Goal: Task Accomplishment & Management: Manage account settings

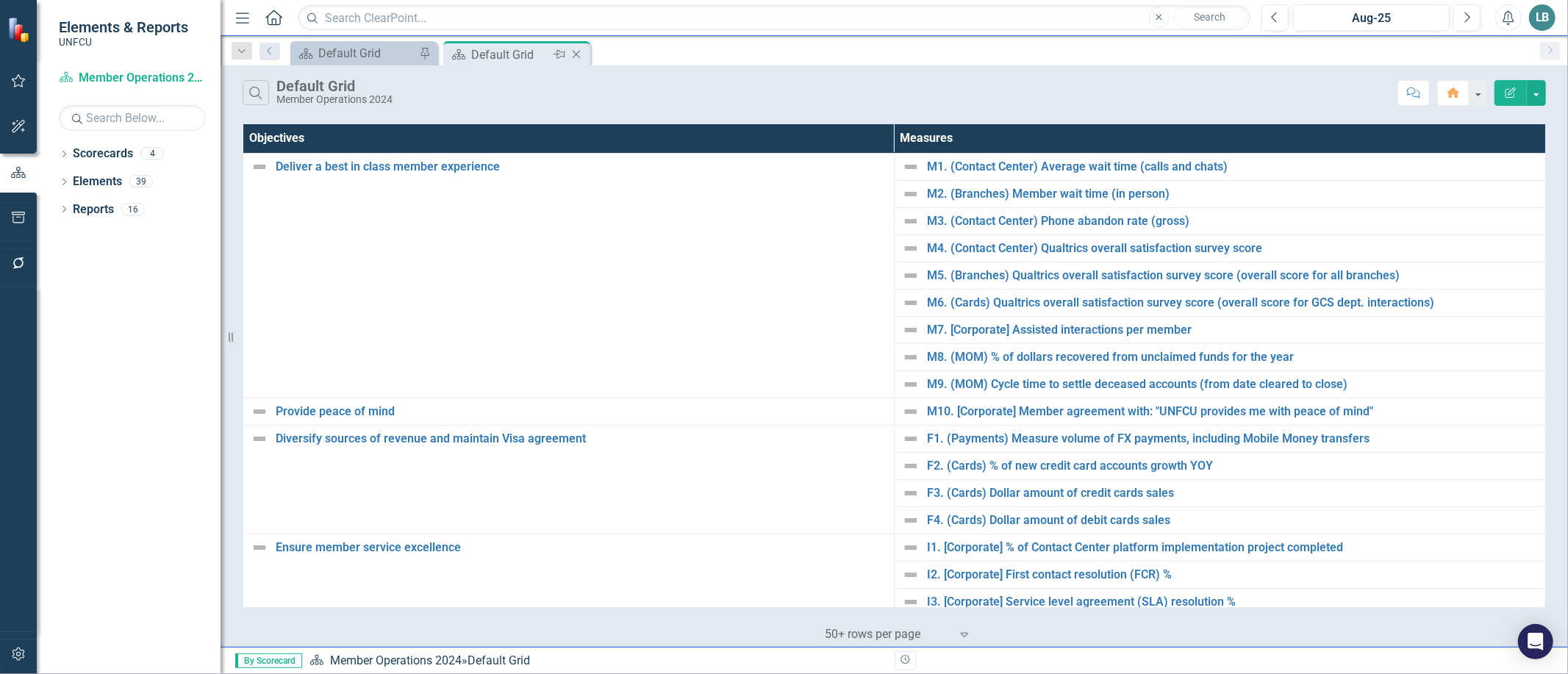
click at [577, 55] on icon "Close" at bounding box center [576, 55] width 15 height 12
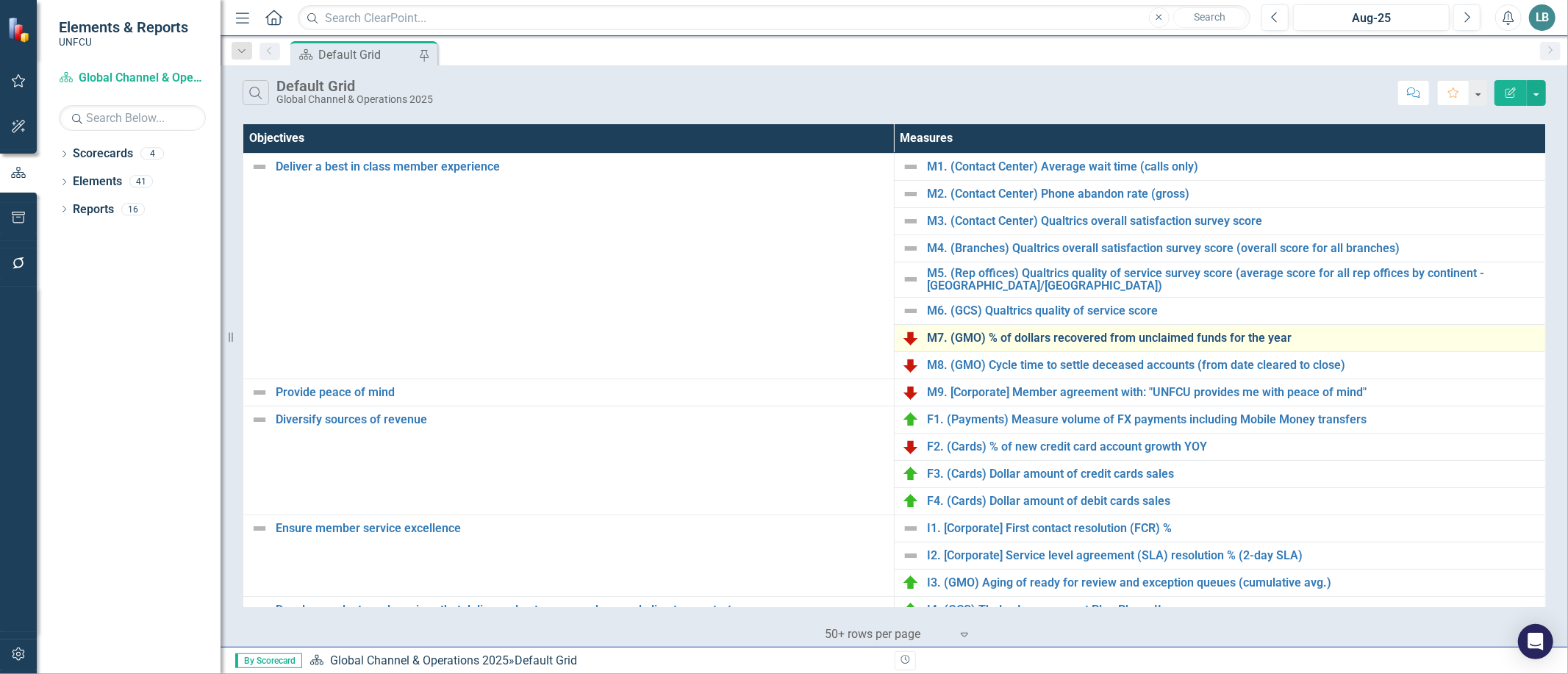
click at [1164, 341] on link "M7. (GMO) % of dollars recovered from unclaimed funds for the year" at bounding box center [1233, 338] width 611 height 13
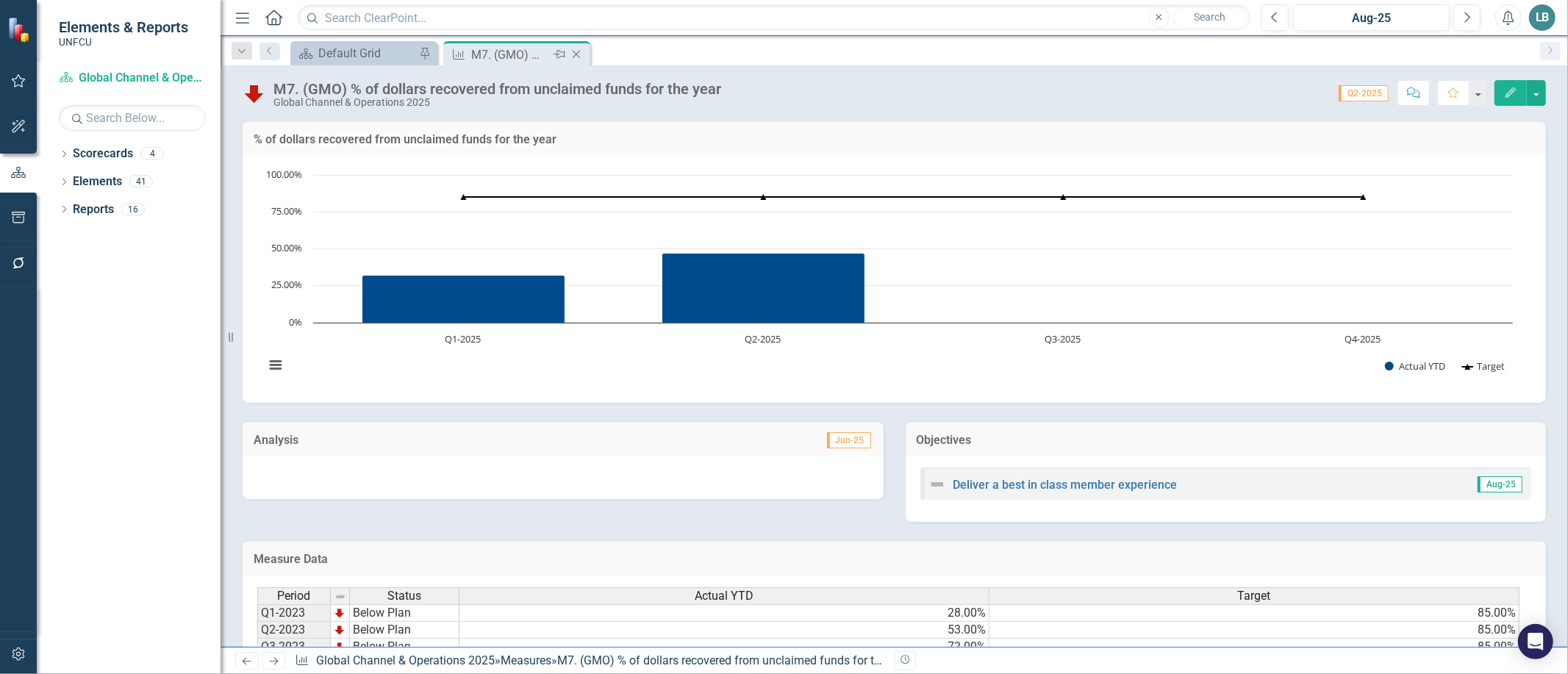
click at [577, 54] on icon "Close" at bounding box center [576, 55] width 15 height 12
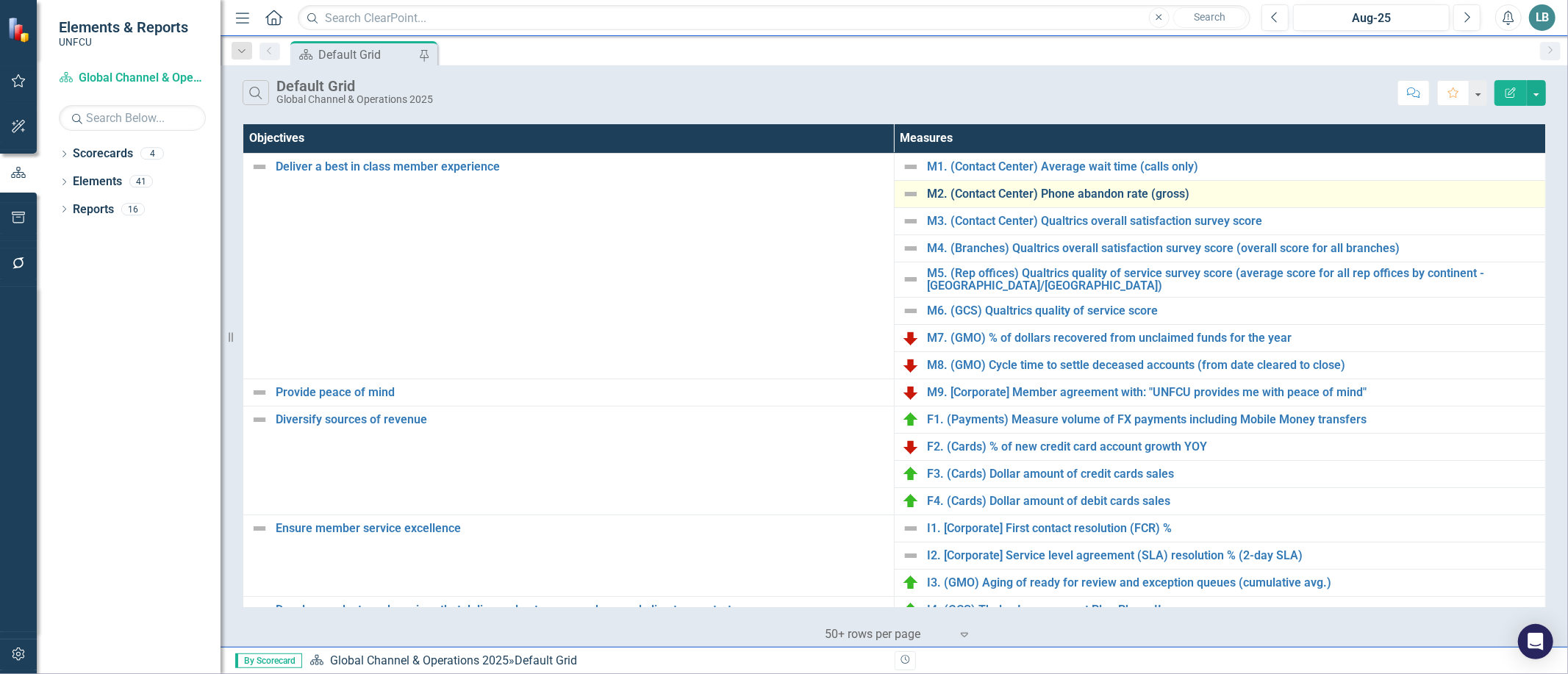
click at [1119, 195] on link "M2. (Contact Center) Phone abandon rate (gross)" at bounding box center [1233, 194] width 611 height 13
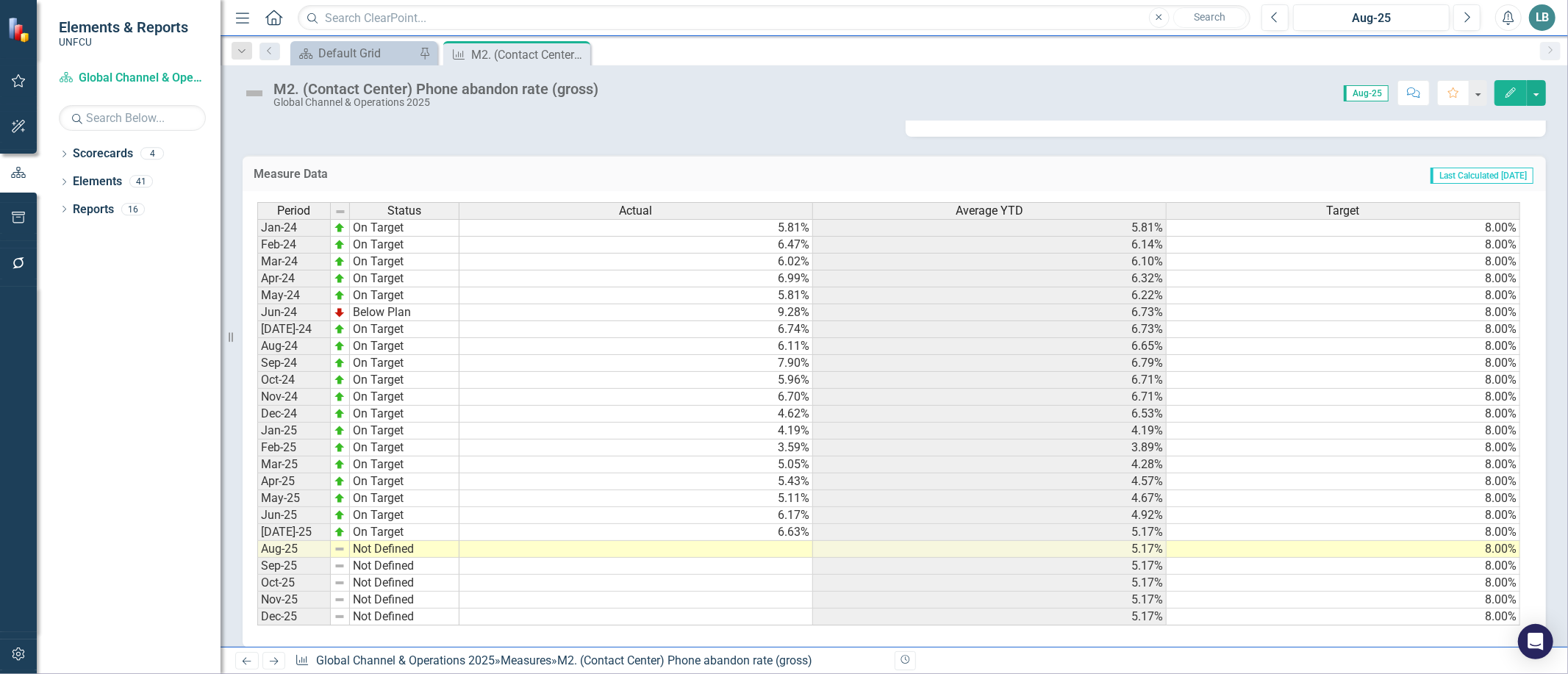
scroll to position [595, 0]
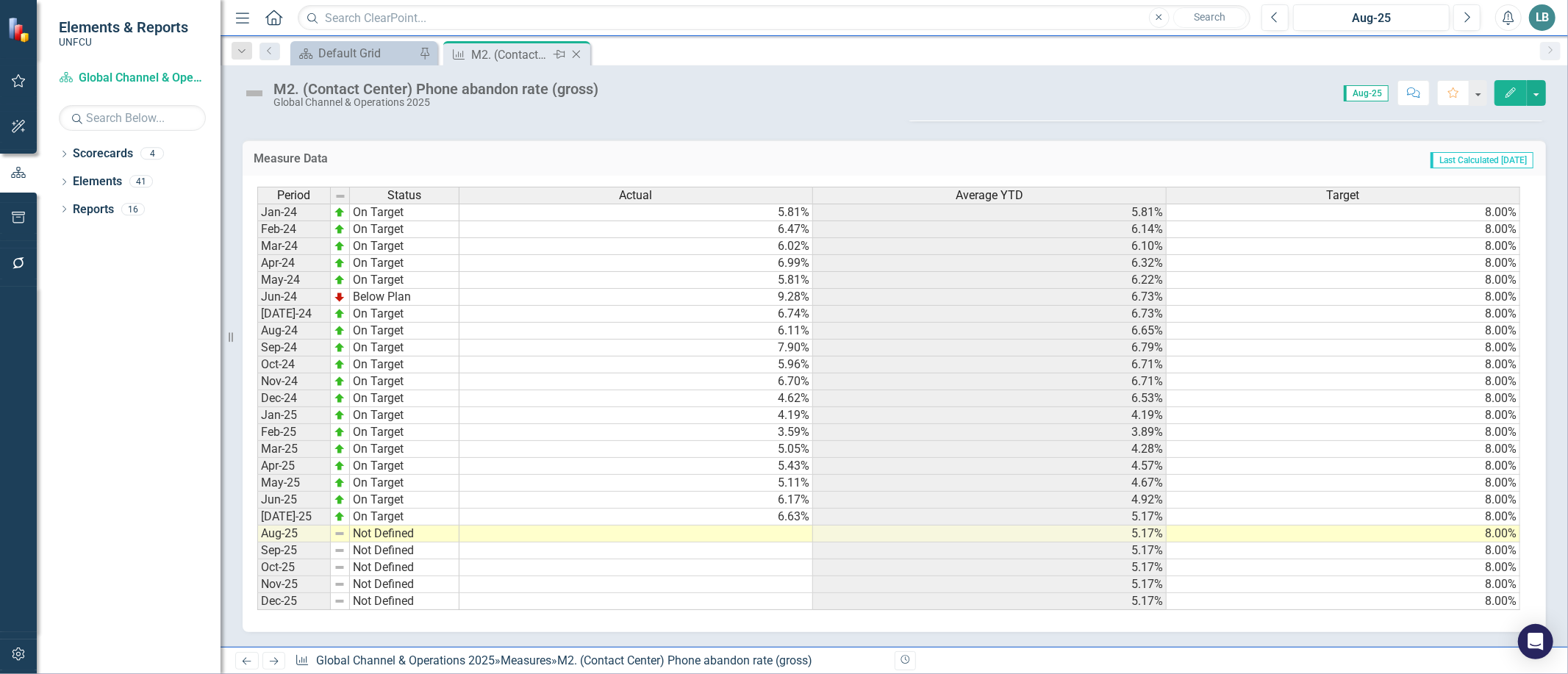
click at [579, 52] on icon "Close" at bounding box center [576, 55] width 15 height 12
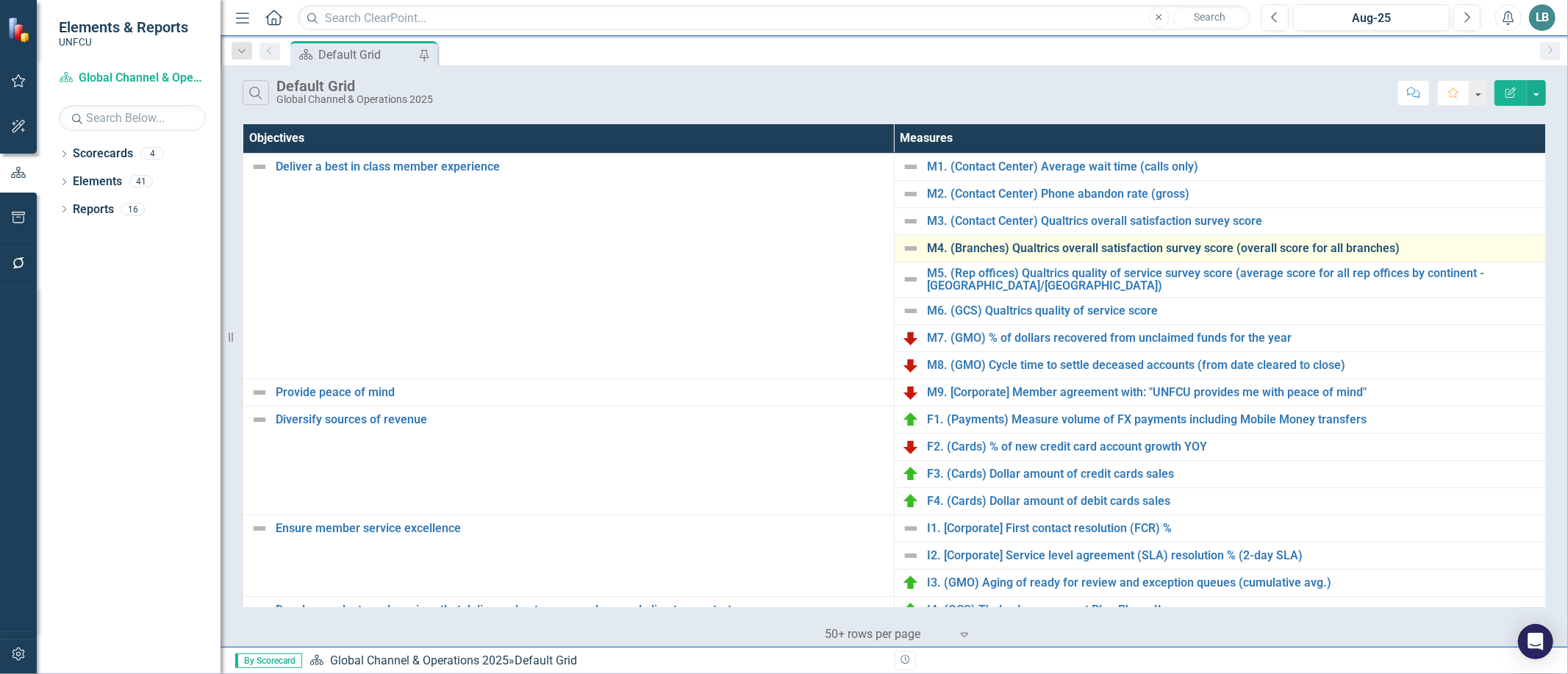
click at [1109, 248] on link "M4. (Branches) Qualtrics overall satisfaction survey score (overall score for a…" at bounding box center [1233, 248] width 611 height 13
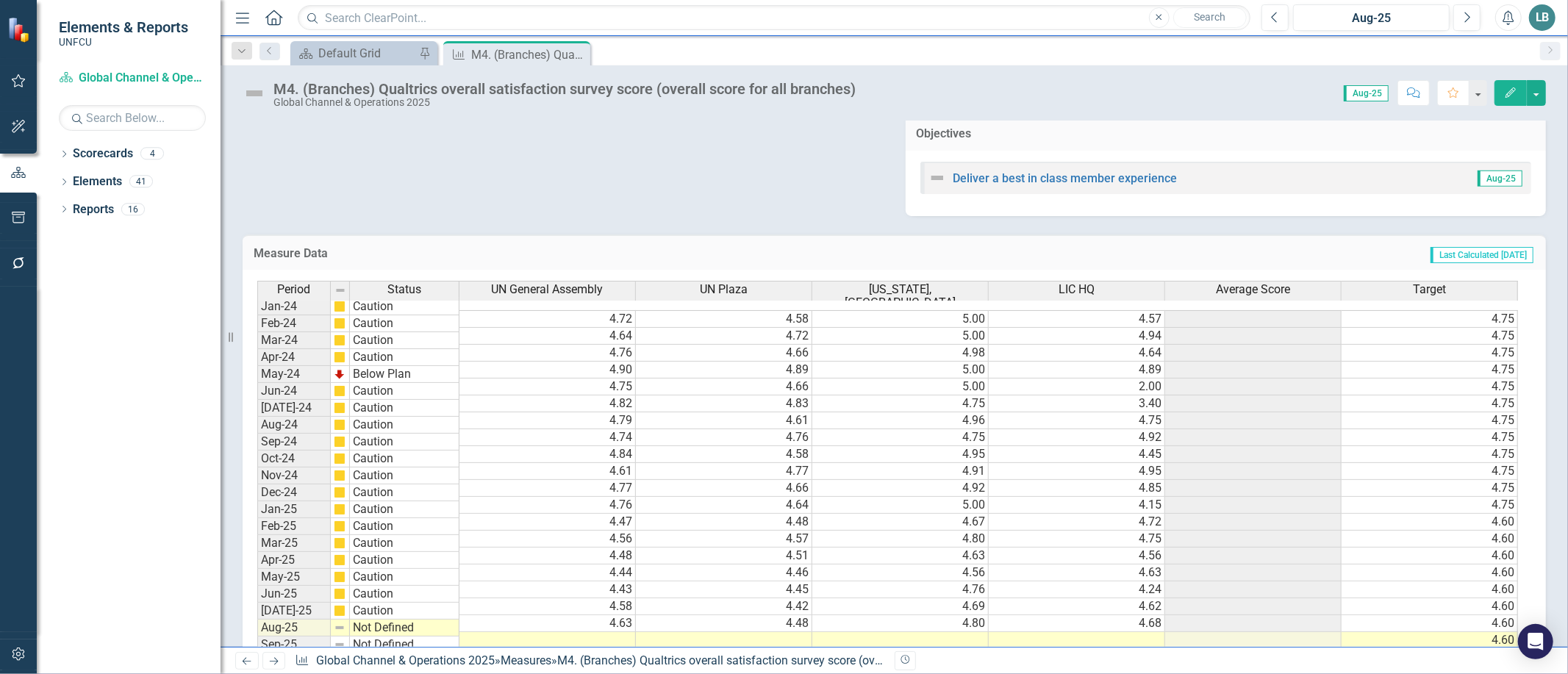
scroll to position [653, 0]
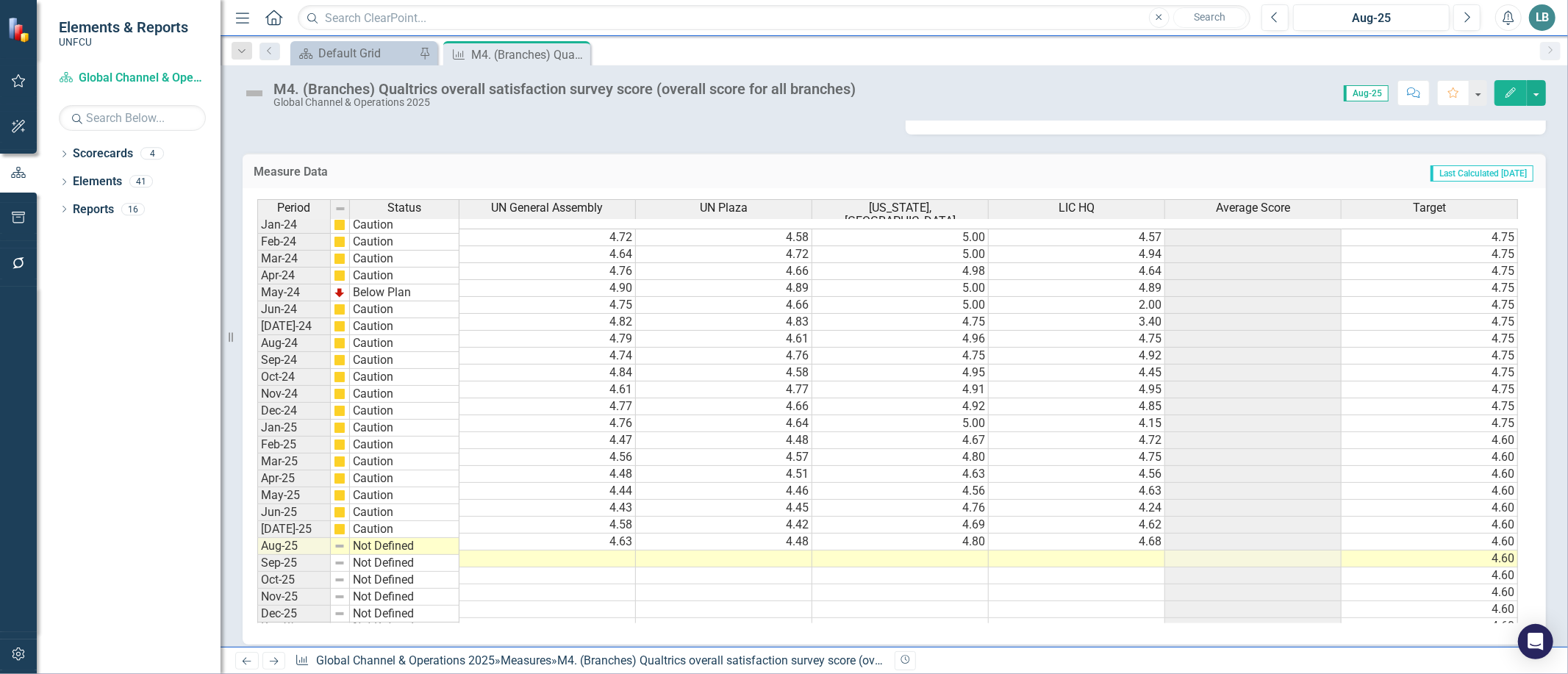
drag, startPoint x: 570, startPoint y: 548, endPoint x: 550, endPoint y: 561, distance: 23.9
click at [570, 551] on td at bounding box center [547, 559] width 176 height 17
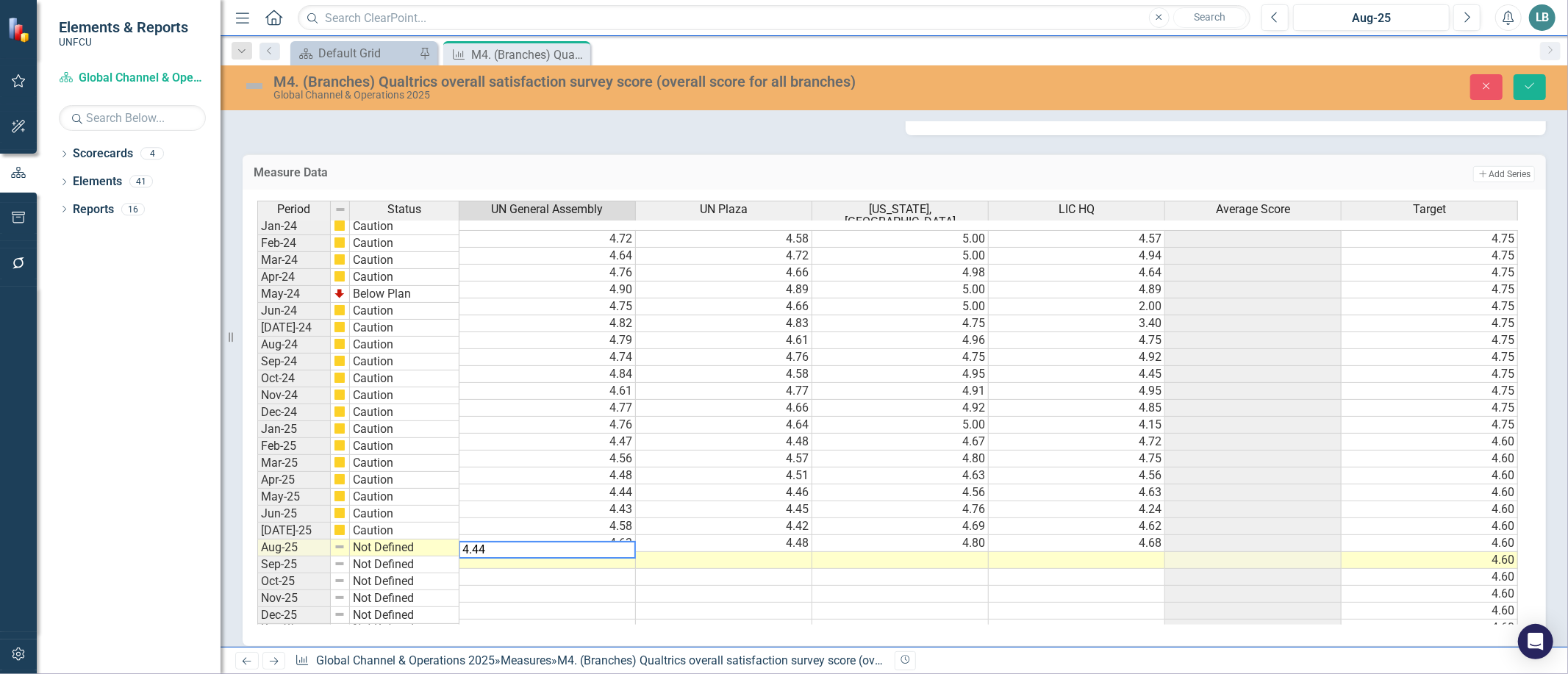
type textarea "4.44"
click at [257, 555] on div "Period Status UN General Assembly UN Plaza Washington, DC LIC HQ Average Score …" at bounding box center [257, 418] width 0 height 436
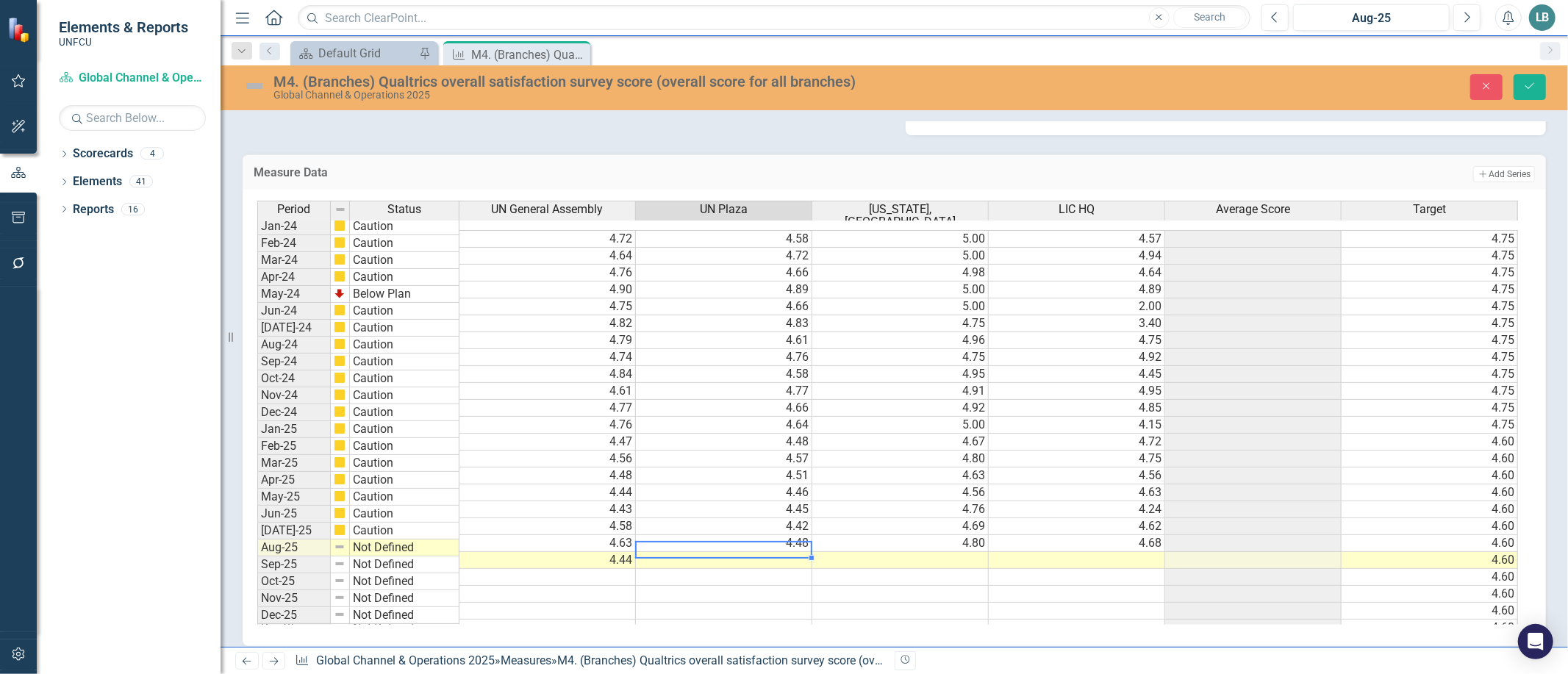
click at [696, 552] on td at bounding box center [724, 561] width 176 height 17
click at [598, 552] on td "4.44" at bounding box center [547, 561] width 176 height 17
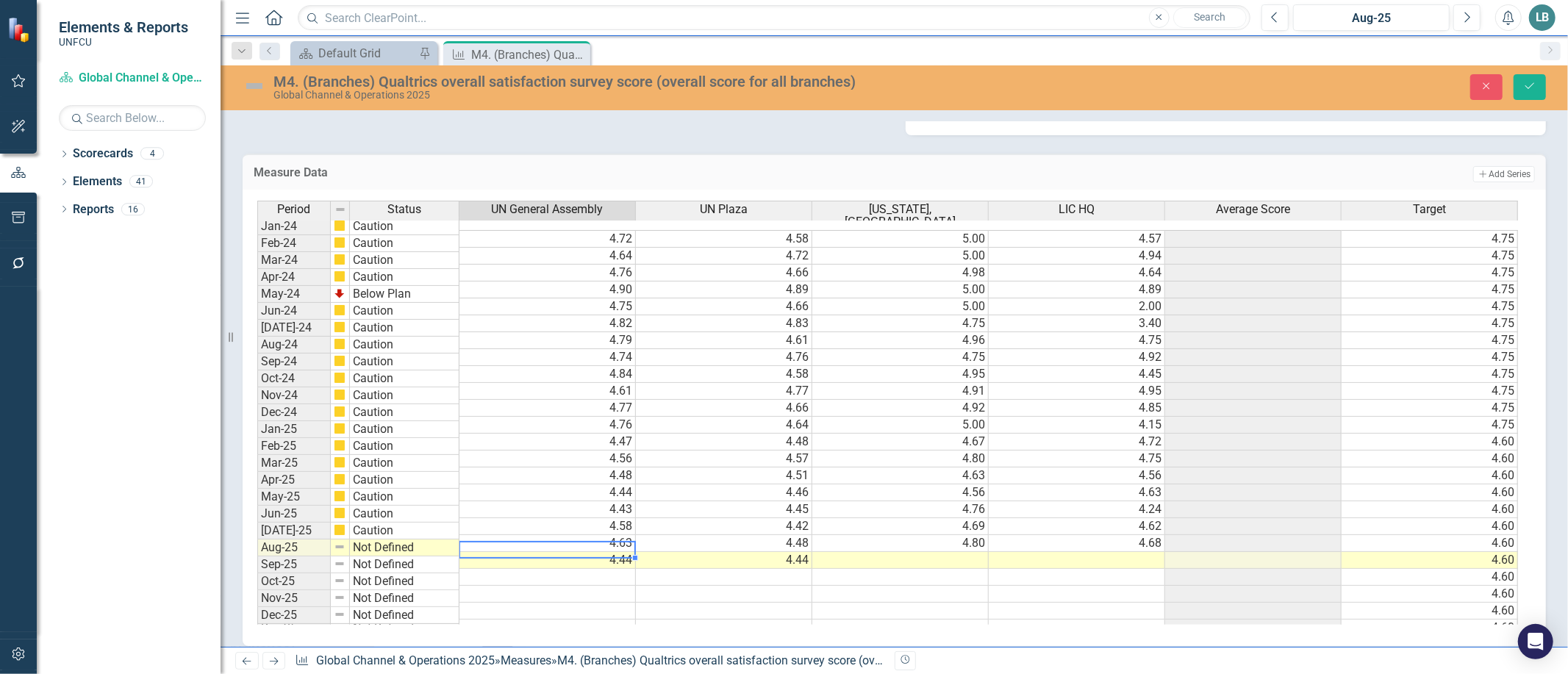
click at [594, 552] on td "4.44" at bounding box center [547, 561] width 176 height 17
type textarea "4.66"
click at [817, 586] on td at bounding box center [900, 595] width 176 height 17
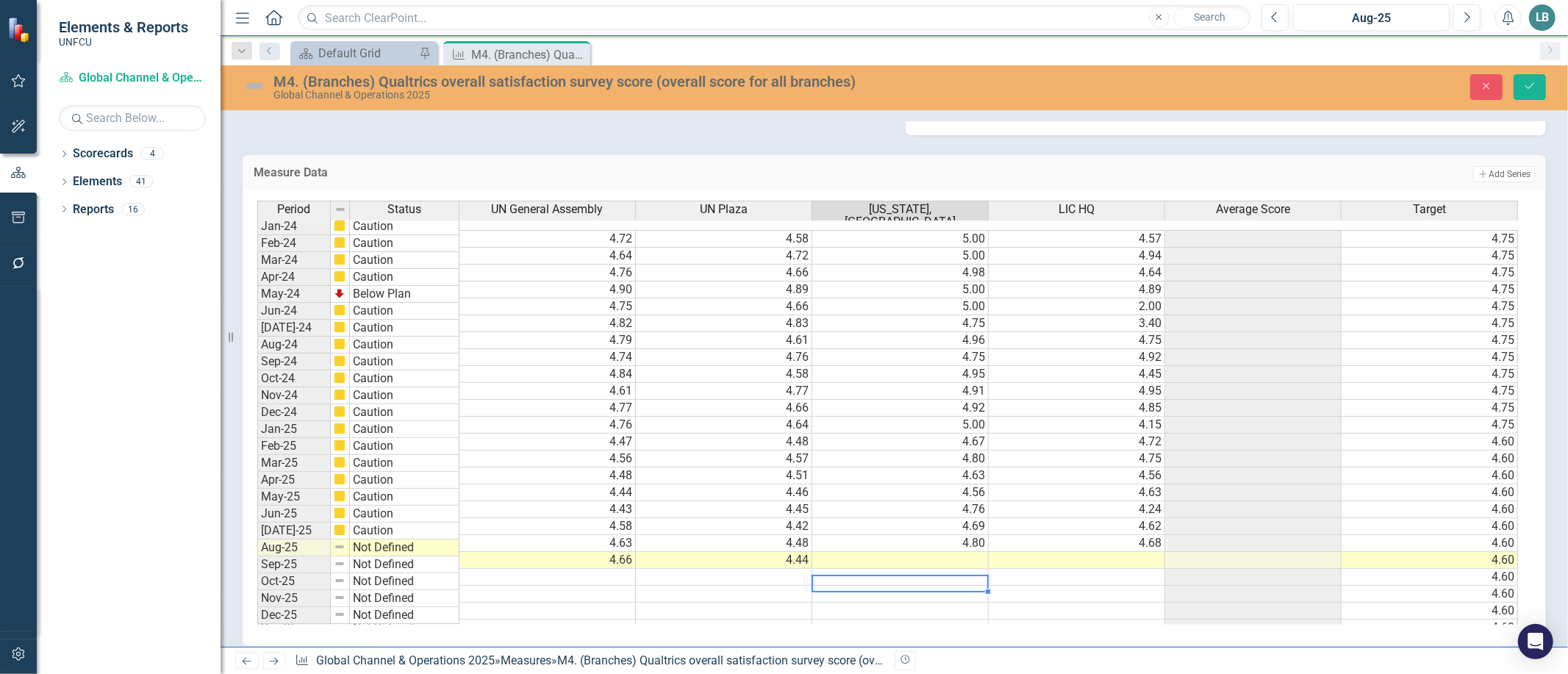
click at [940, 552] on td at bounding box center [900, 561] width 176 height 17
type textarea "4.70"
click at [1149, 552] on td at bounding box center [1076, 561] width 176 height 17
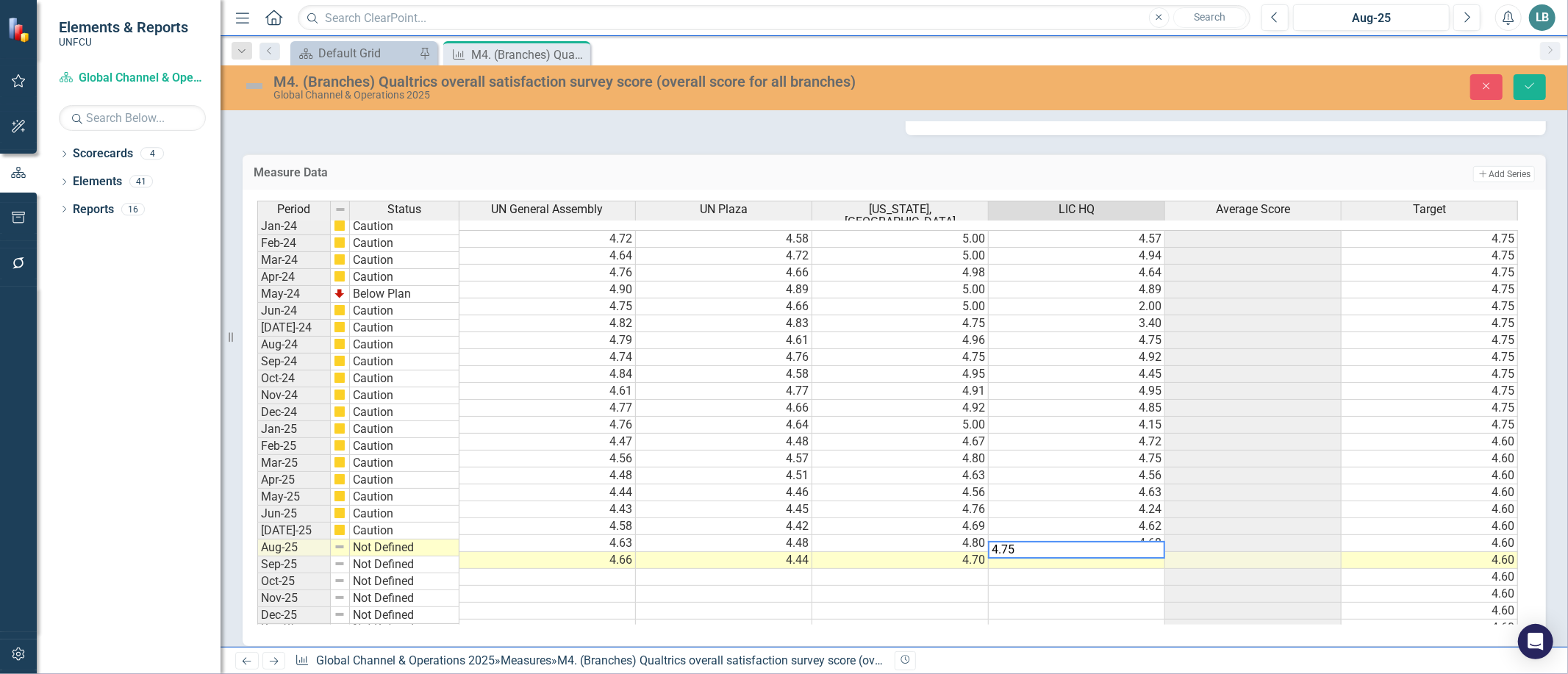
scroll to position [0, 9]
type textarea "4.75"
click at [395, 548] on td "Not Defined" at bounding box center [405, 548] width 109 height 17
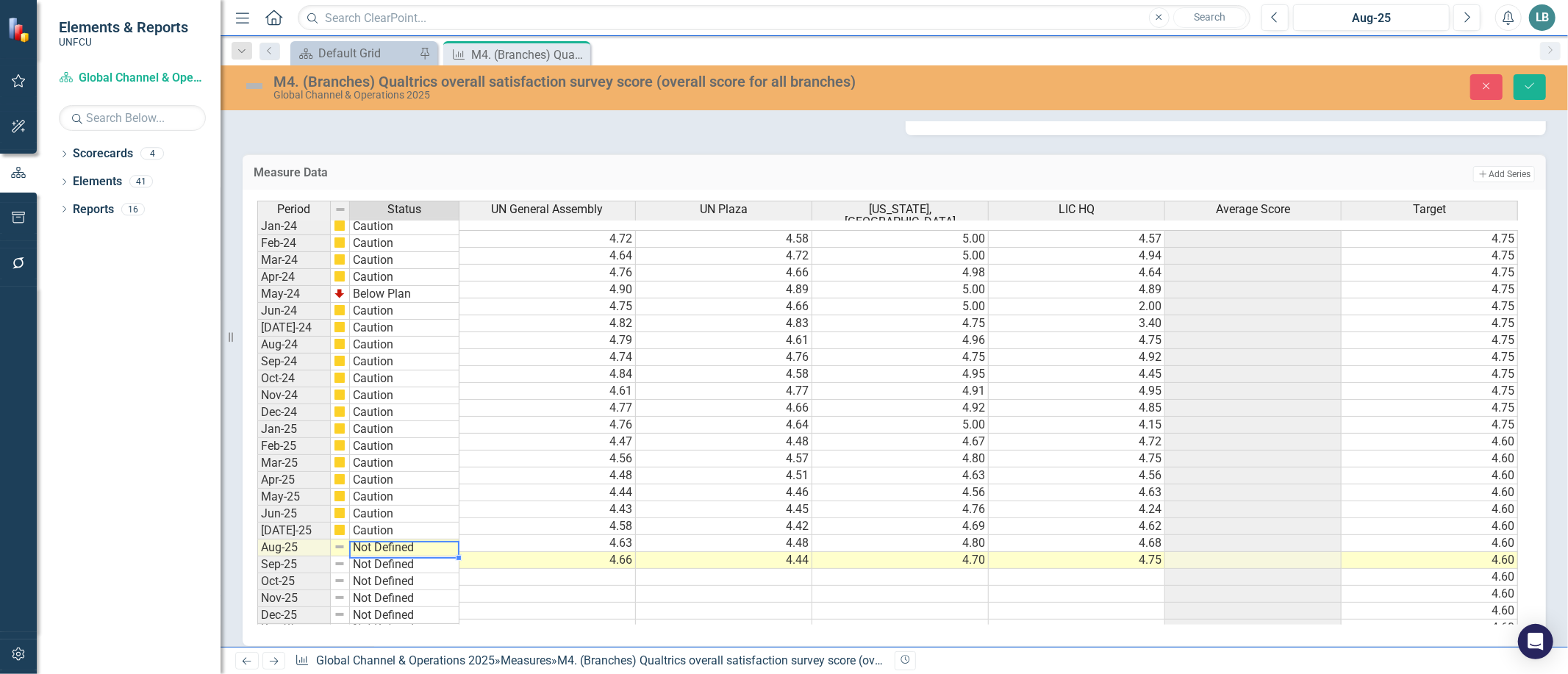
click at [395, 548] on td "Not Defined" at bounding box center [405, 548] width 109 height 17
type textarea "Caution"
click at [378, 490] on div "Period Status UN General Assembly UN Plaza Washington, DC LIC HQ Average Score …" at bounding box center [889, 412] width 1263 height 424
click at [1532, 81] on icon "Save" at bounding box center [1530, 86] width 13 height 10
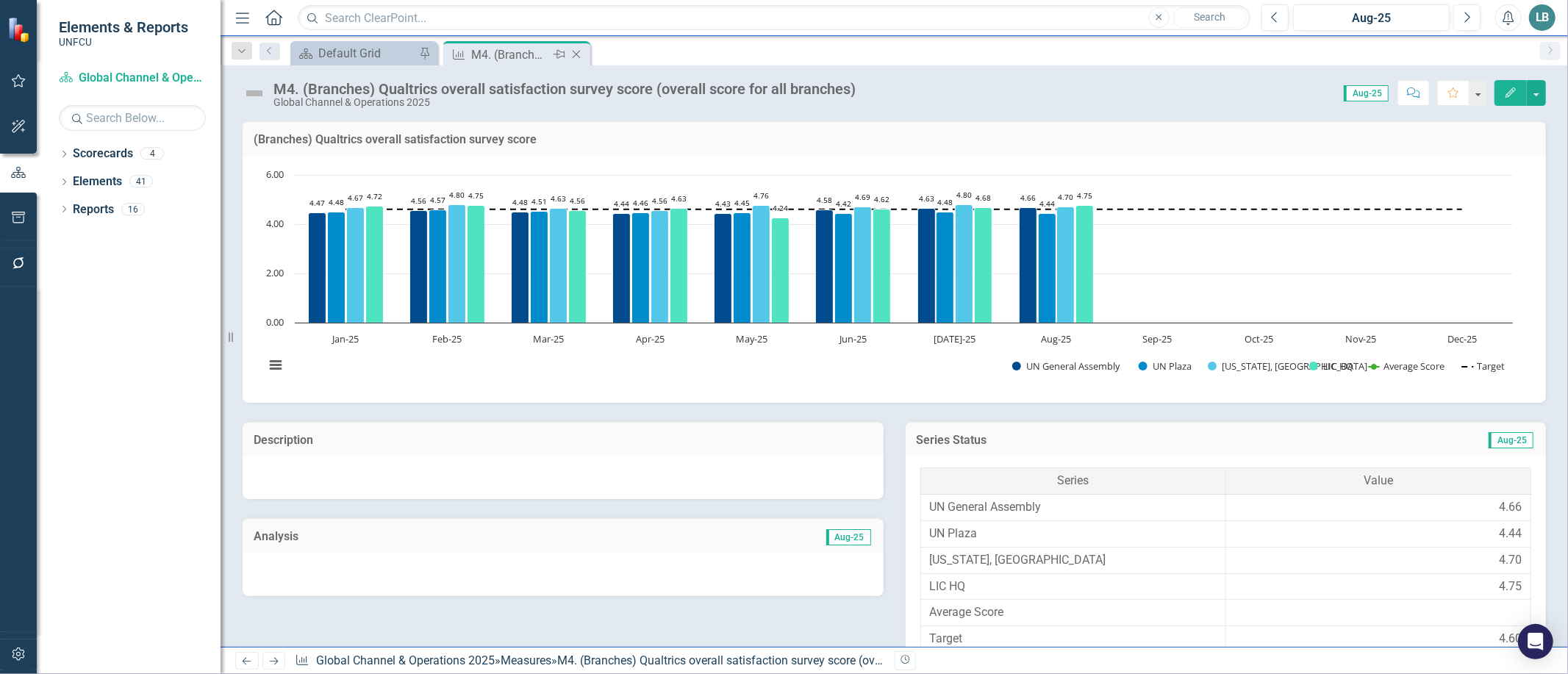
click at [577, 55] on icon at bounding box center [577, 55] width 8 height 8
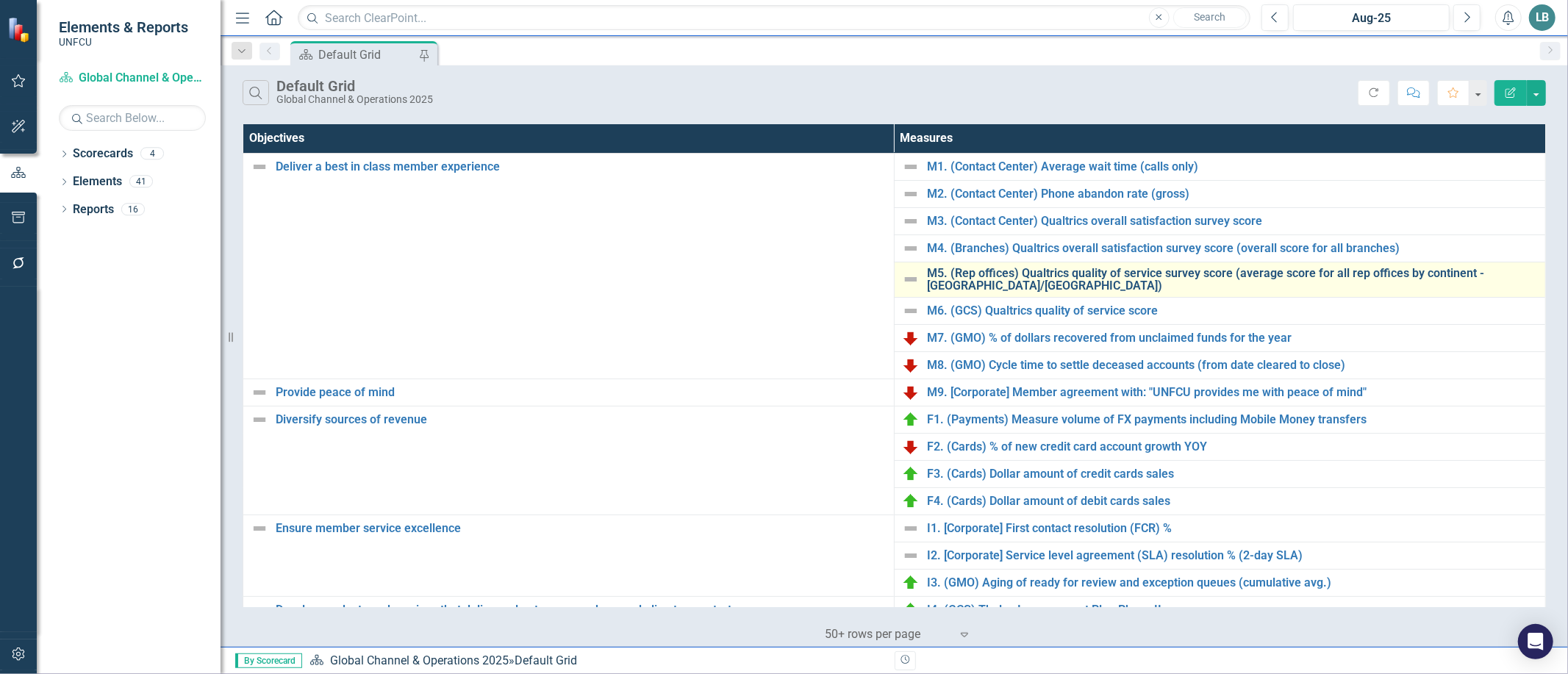
click at [984, 276] on link "M5. (Rep offices) Qualtrics quality of service survey score (average score for …" at bounding box center [1233, 279] width 611 height 26
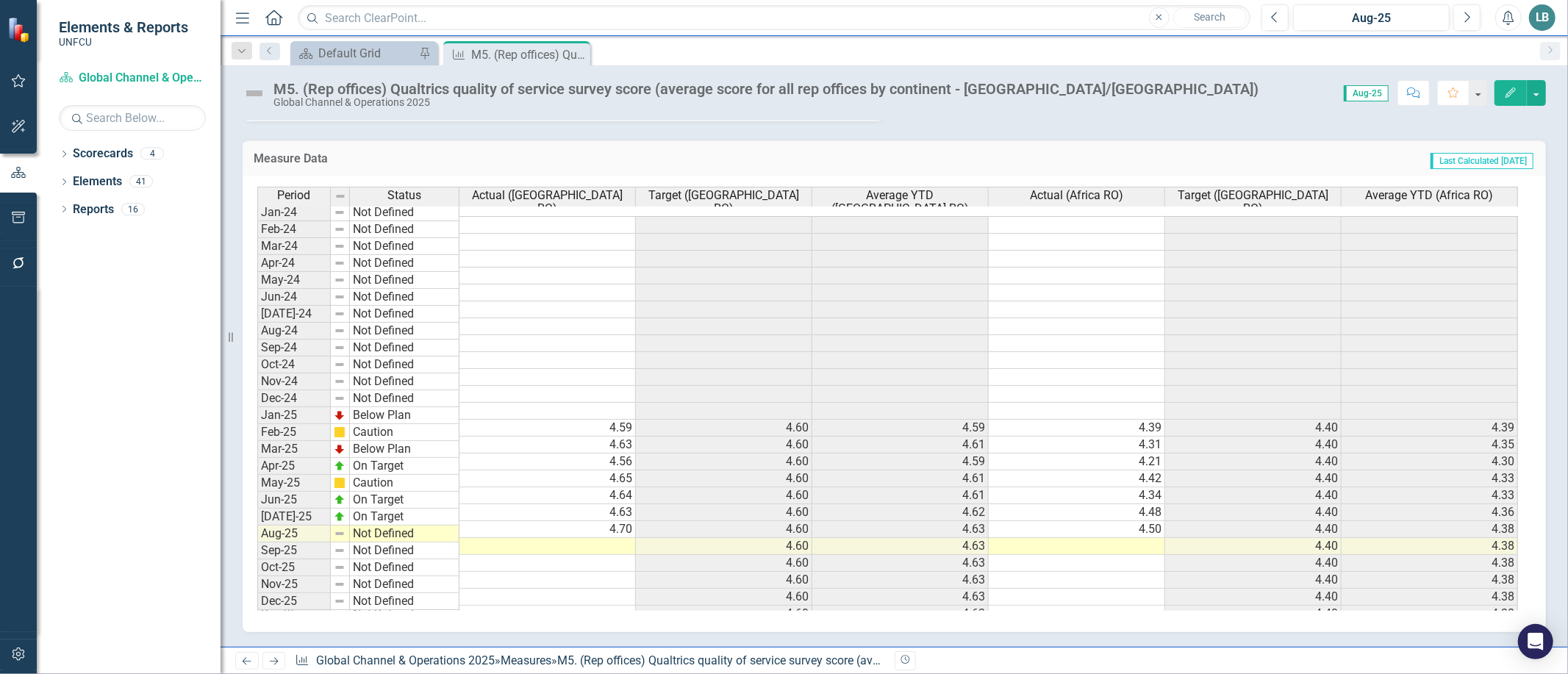
scroll to position [496, 0]
click at [584, 538] on td at bounding box center [547, 546] width 176 height 17
click at [1077, 538] on td at bounding box center [1076, 546] width 176 height 17
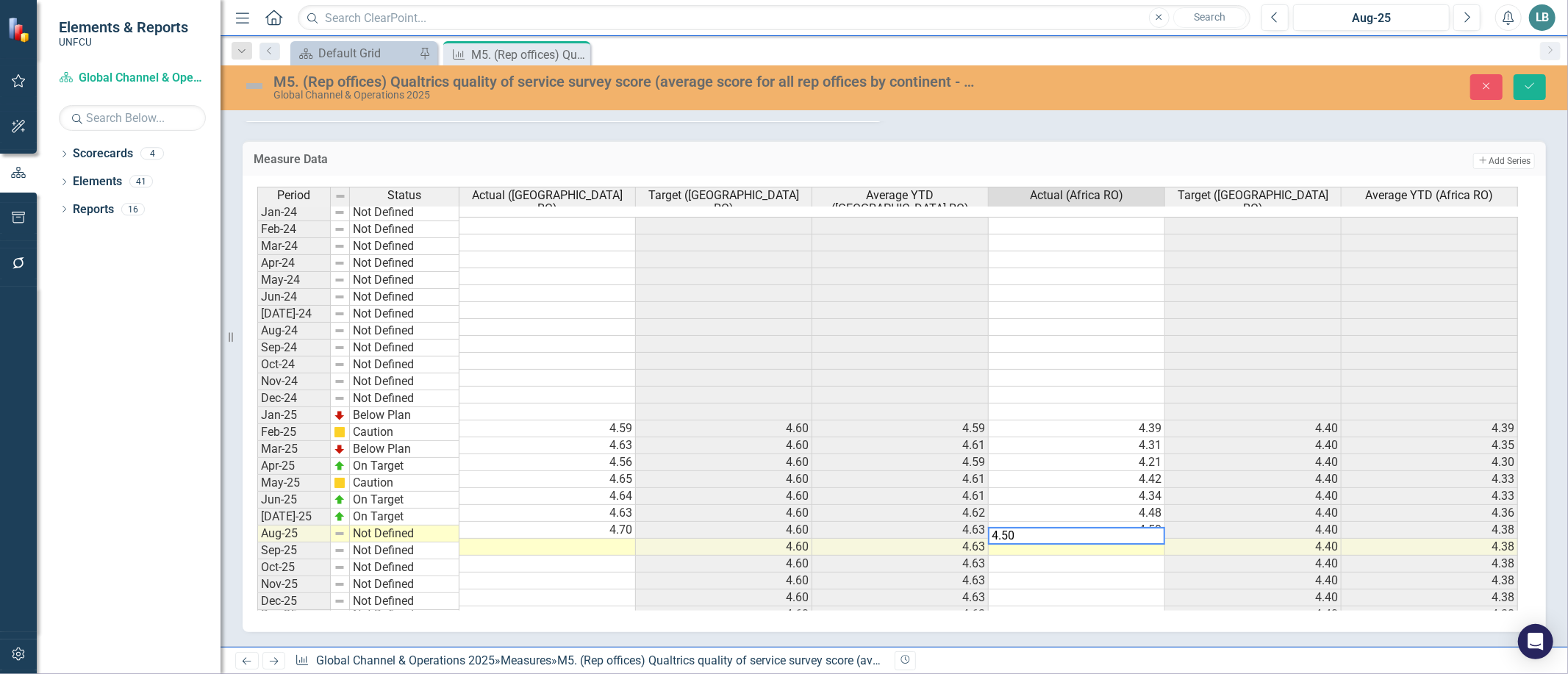
click at [583, 539] on td at bounding box center [547, 547] width 176 height 17
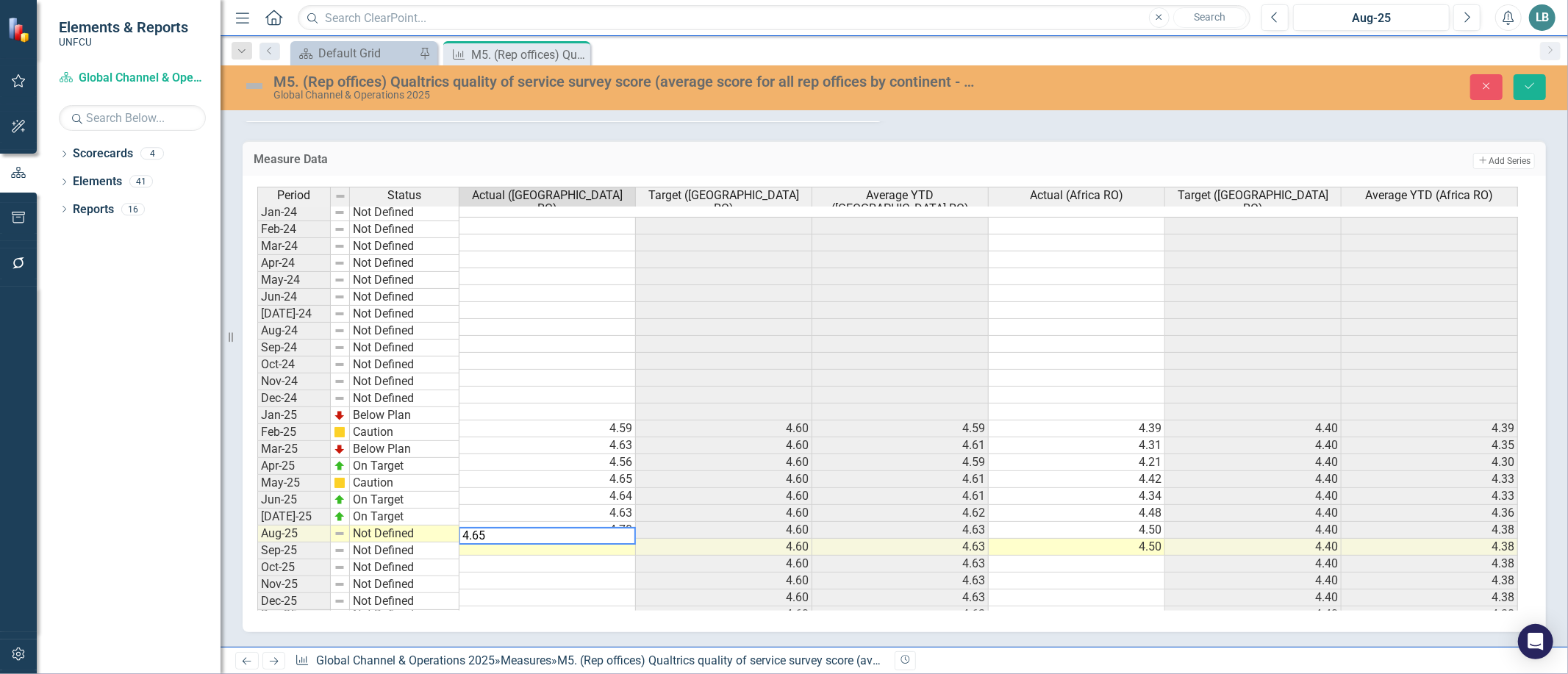
type textarea "4.65"
click at [781, 620] on div "Period Status Actual (Europe RO) Target (Europe RO) Average YTD (Europe RO) Act…" at bounding box center [894, 403] width 1303 height 456
click at [387, 526] on td "Not Defined" at bounding box center [405, 534] width 109 height 17
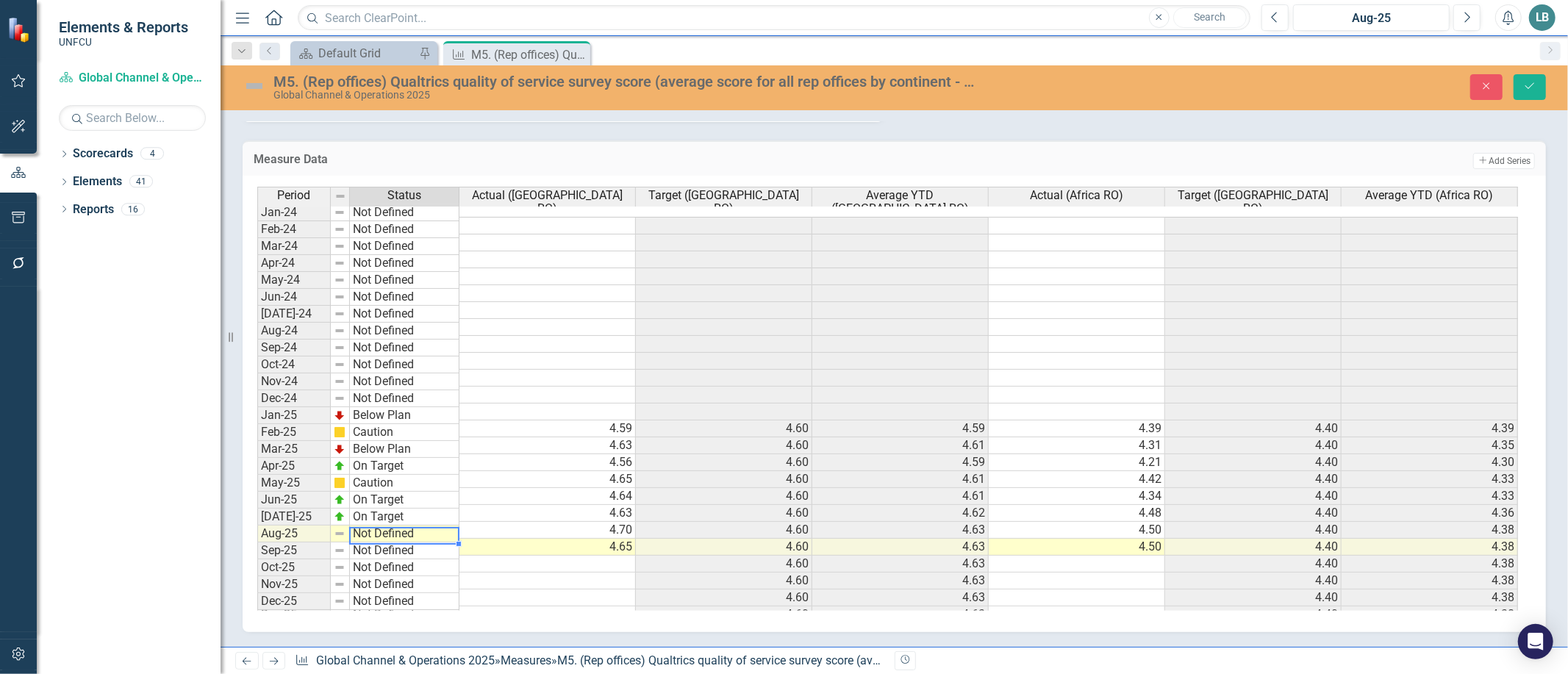
click at [387, 526] on td "Not Defined" at bounding box center [405, 534] width 109 height 17
click at [396, 456] on div "Period Status Actual (Europe RO) Target (Europe RO) Average YTD (Europe RO) Act…" at bounding box center [889, 399] width 1263 height 424
click at [364, 526] on td "On Target" at bounding box center [405, 534] width 109 height 17
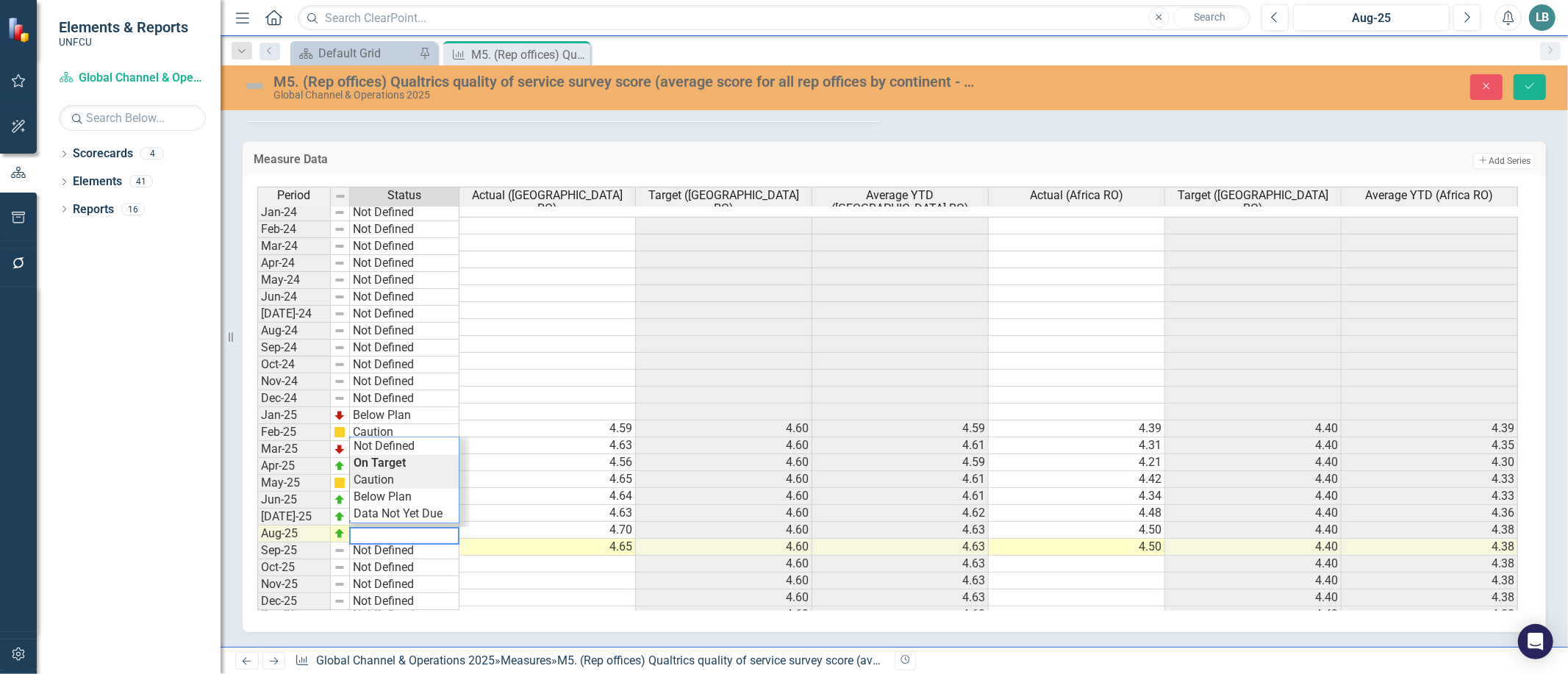
click at [371, 474] on div "Period Status Actual (Europe RO) Target (Europe RO) Average YTD (Europe RO) Act…" at bounding box center [889, 399] width 1263 height 424
click at [1496, 73] on div "M5. (Rep offices) Qualtrics quality of service survey score (average score for …" at bounding box center [894, 87] width 1348 height 28
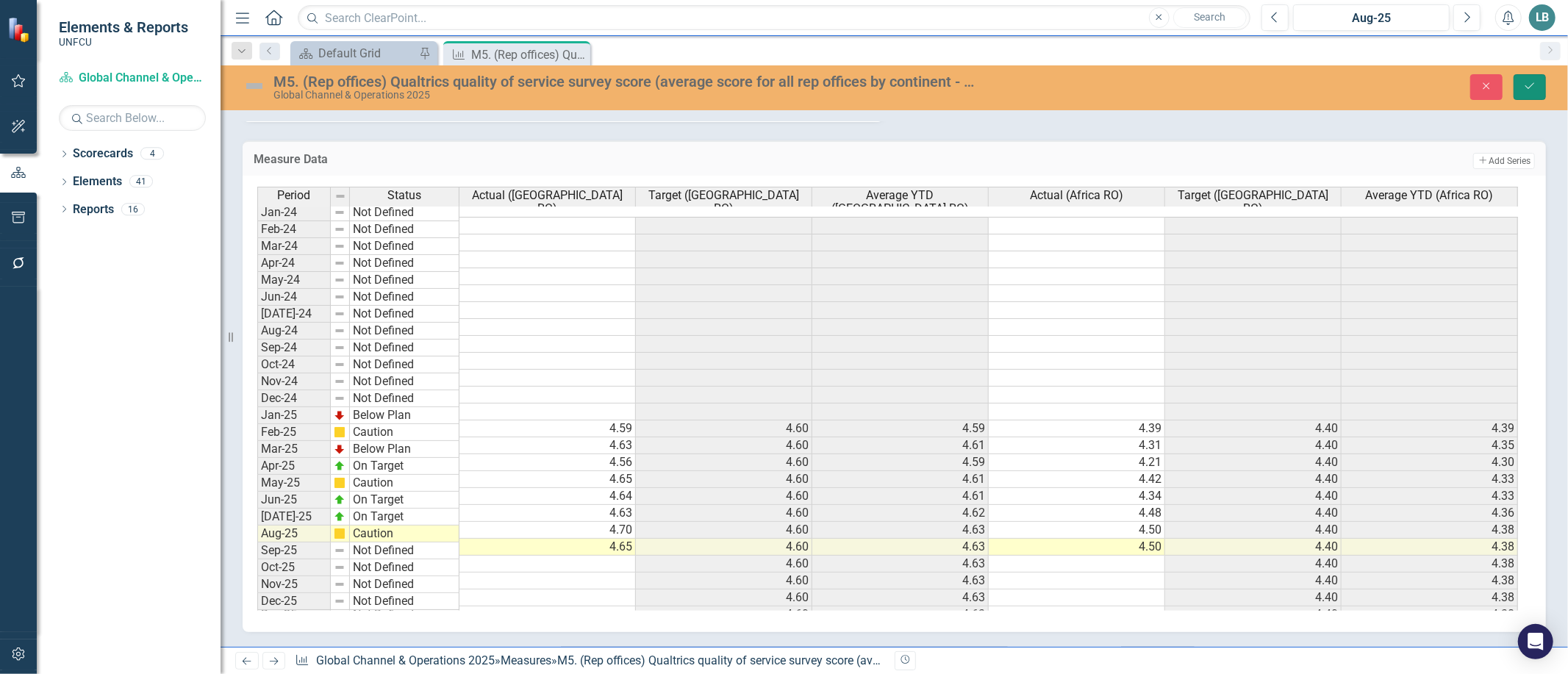
click at [1531, 81] on icon "Save" at bounding box center [1530, 86] width 13 height 10
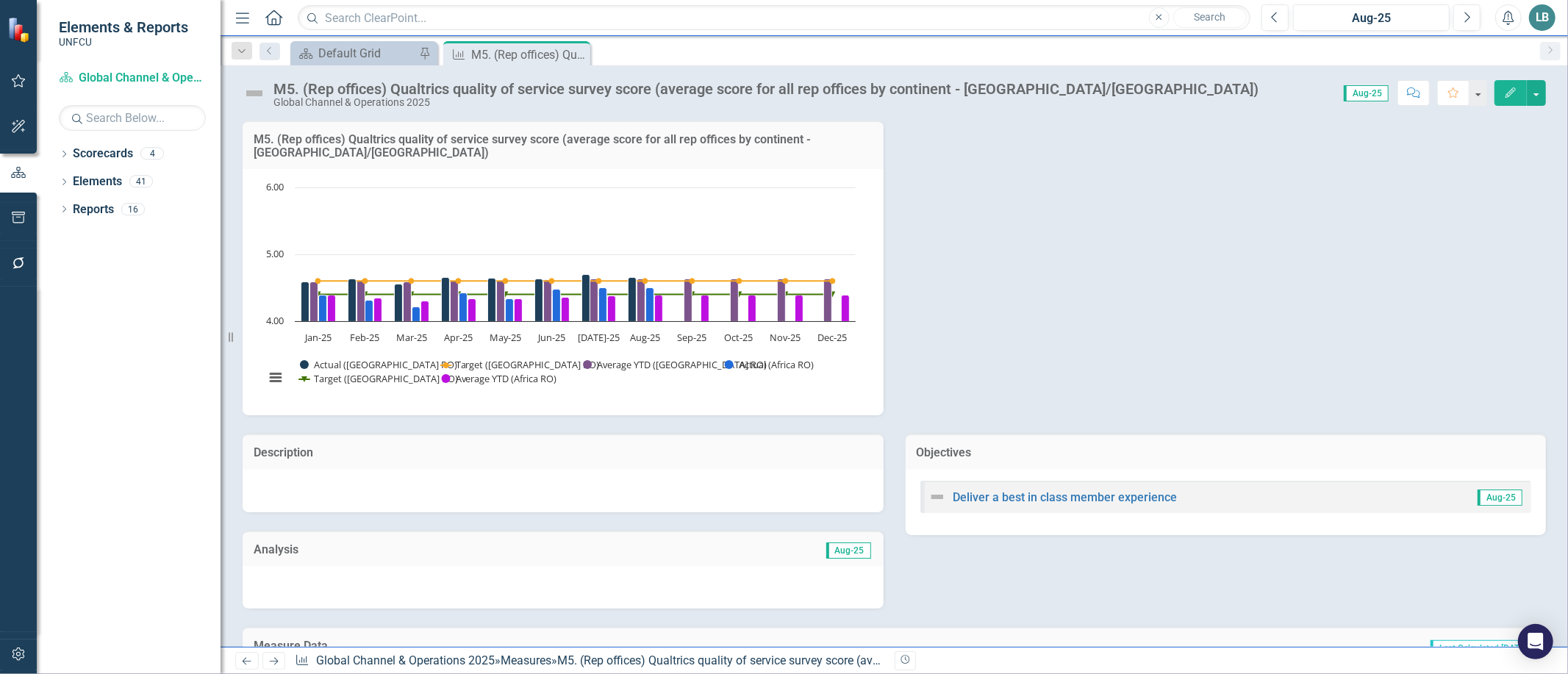
scroll to position [496, 0]
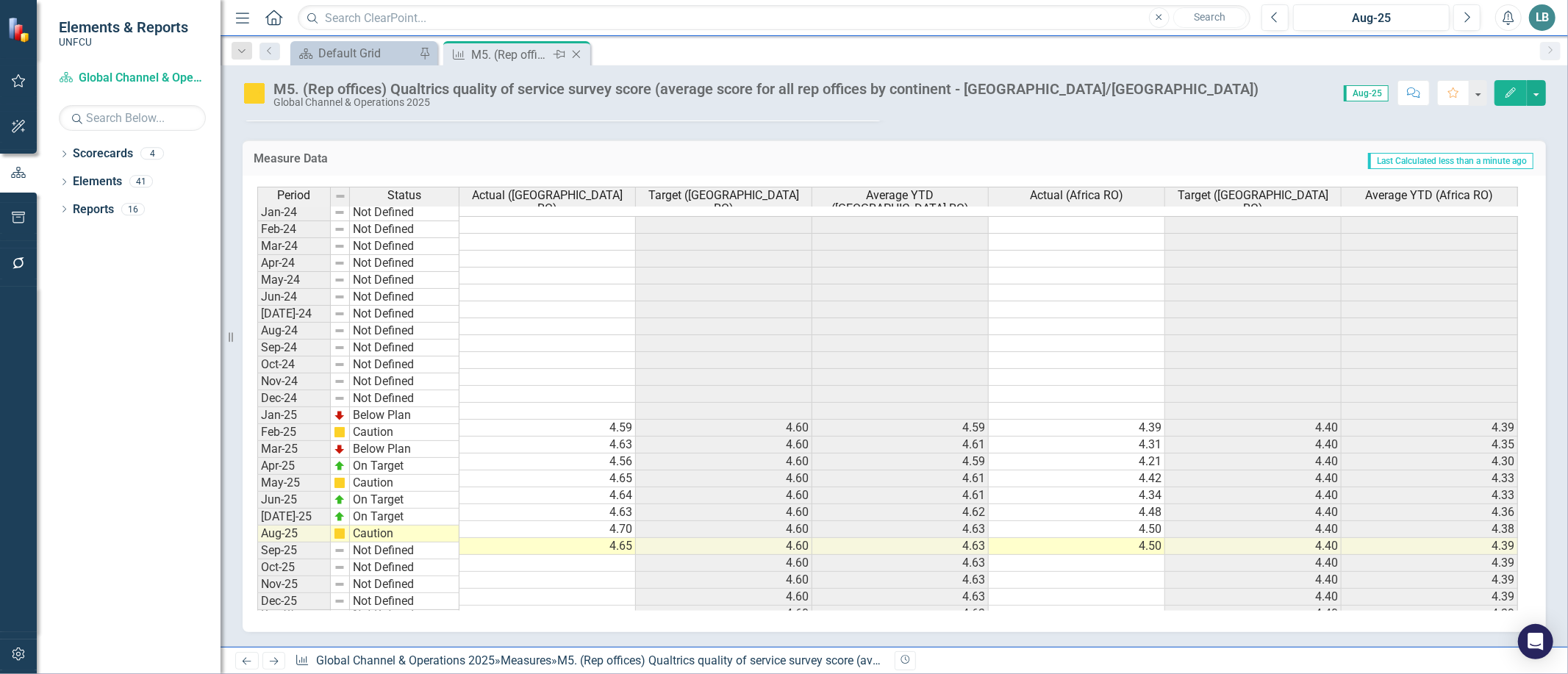
click at [578, 51] on icon "Close" at bounding box center [576, 55] width 15 height 12
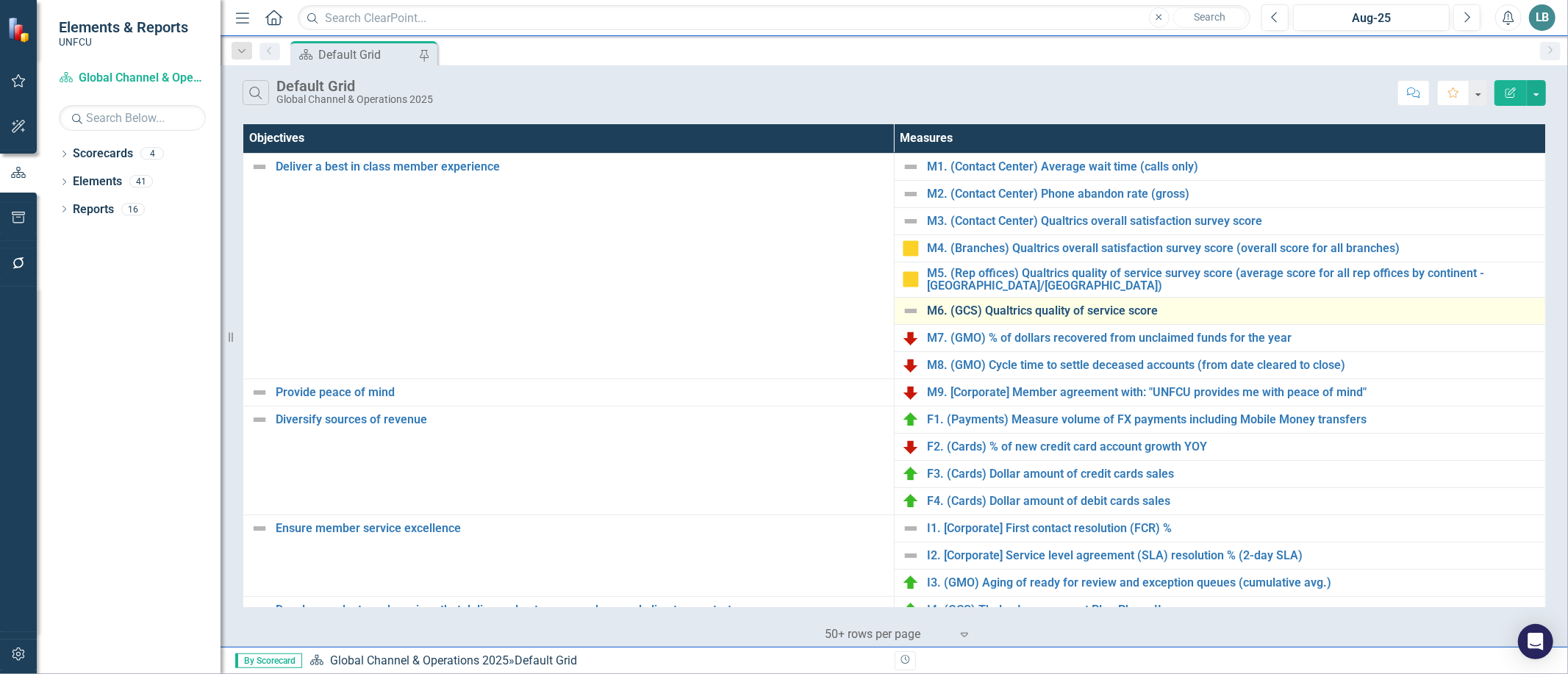
click at [1121, 309] on link "M6. (GCS) Qualtrics quality of service score" at bounding box center [1233, 311] width 611 height 13
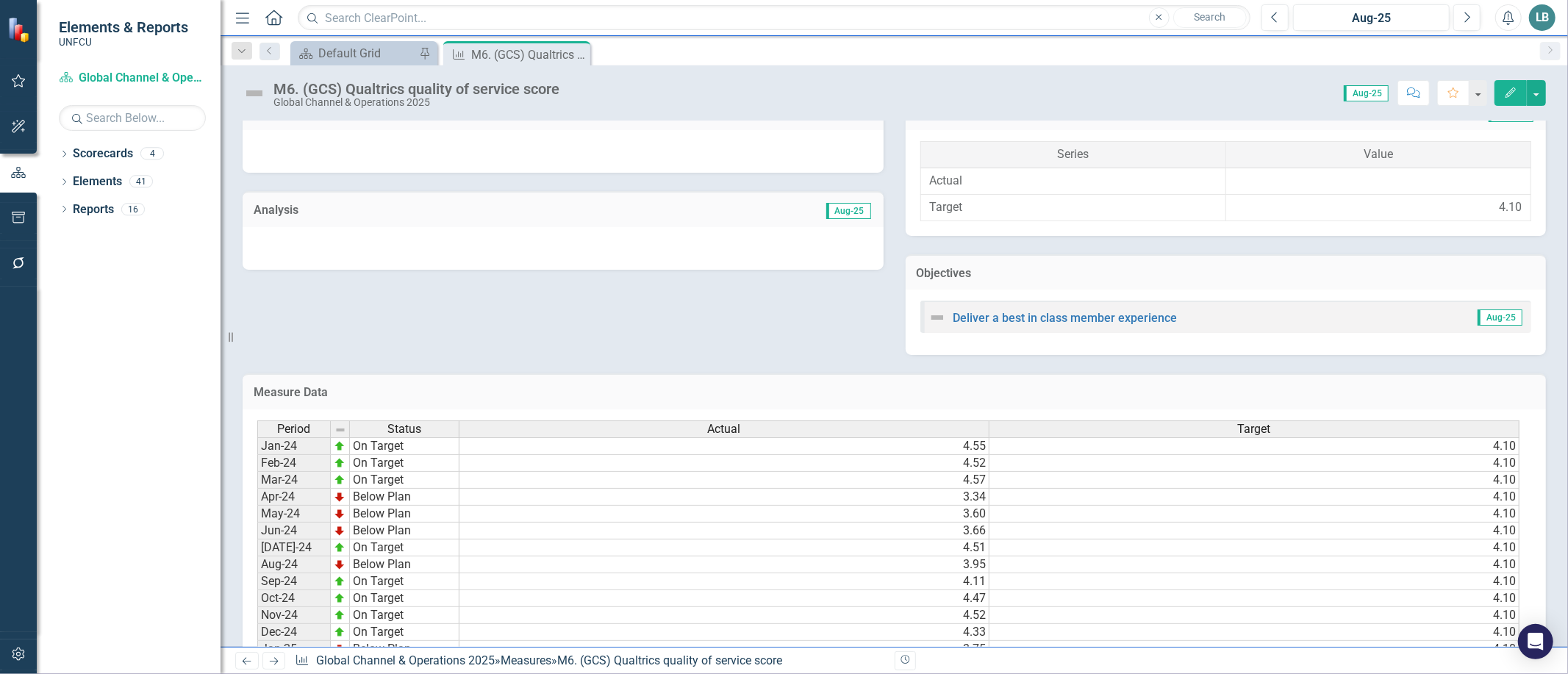
scroll to position [568, 0]
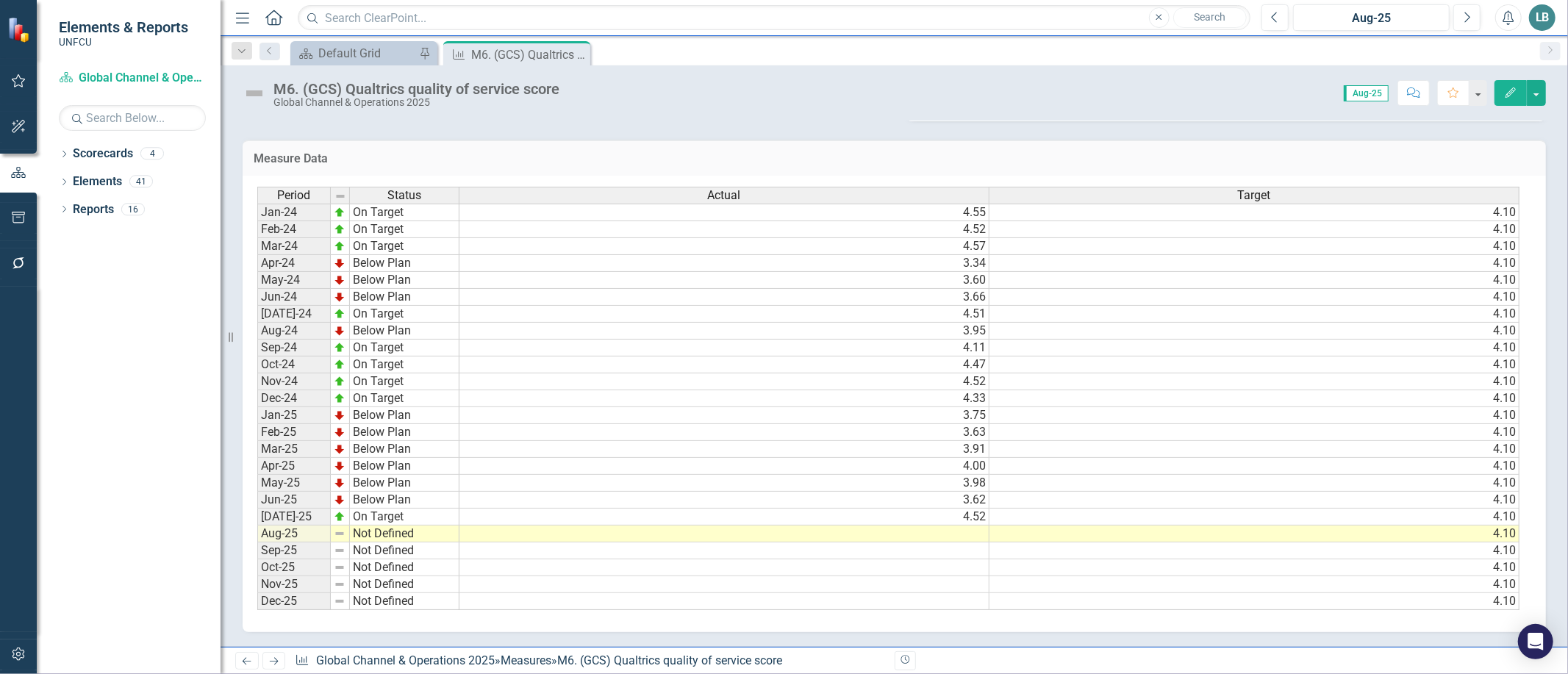
click at [964, 526] on td at bounding box center [724, 534] width 530 height 17
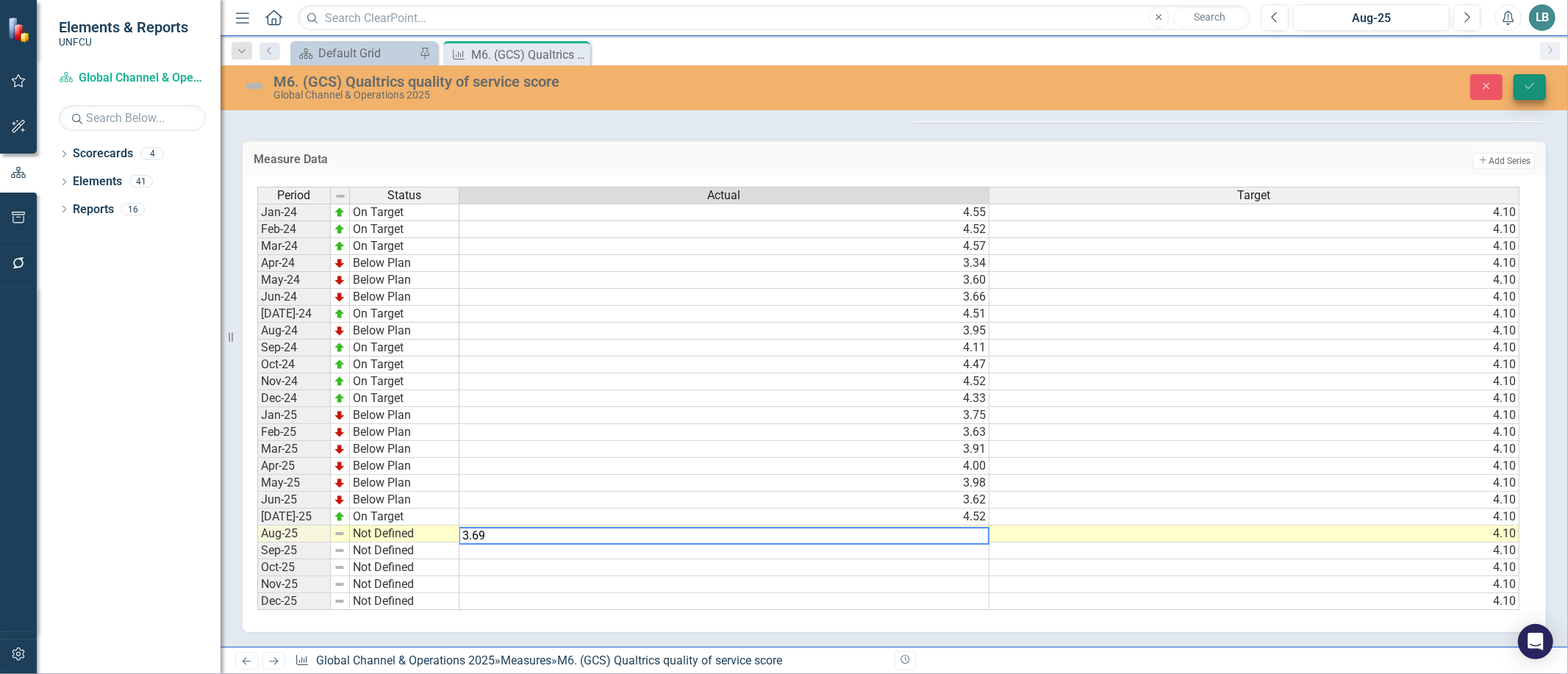
type textarea "3.69"
click at [1532, 89] on icon "Save" at bounding box center [1530, 86] width 13 height 10
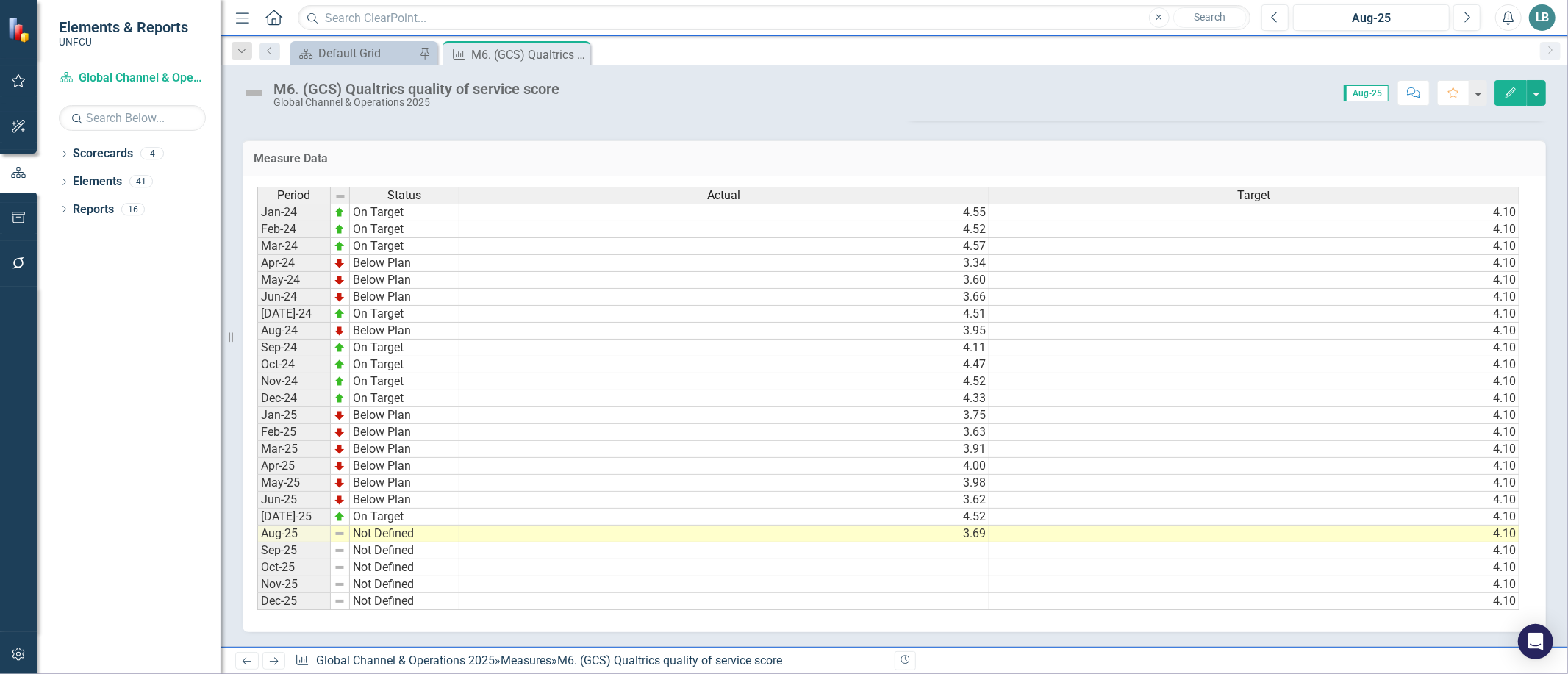
click at [383, 526] on td "Not Defined" at bounding box center [405, 534] width 109 height 17
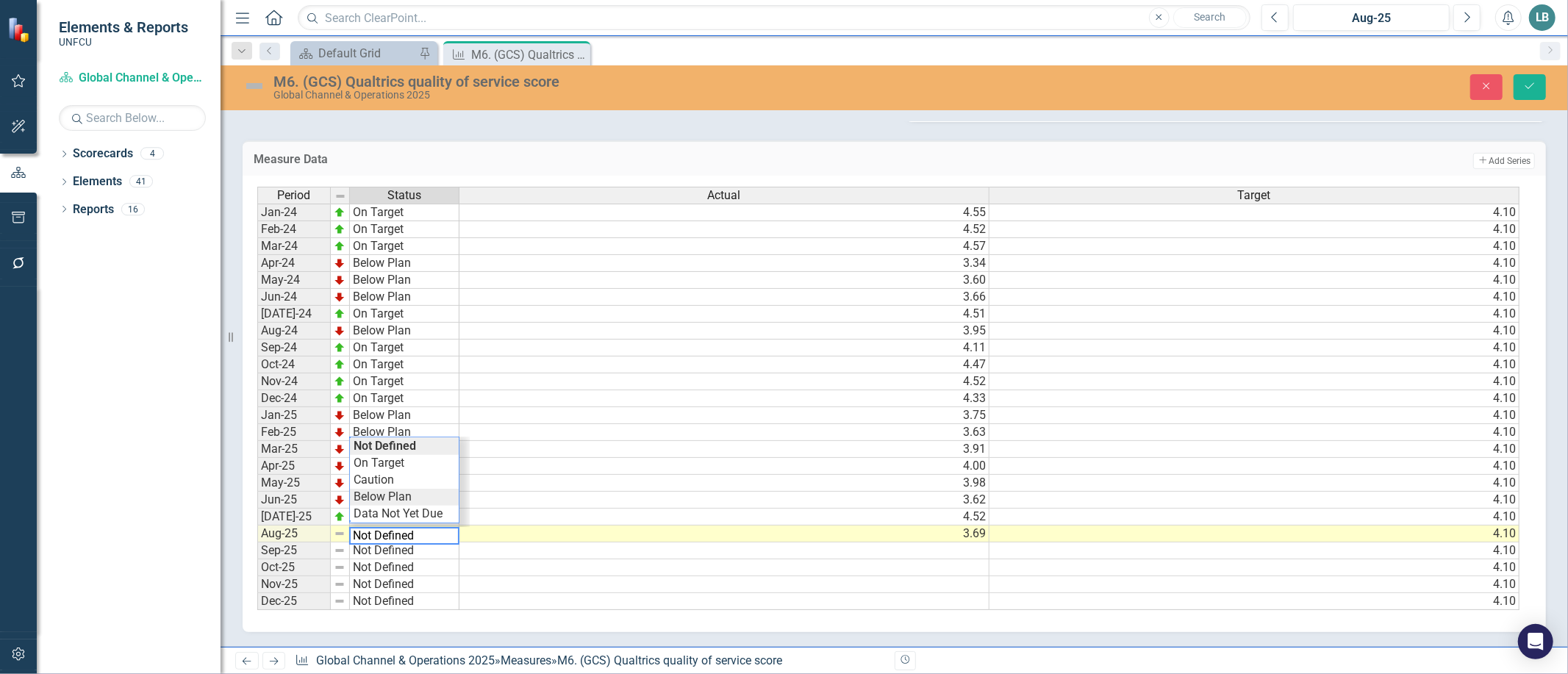
type textarea "Below Plan"
click at [383, 490] on div "Period Status Actual Target Jan-24 On Target 4.55 4.10 Feb-24 On Target 4.52 4.…" at bounding box center [889, 399] width 1263 height 424
click at [1526, 86] on icon "submit" at bounding box center [1530, 85] width 9 height 6
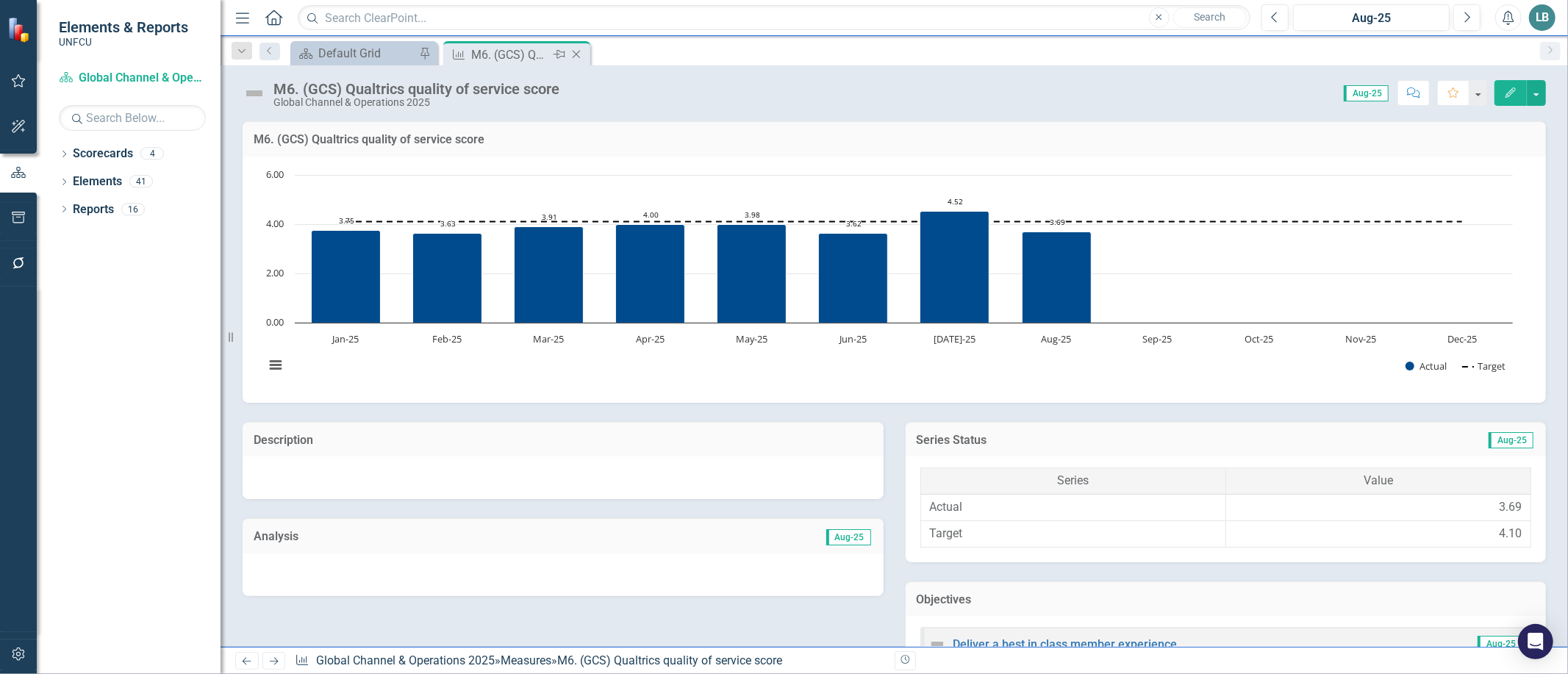
click at [580, 55] on icon "Close" at bounding box center [576, 55] width 15 height 12
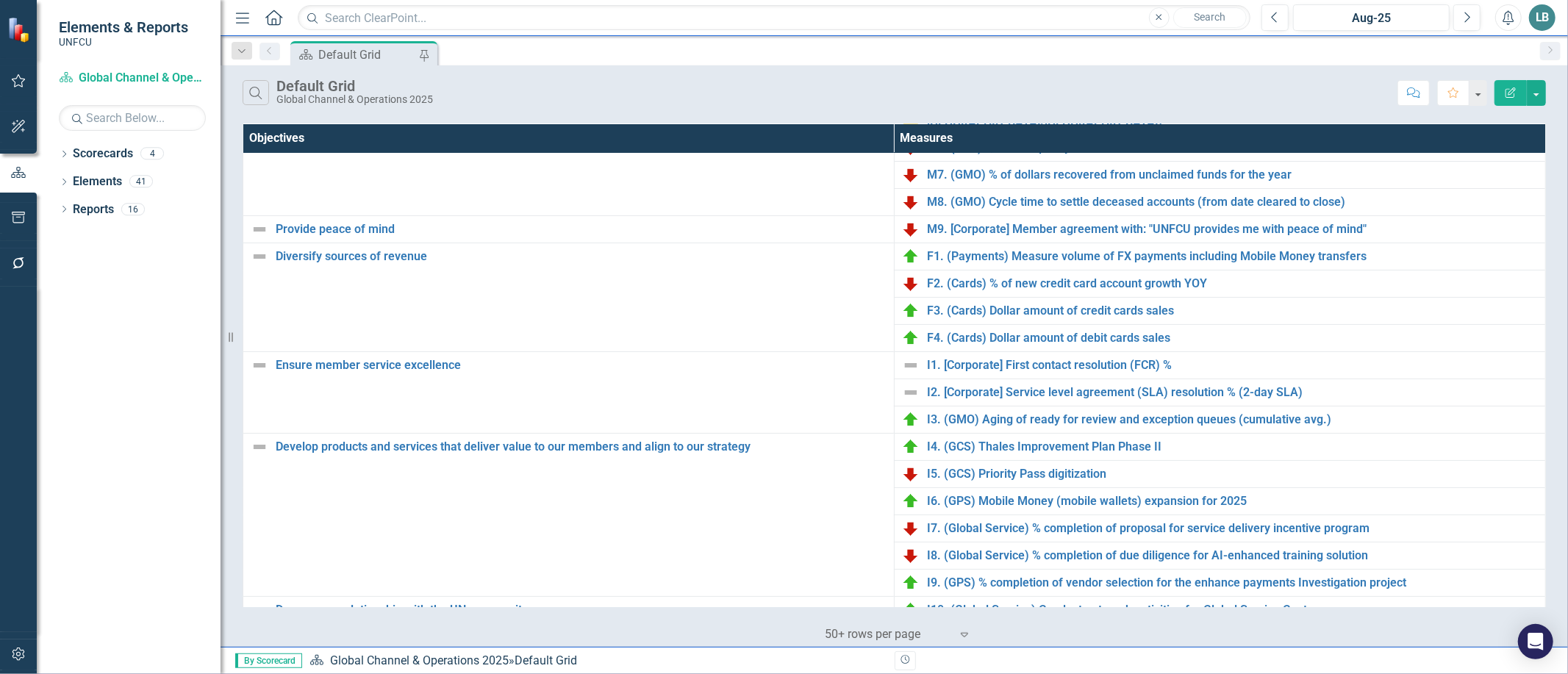
scroll to position [245, 0]
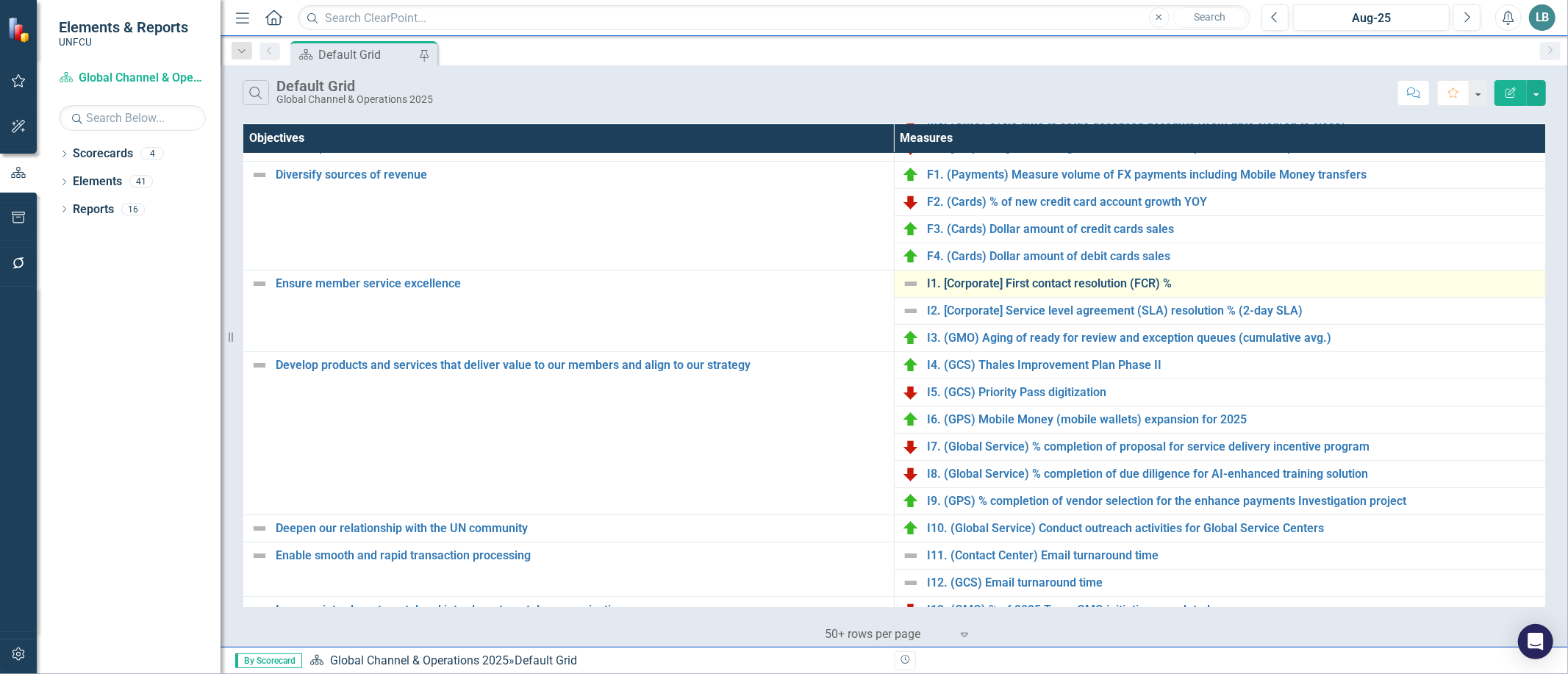
click at [1099, 286] on link "I1. [Corporate] First contact resolution (FCR) %" at bounding box center [1233, 284] width 611 height 13
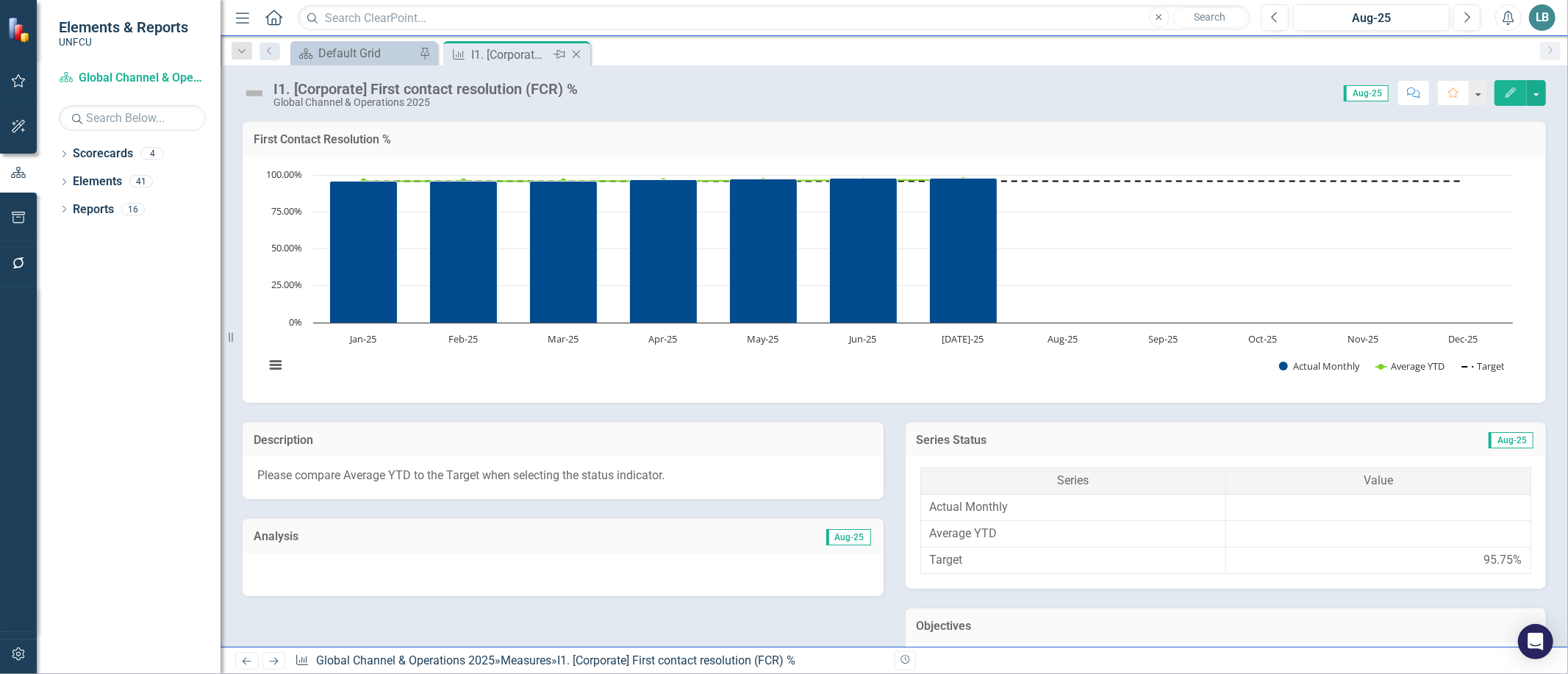
click at [575, 49] on icon "Close" at bounding box center [576, 55] width 15 height 12
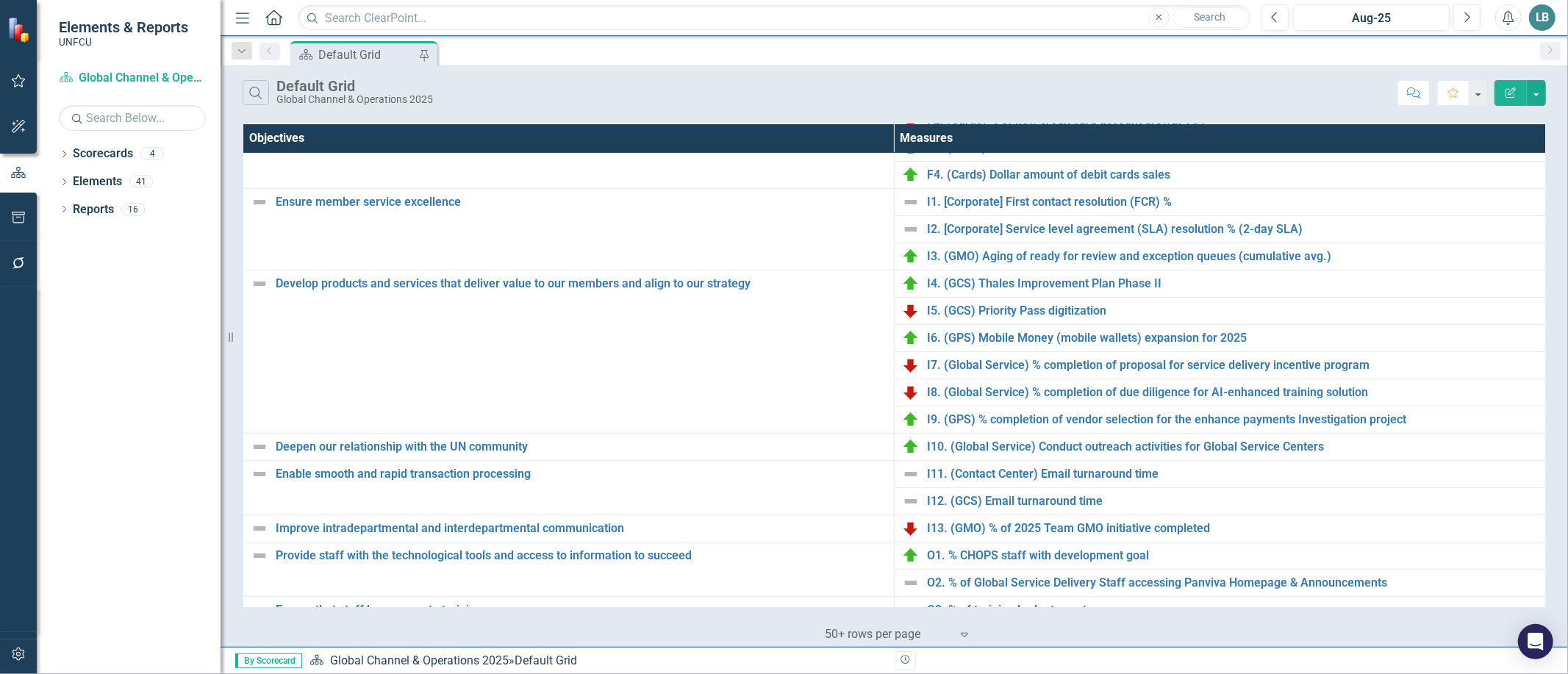
scroll to position [372, 0]
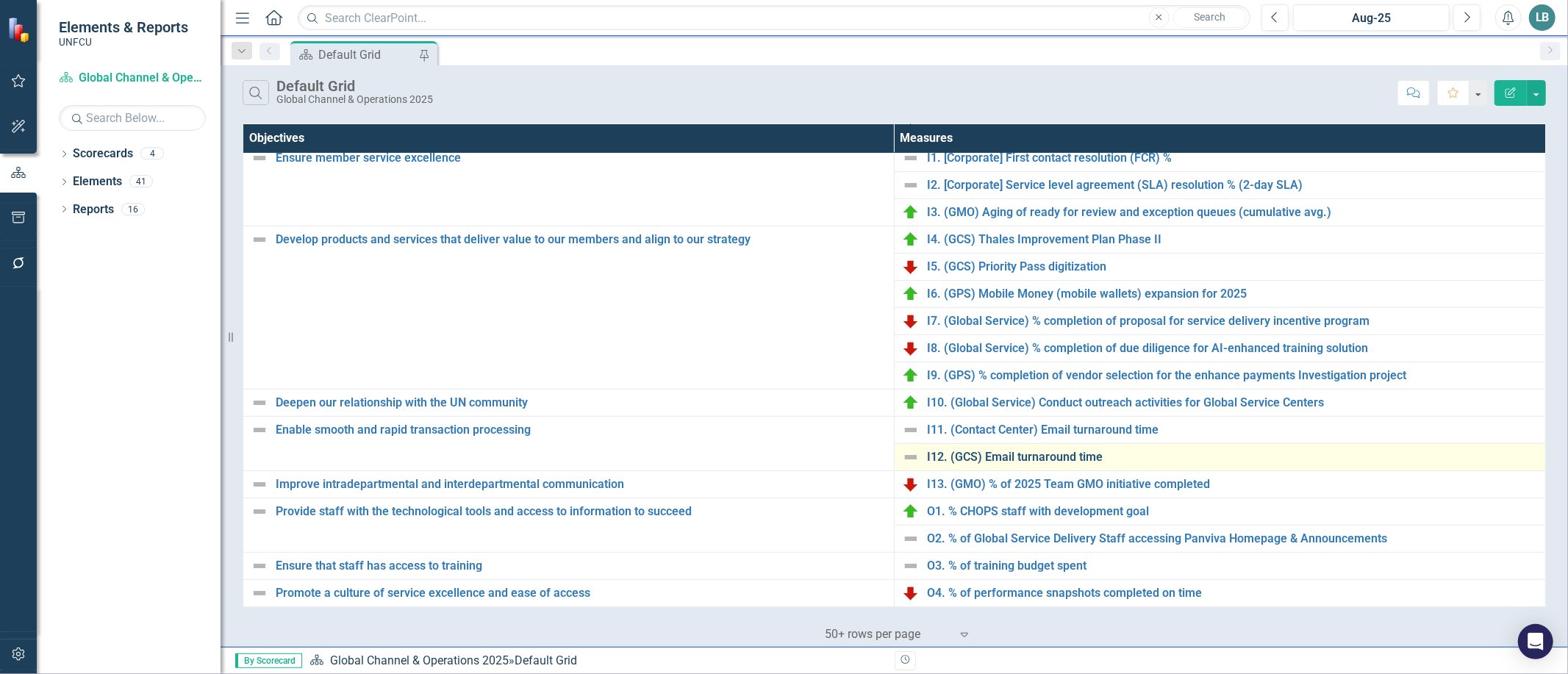
click at [1022, 462] on link "I12. (GCS) Email turnaround time" at bounding box center [1233, 457] width 611 height 13
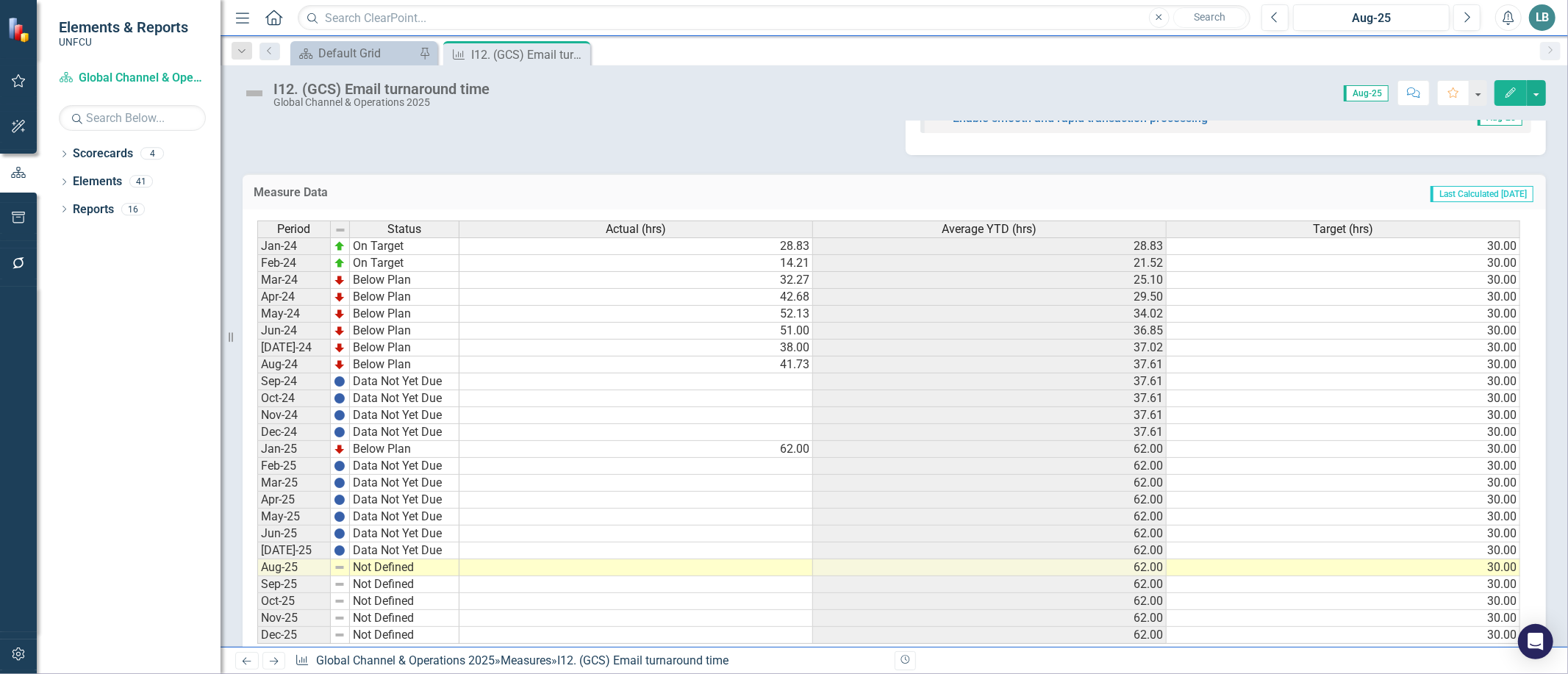
scroll to position [595, 0]
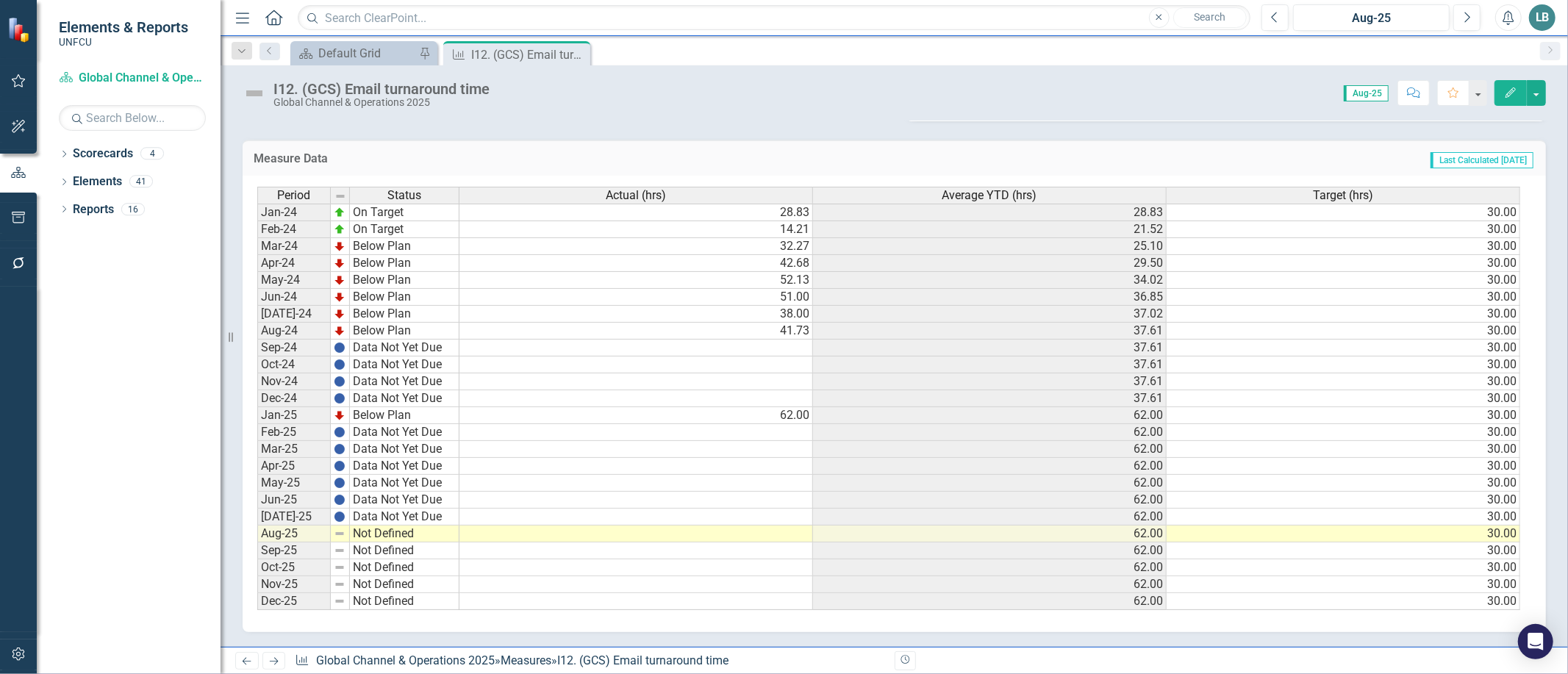
click at [384, 526] on td "Not Defined" at bounding box center [405, 534] width 109 height 17
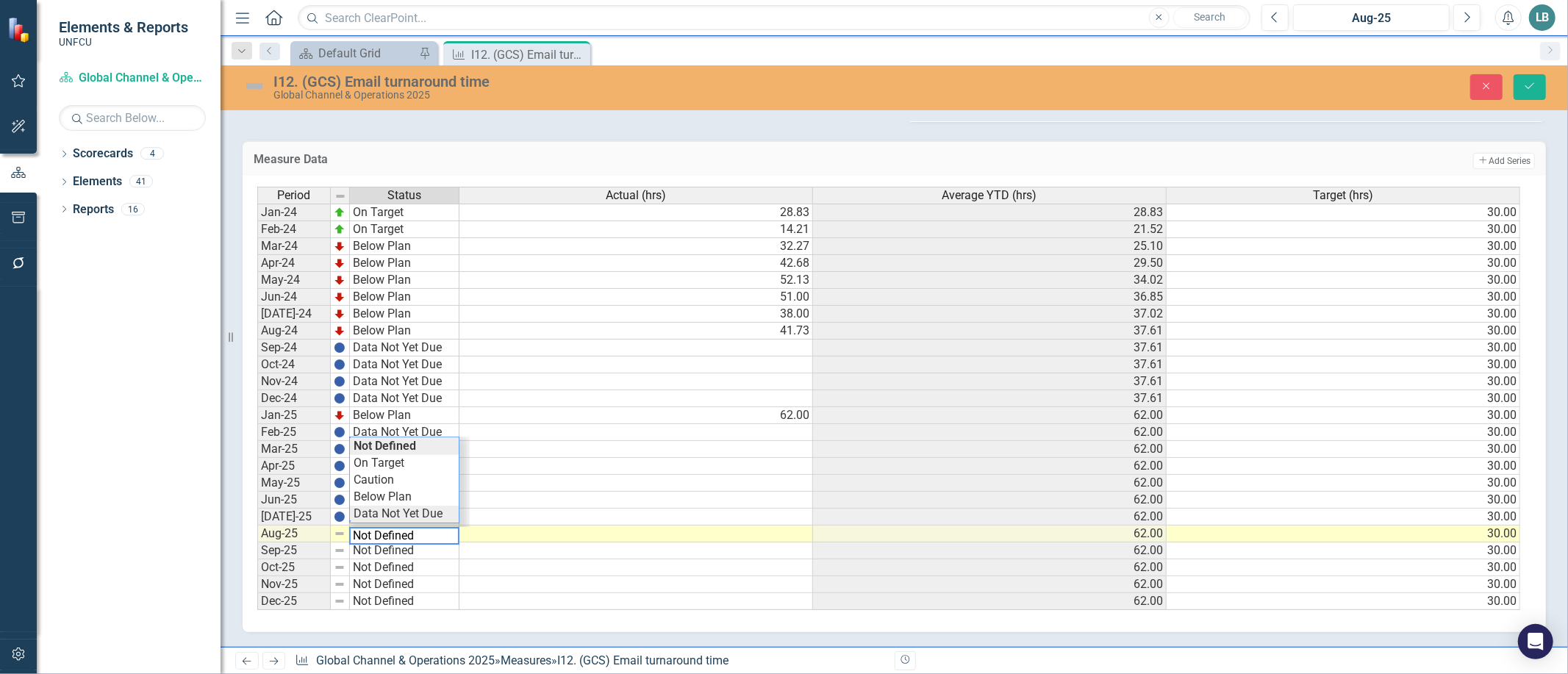
type textarea "Data Not Yet Due"
click at [381, 509] on div "Period Status Actual (hrs) Average YTD (hrs) Target (hrs) Jan-24 On Target 28.8…" at bounding box center [889, 399] width 1263 height 424
click at [1532, 92] on button "Save" at bounding box center [1529, 87] width 32 height 26
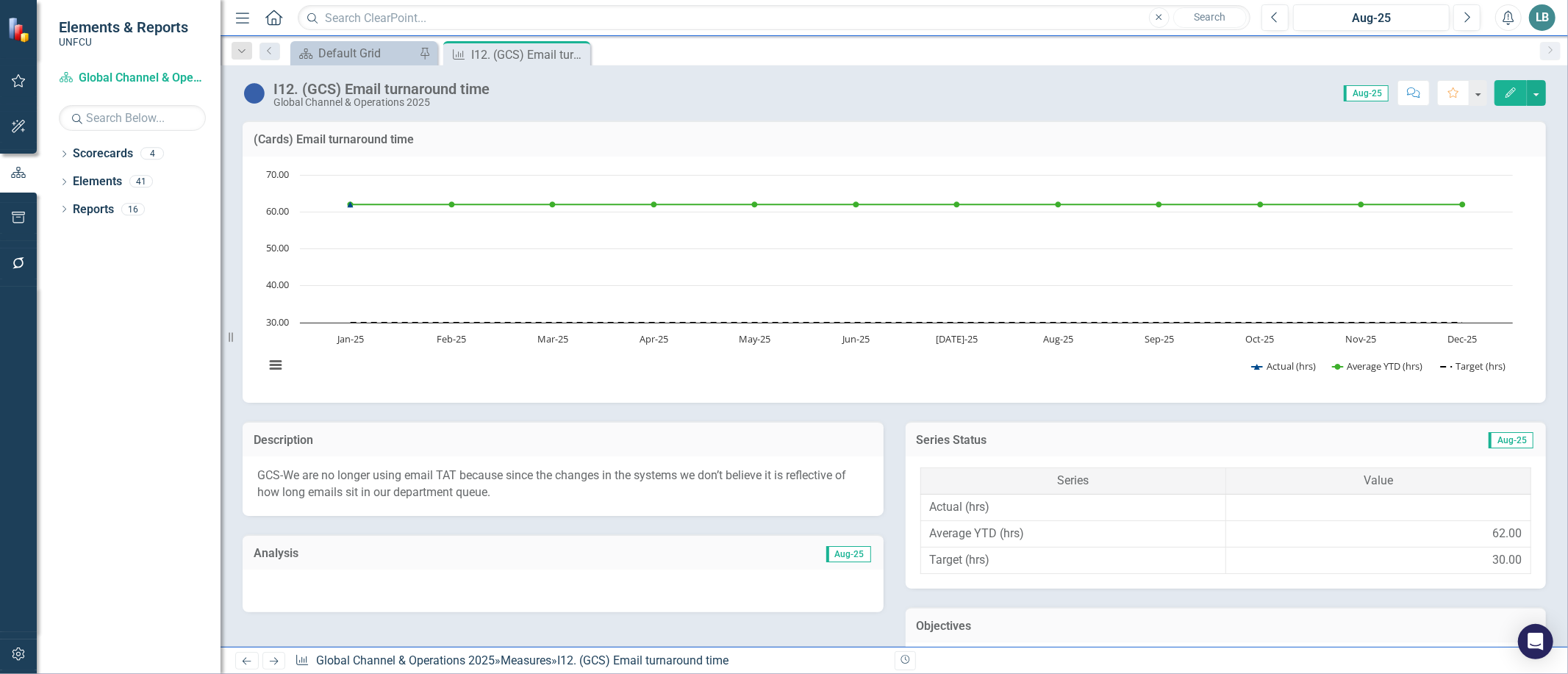
click at [0, 0] on icon "Close" at bounding box center [0, 0] width 0 height 0
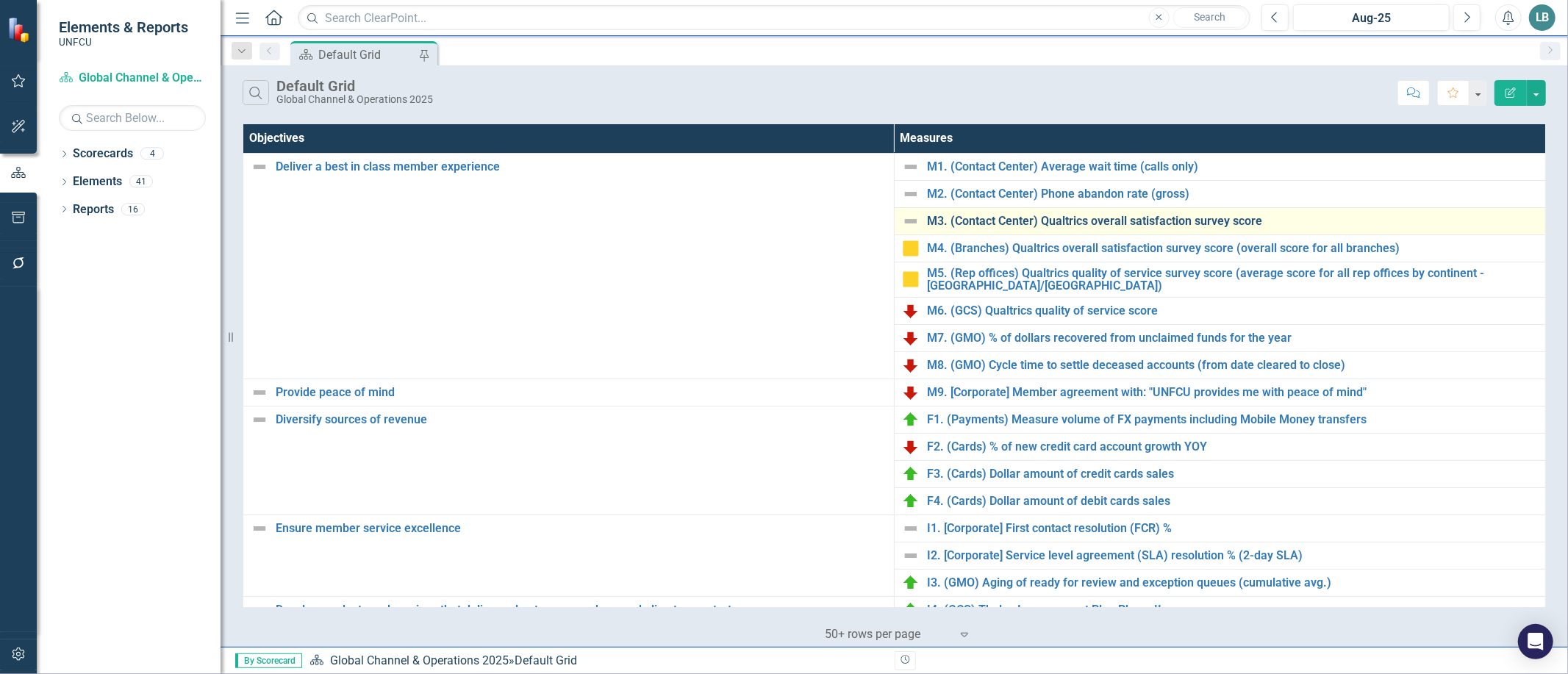
click at [1066, 220] on link "M3. (Contact Center) Qualtrics overall satisfaction survey score" at bounding box center [1233, 221] width 611 height 13
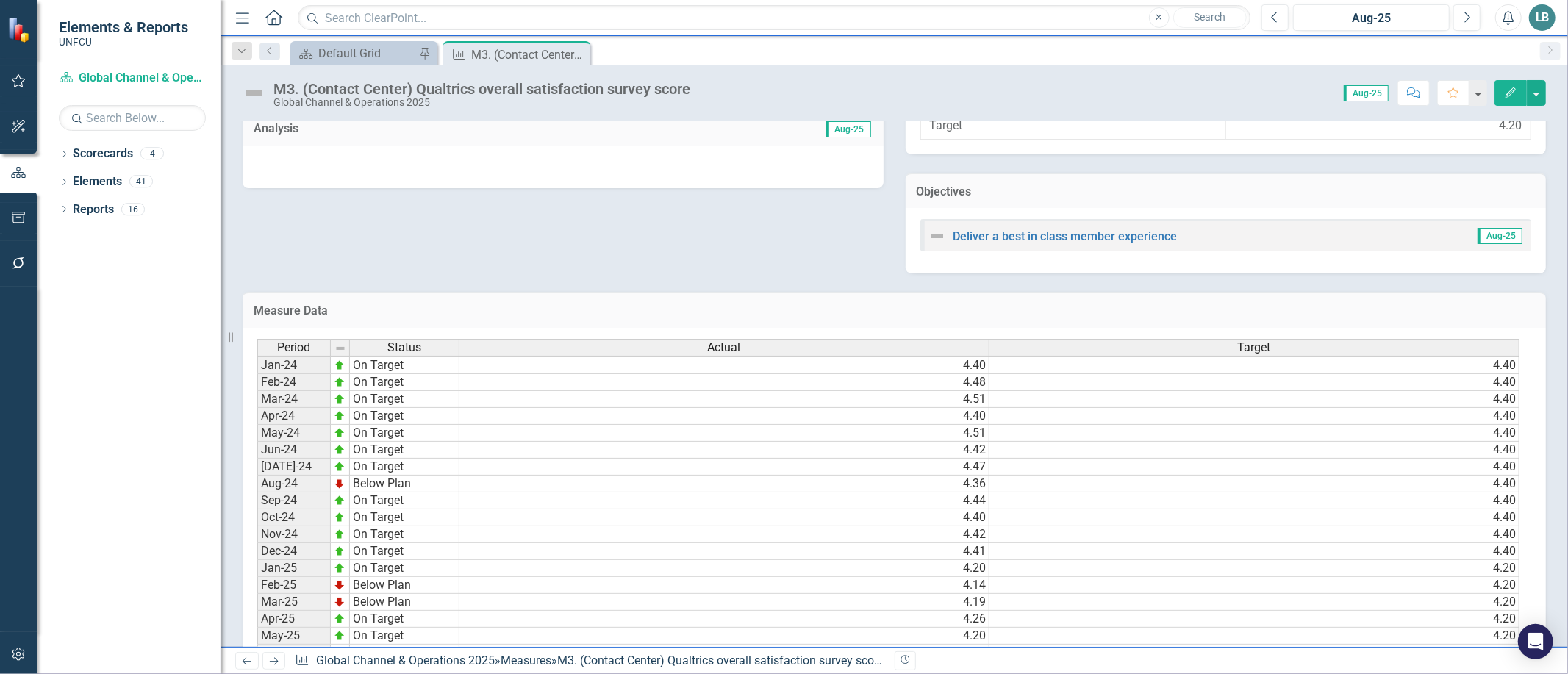
scroll to position [569, 0]
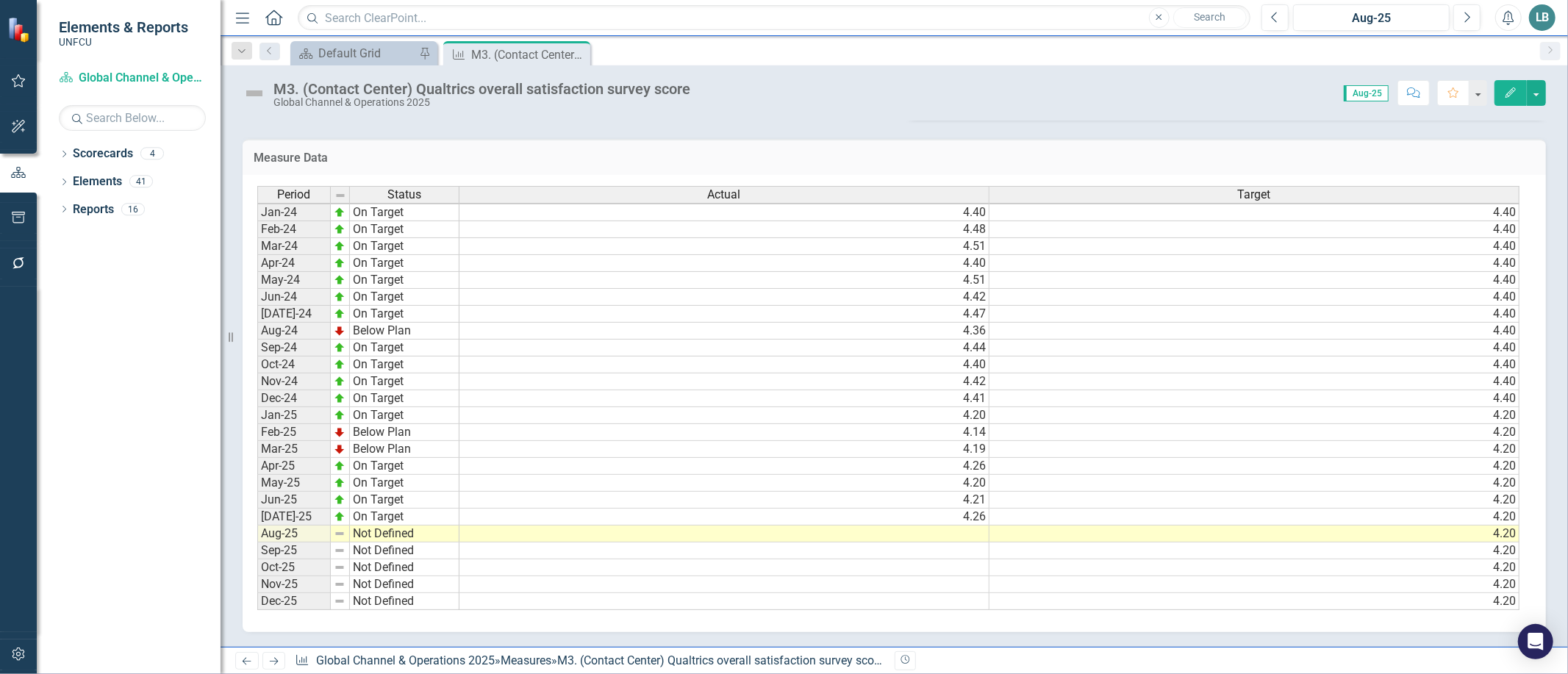
click at [953, 530] on td at bounding box center [724, 534] width 530 height 17
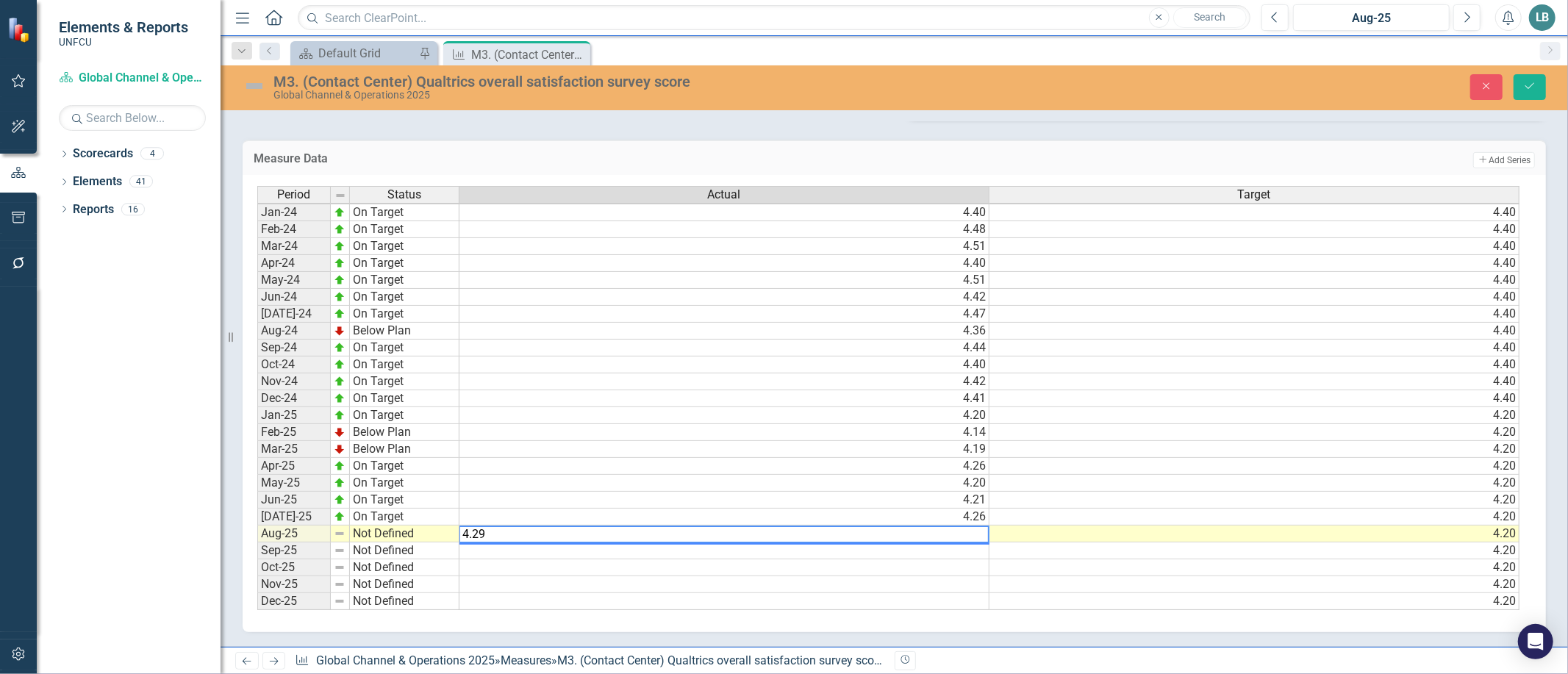
click at [257, 600] on div "Period Status Actual Target Jan-24 On Target 4.40 4.40 Feb-24 On Target 4.48 4.…" at bounding box center [257, 398] width 0 height 424
type textarea "4.2"
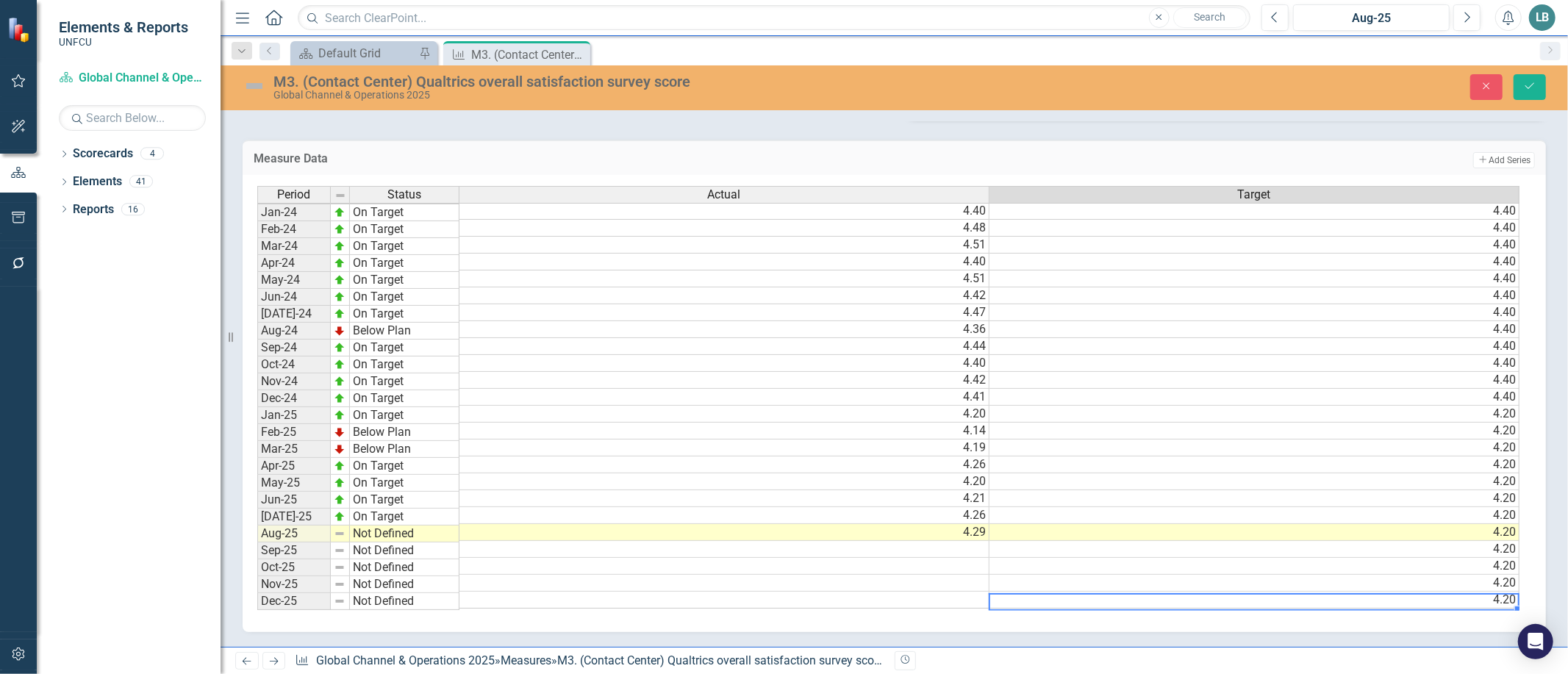
scroll to position [2, 10]
click at [401, 530] on td "Not Defined" at bounding box center [405, 534] width 109 height 17
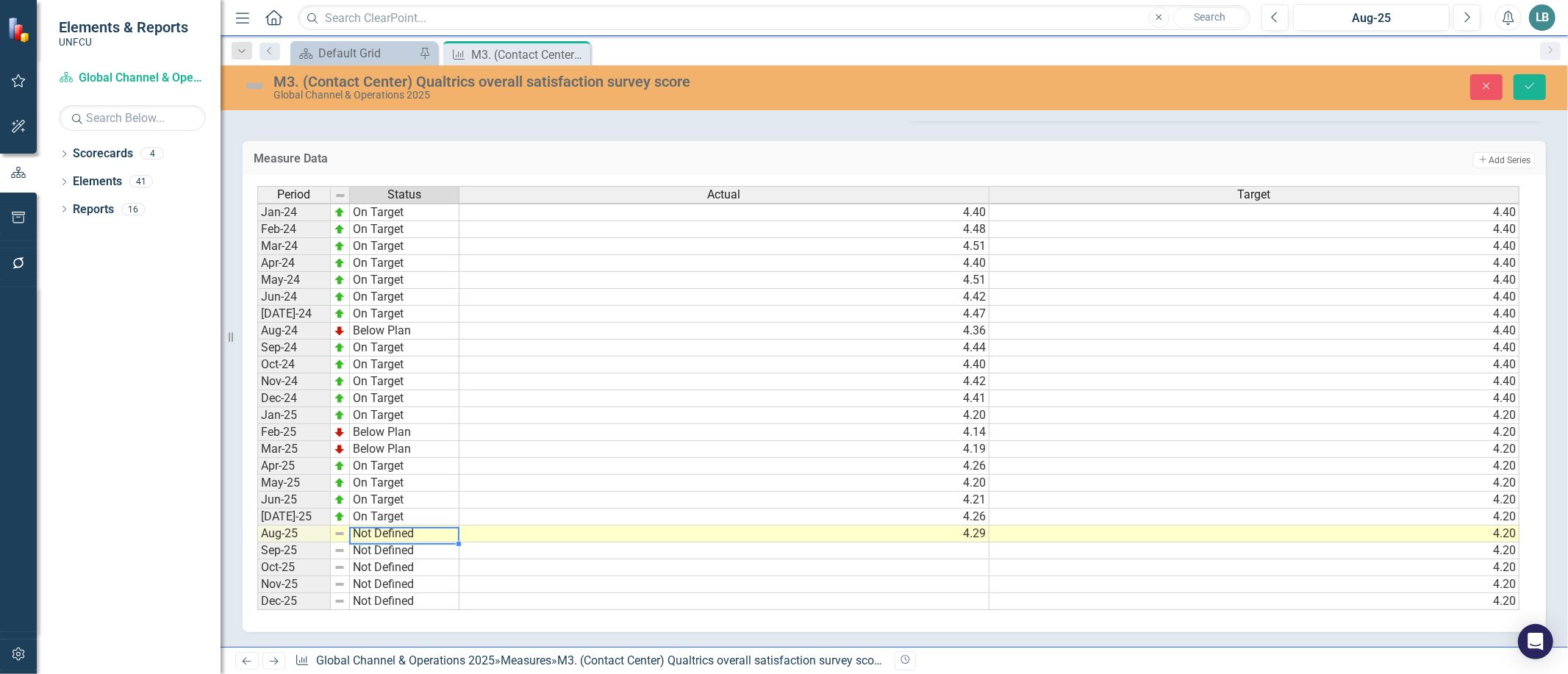
click at [401, 530] on td "Not Defined" at bounding box center [405, 534] width 109 height 17
type textarea "On Target"
click at [404, 454] on div "Period Status Actual Target Jan-24 On Target 4.40 4.40 Feb-24 On Target 4.48 4.…" at bounding box center [889, 398] width 1263 height 425
click at [1533, 87] on icon "Save" at bounding box center [1530, 86] width 13 height 10
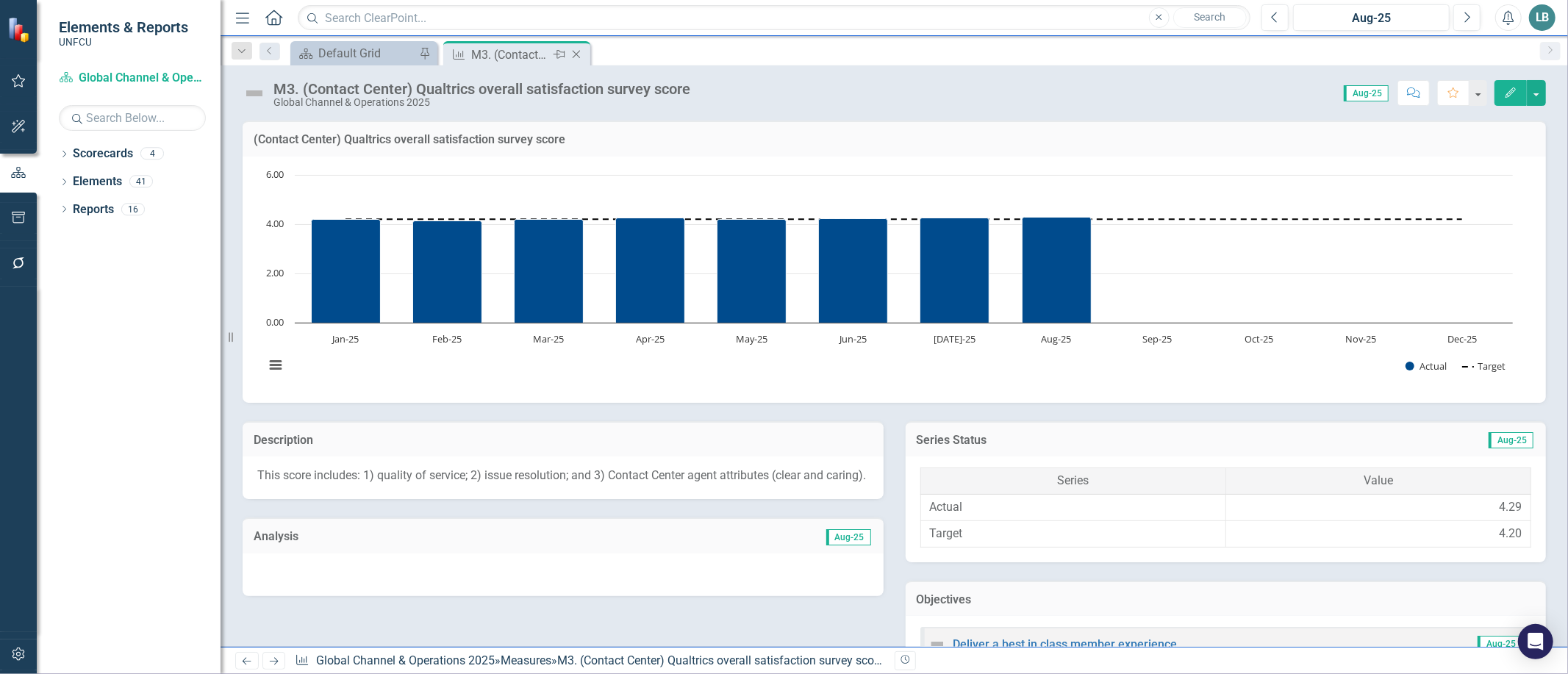
click at [578, 53] on icon "Close" at bounding box center [576, 55] width 15 height 12
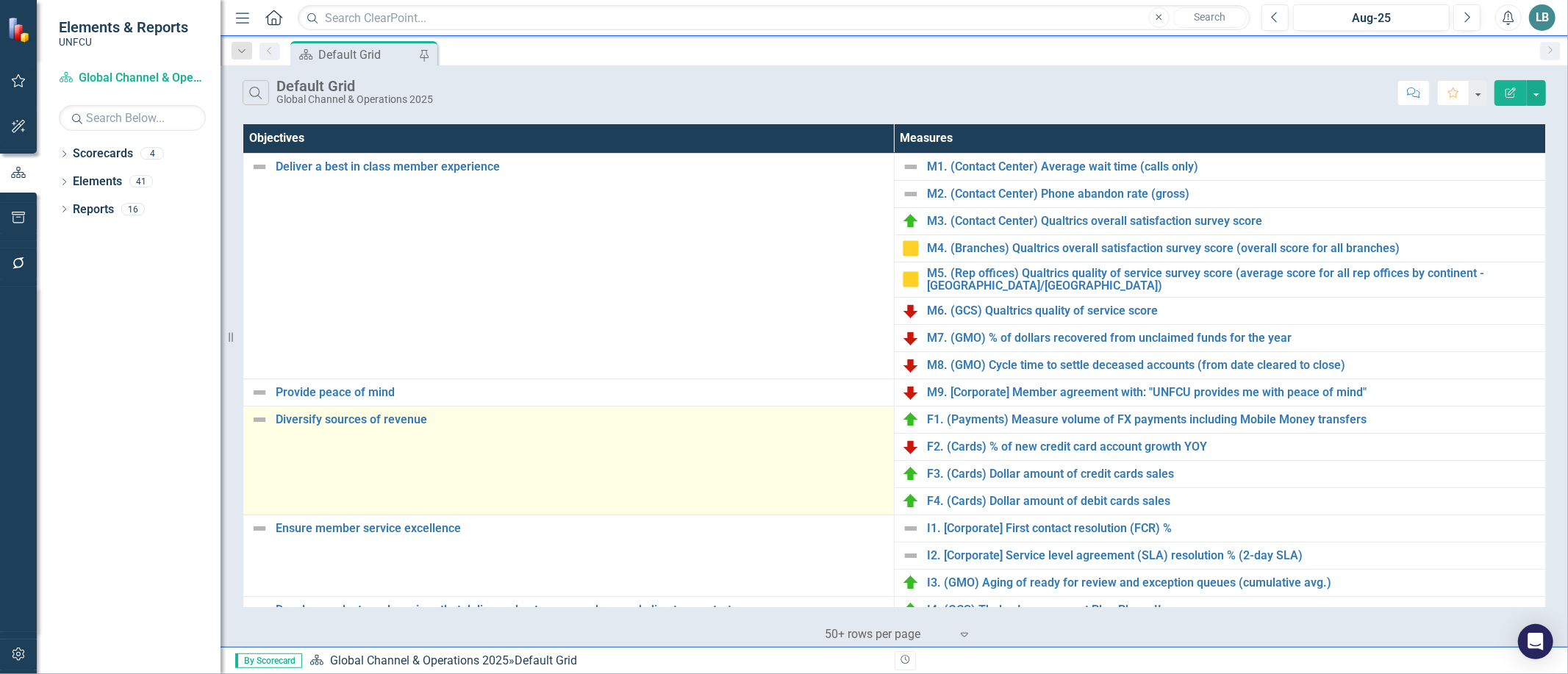
click at [253, 416] on img at bounding box center [259, 419] width 17 height 17
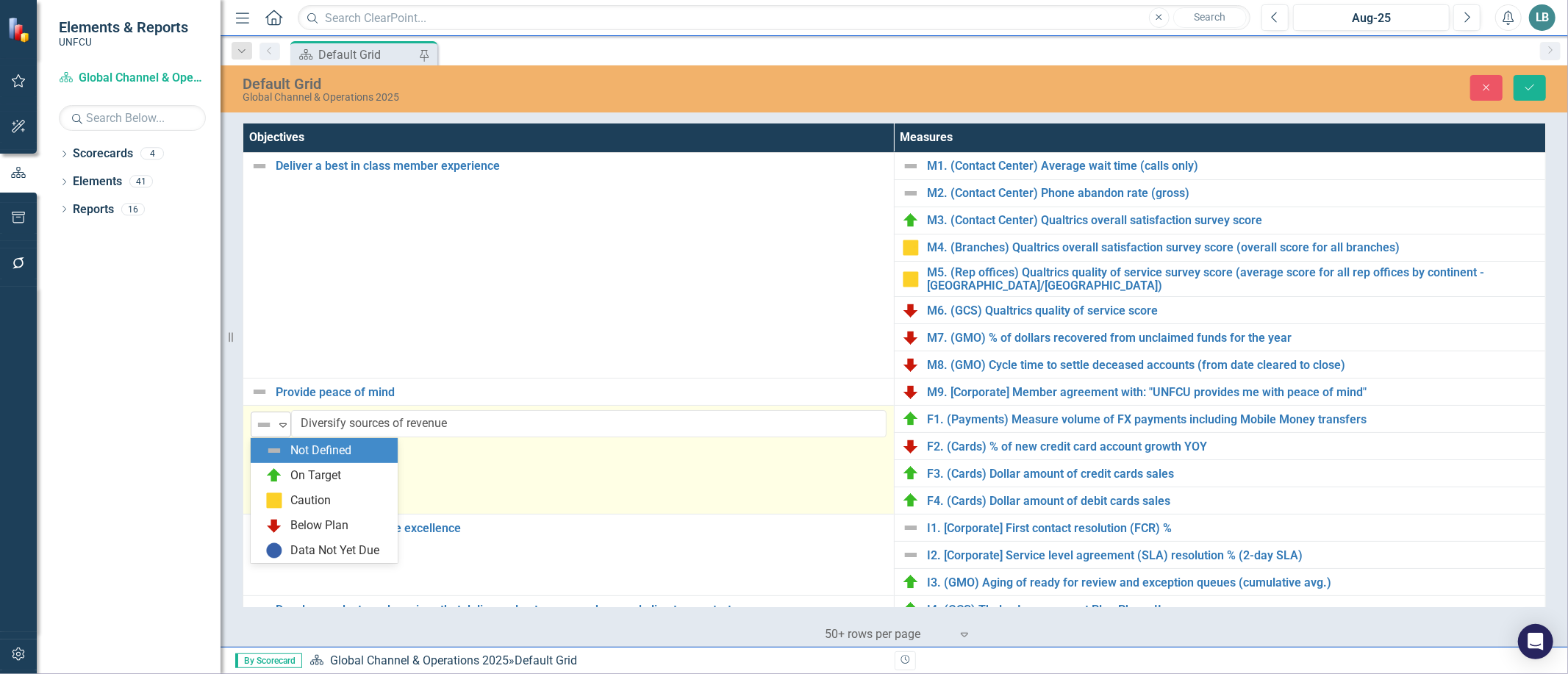
click at [279, 425] on icon "Expand" at bounding box center [283, 425] width 15 height 12
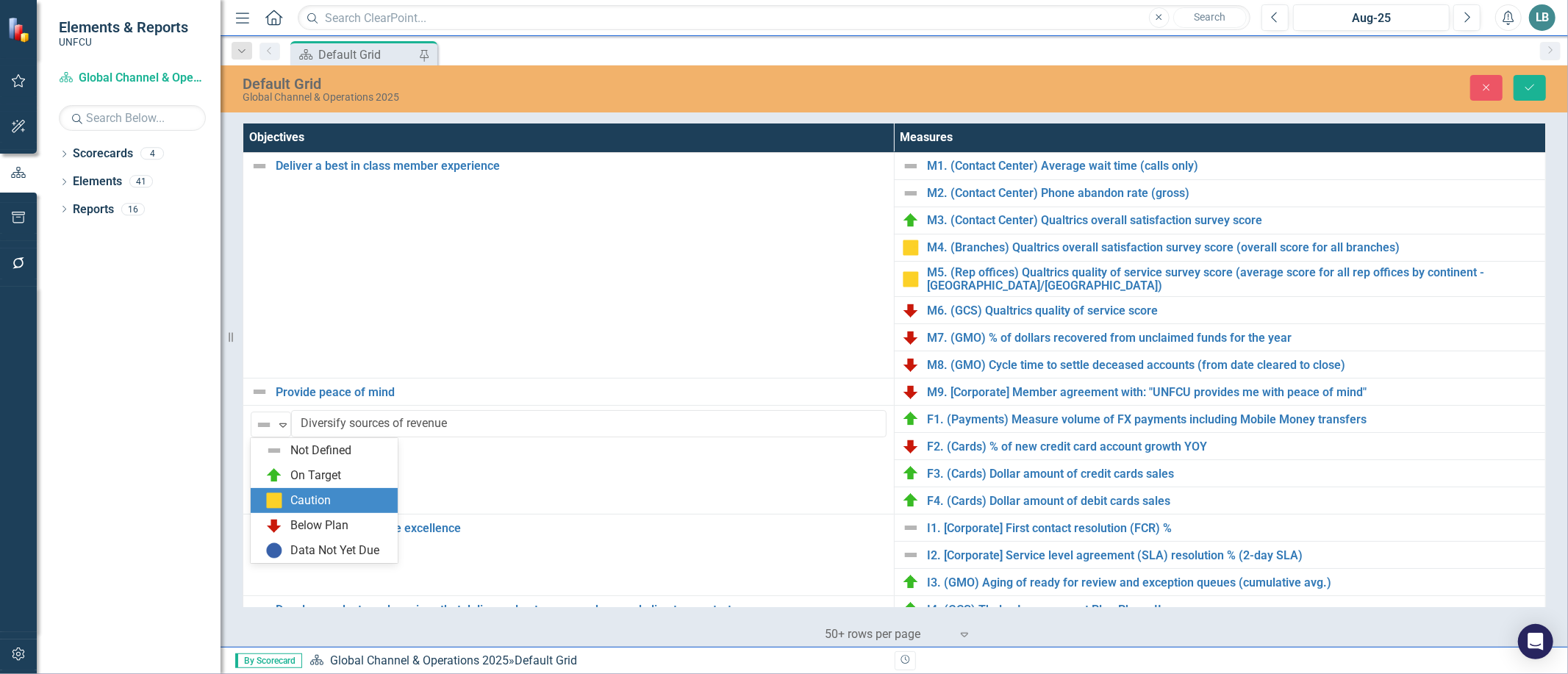
click at [291, 498] on div "Caution" at bounding box center [310, 501] width 41 height 17
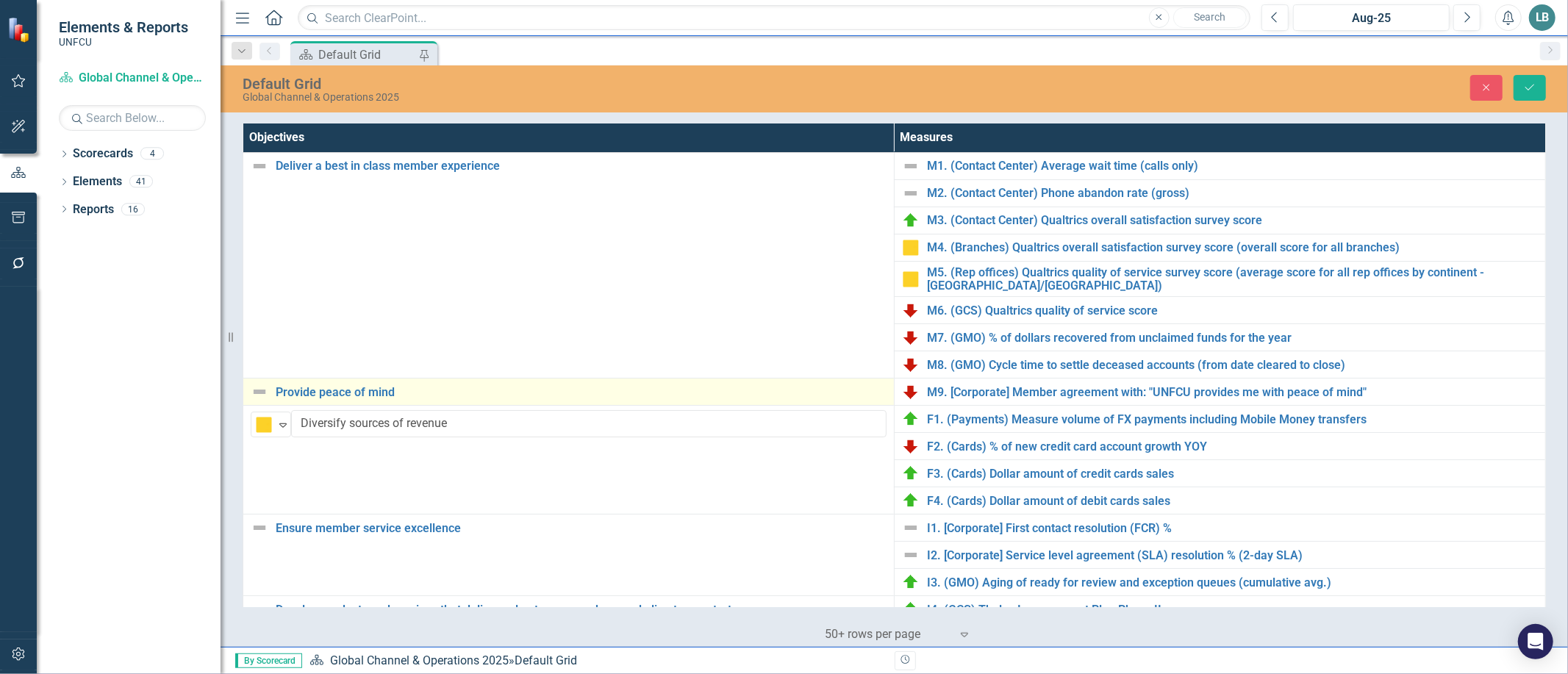
click at [259, 397] on img at bounding box center [259, 392] width 17 height 17
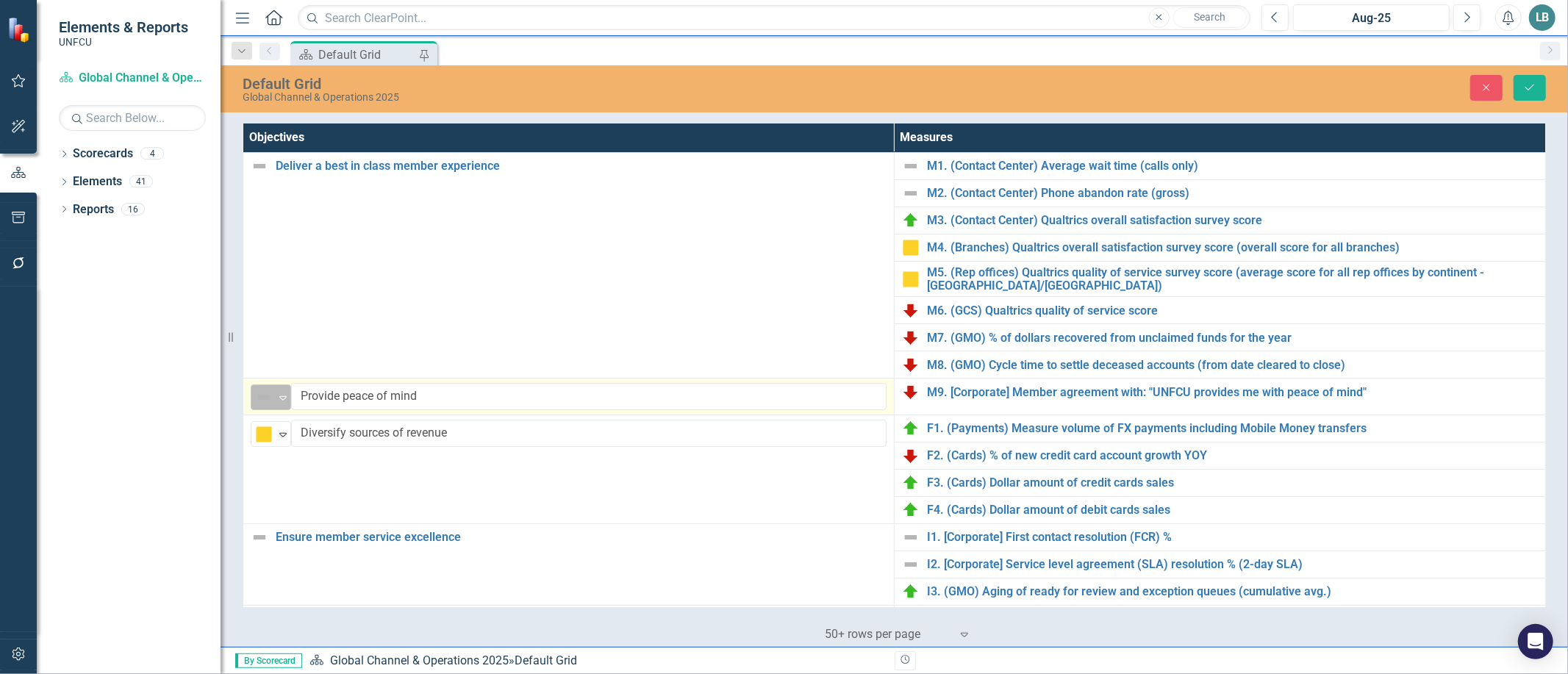
click at [281, 402] on icon "Expand" at bounding box center [283, 397] width 15 height 12
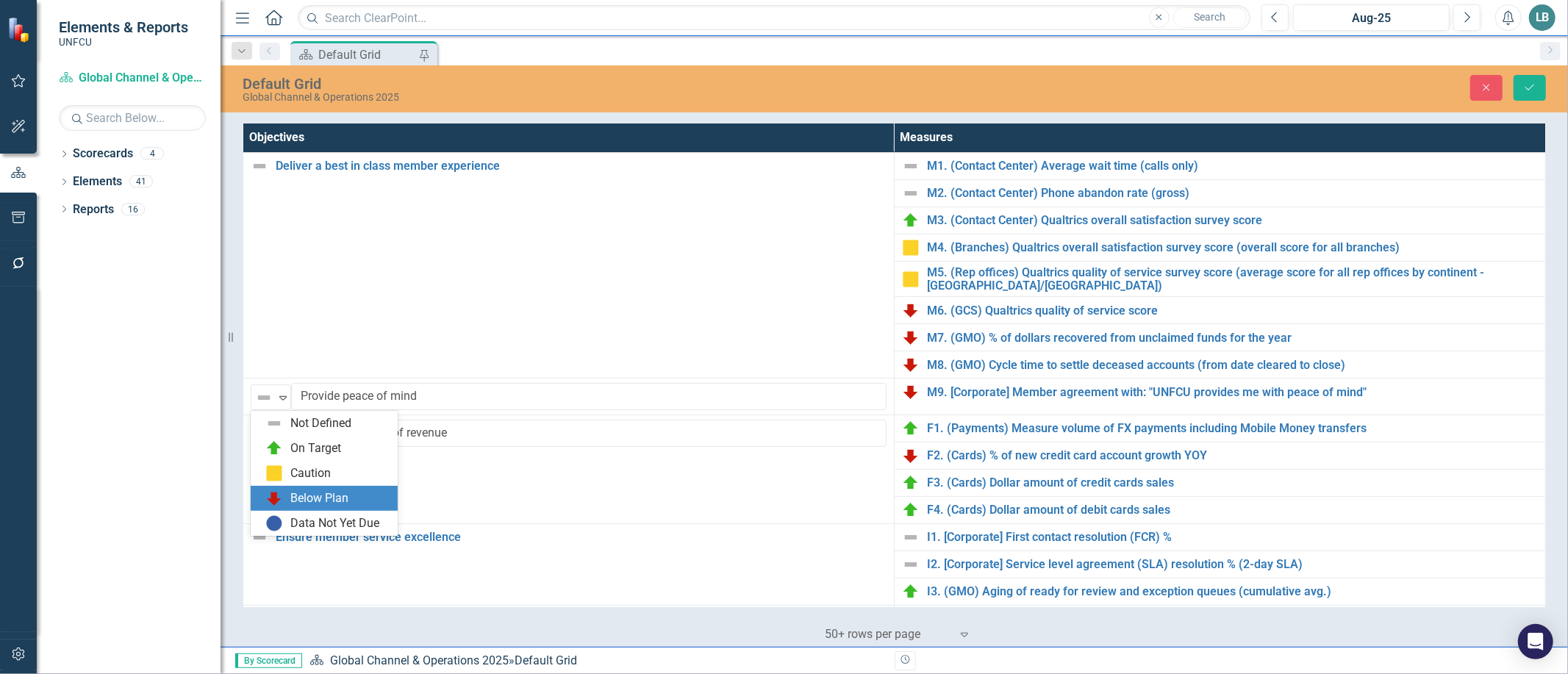
click at [275, 496] on img at bounding box center [274, 498] width 17 height 17
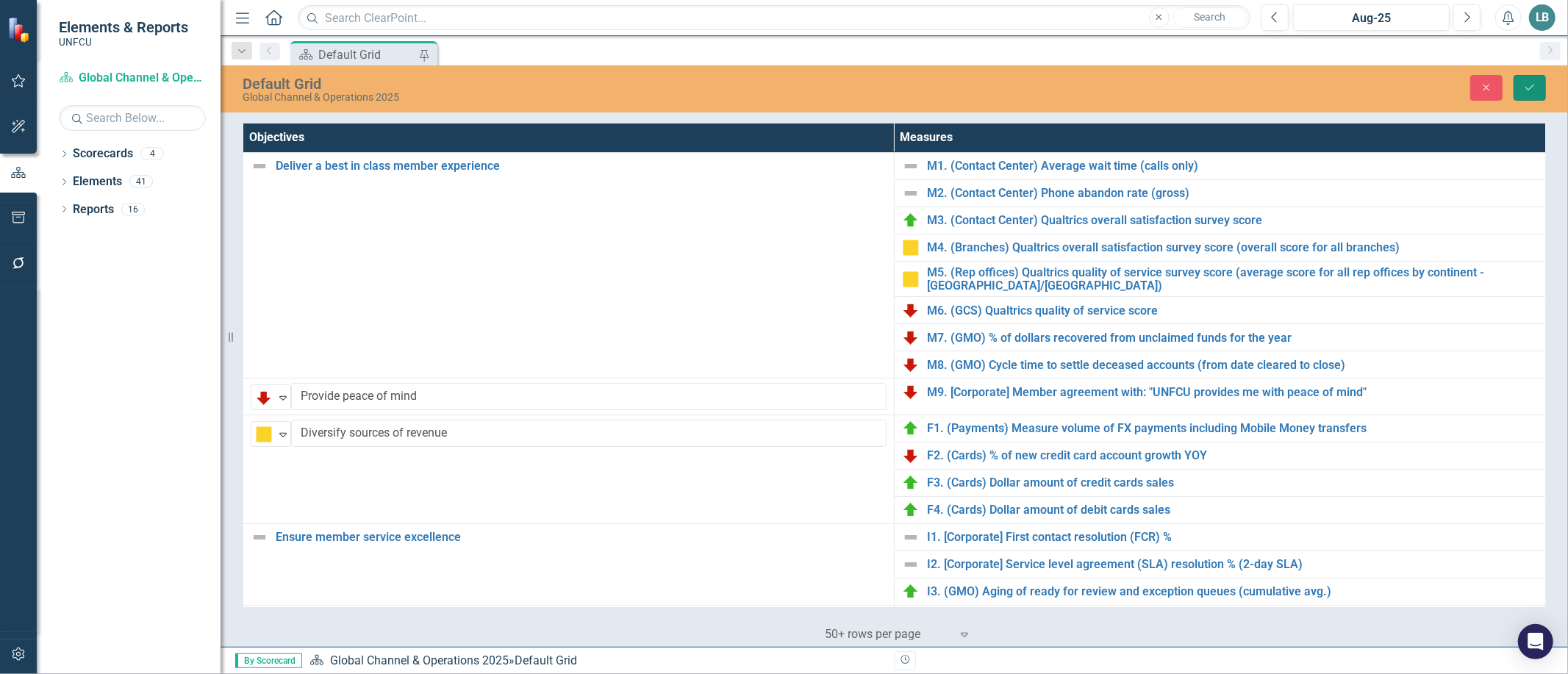
click at [1527, 86] on icon "Save" at bounding box center [1530, 87] width 13 height 10
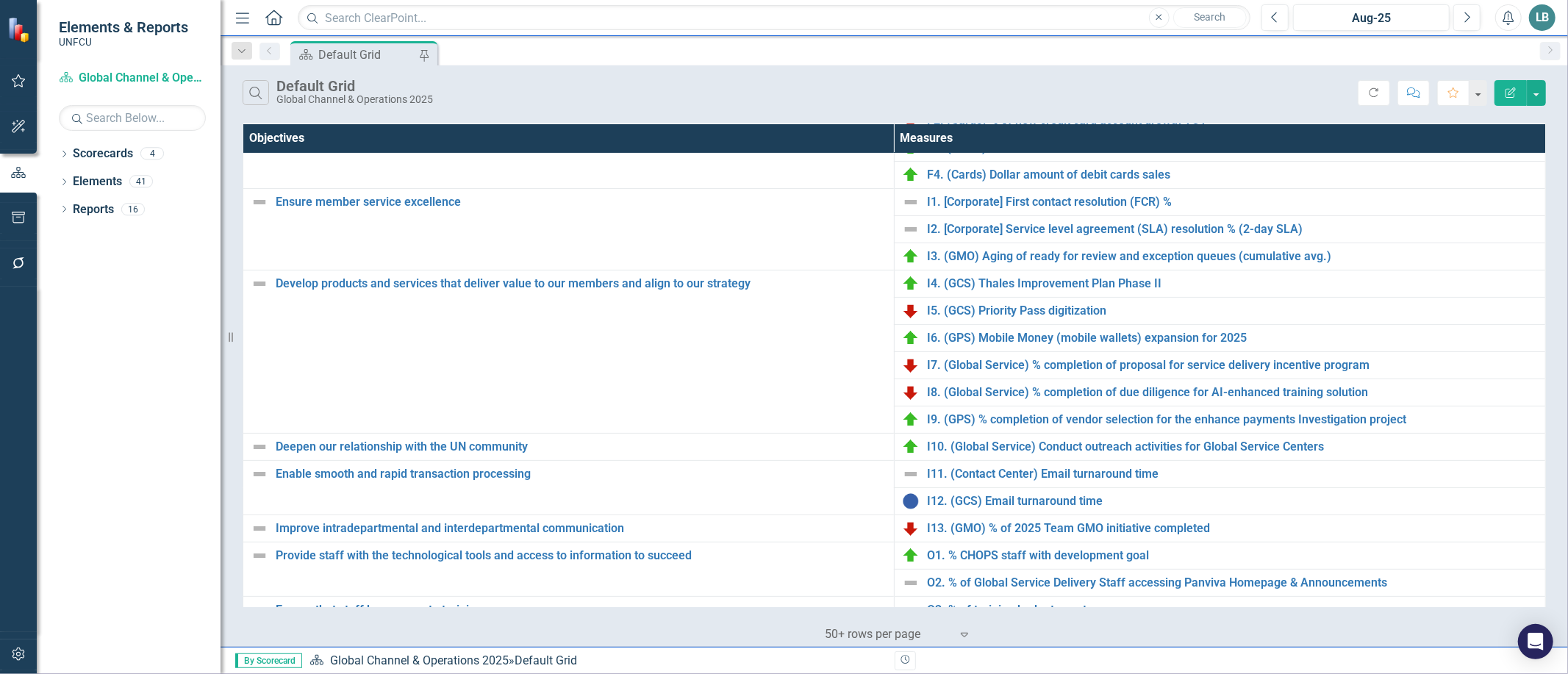
scroll to position [372, 0]
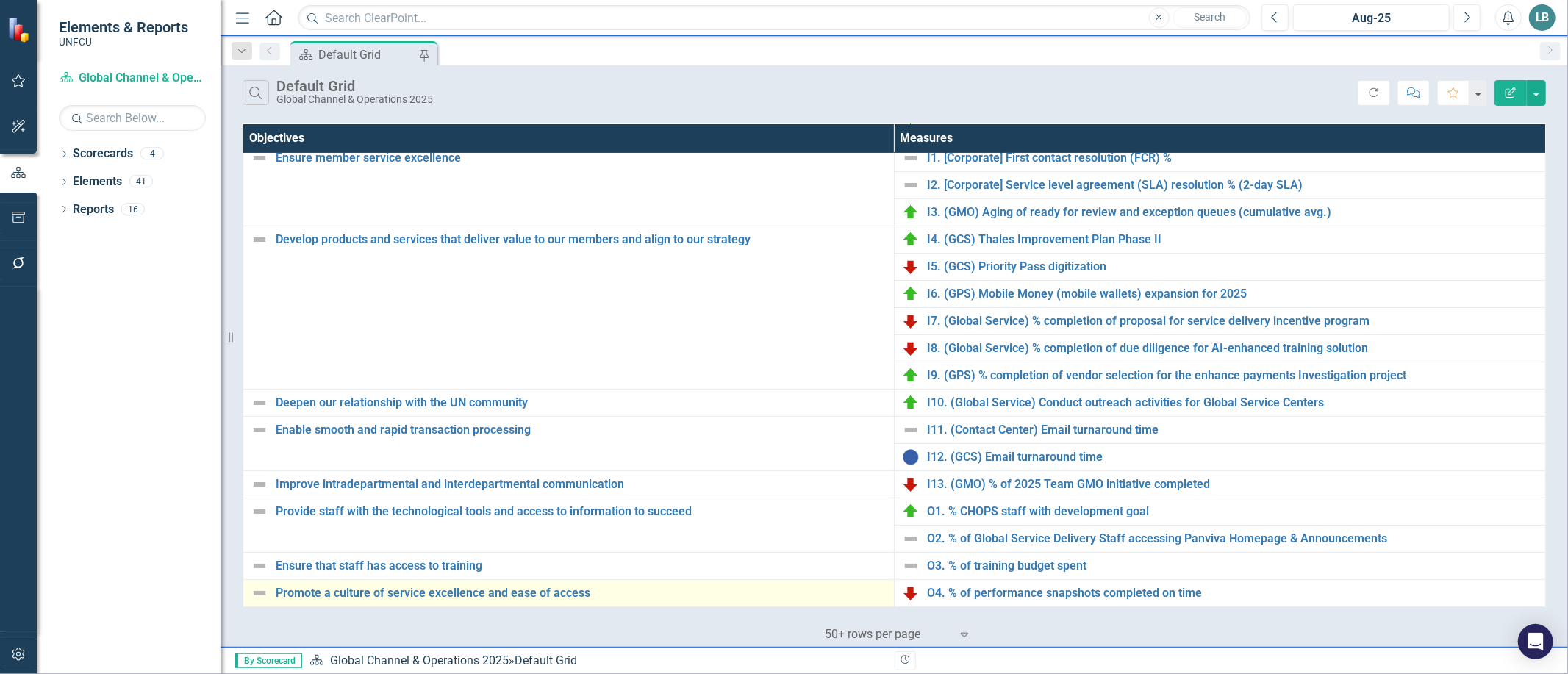
click at [256, 594] on img at bounding box center [259, 593] width 17 height 17
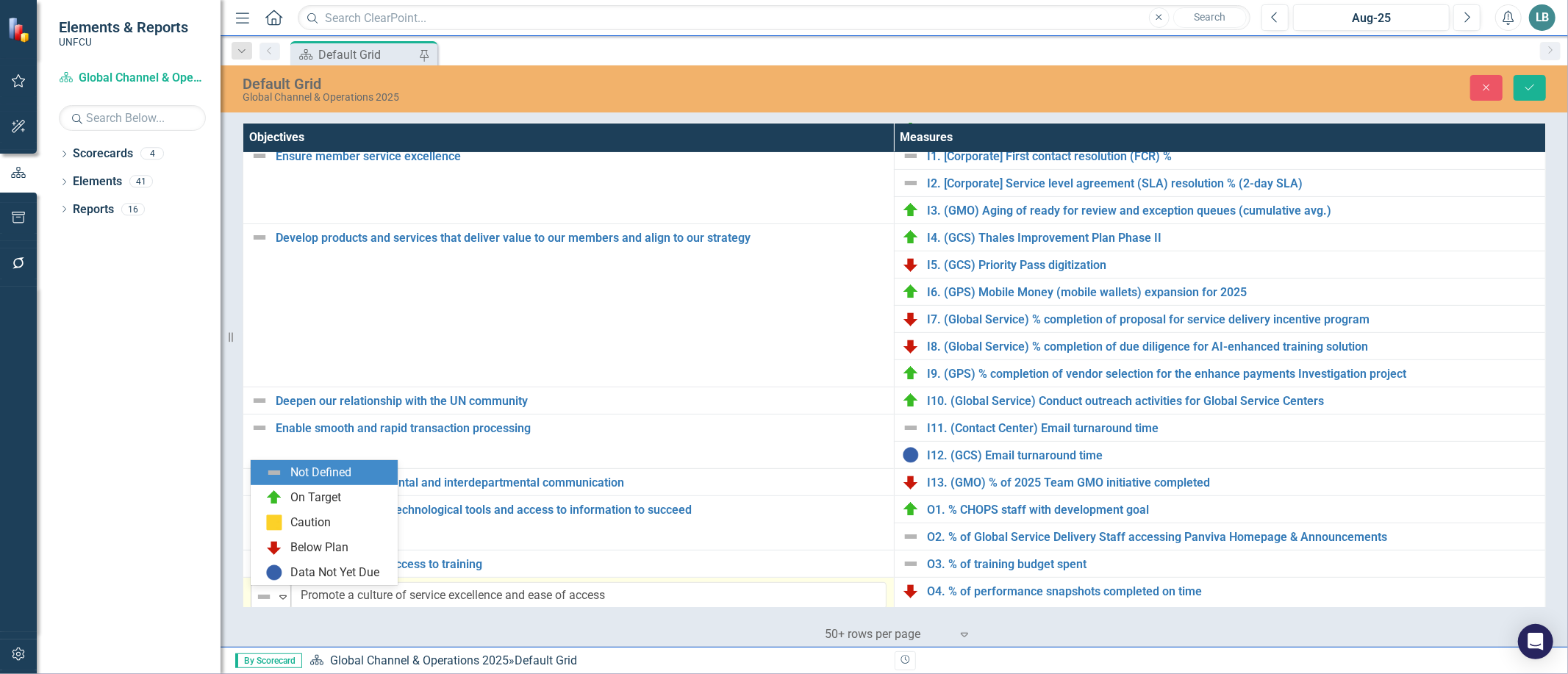
click at [283, 593] on icon "Expand" at bounding box center [283, 597] width 15 height 12
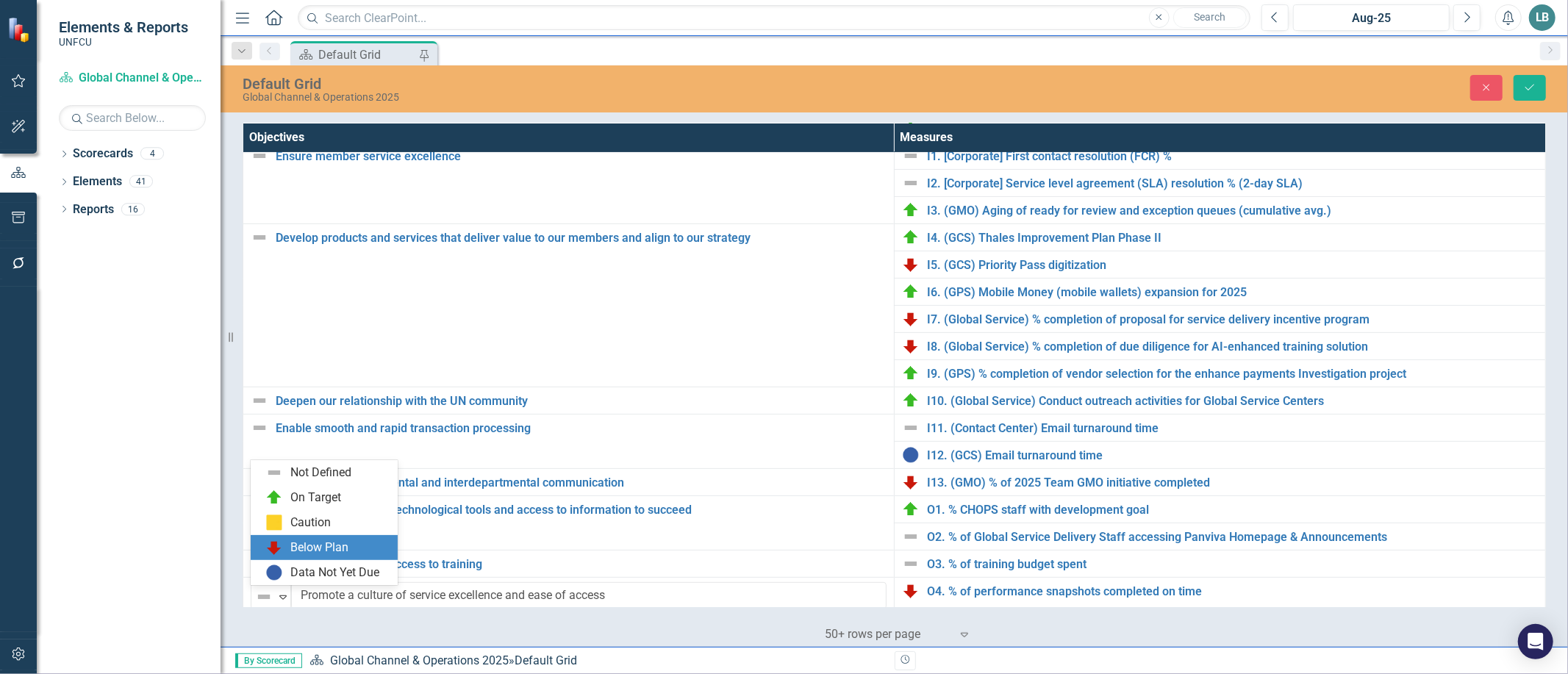
click at [287, 554] on div "Below Plan" at bounding box center [327, 547] width 123 height 17
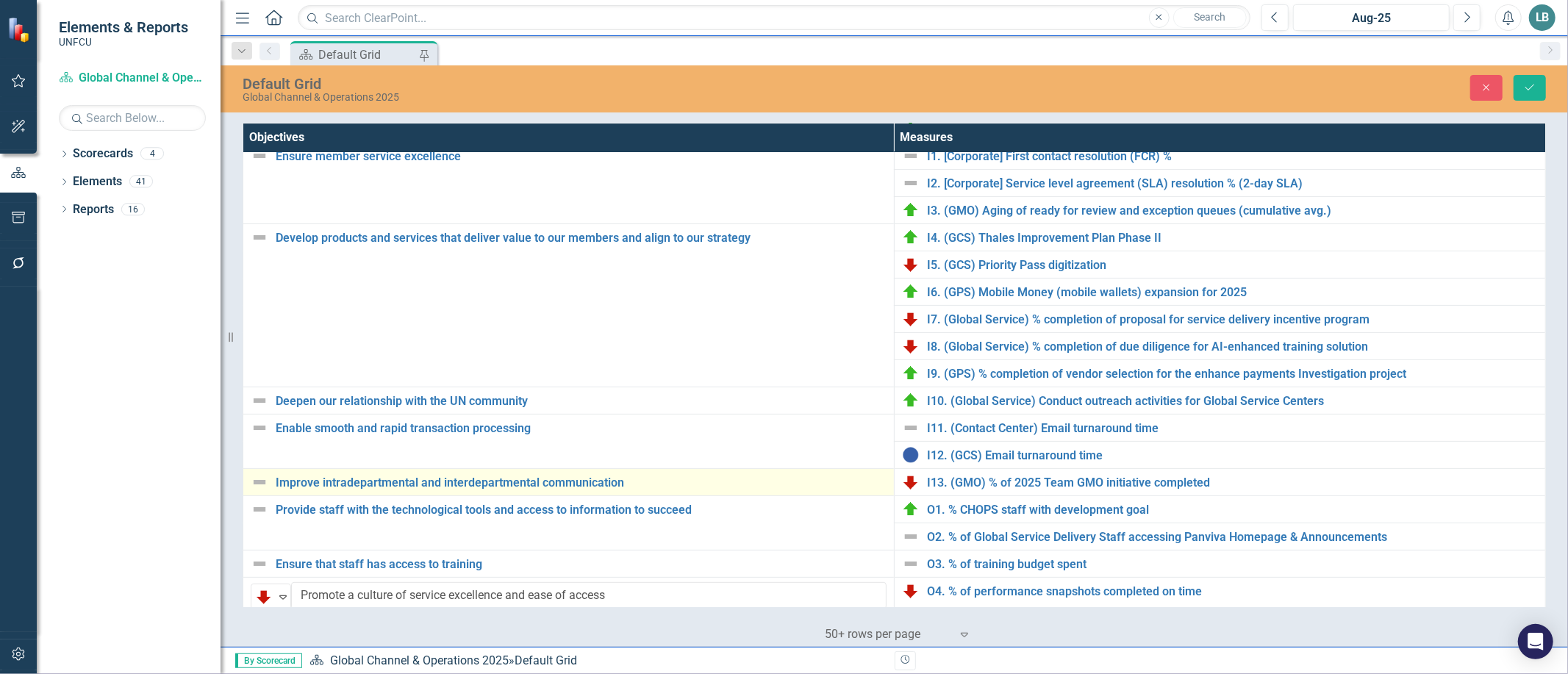
click at [257, 486] on img at bounding box center [259, 482] width 17 height 17
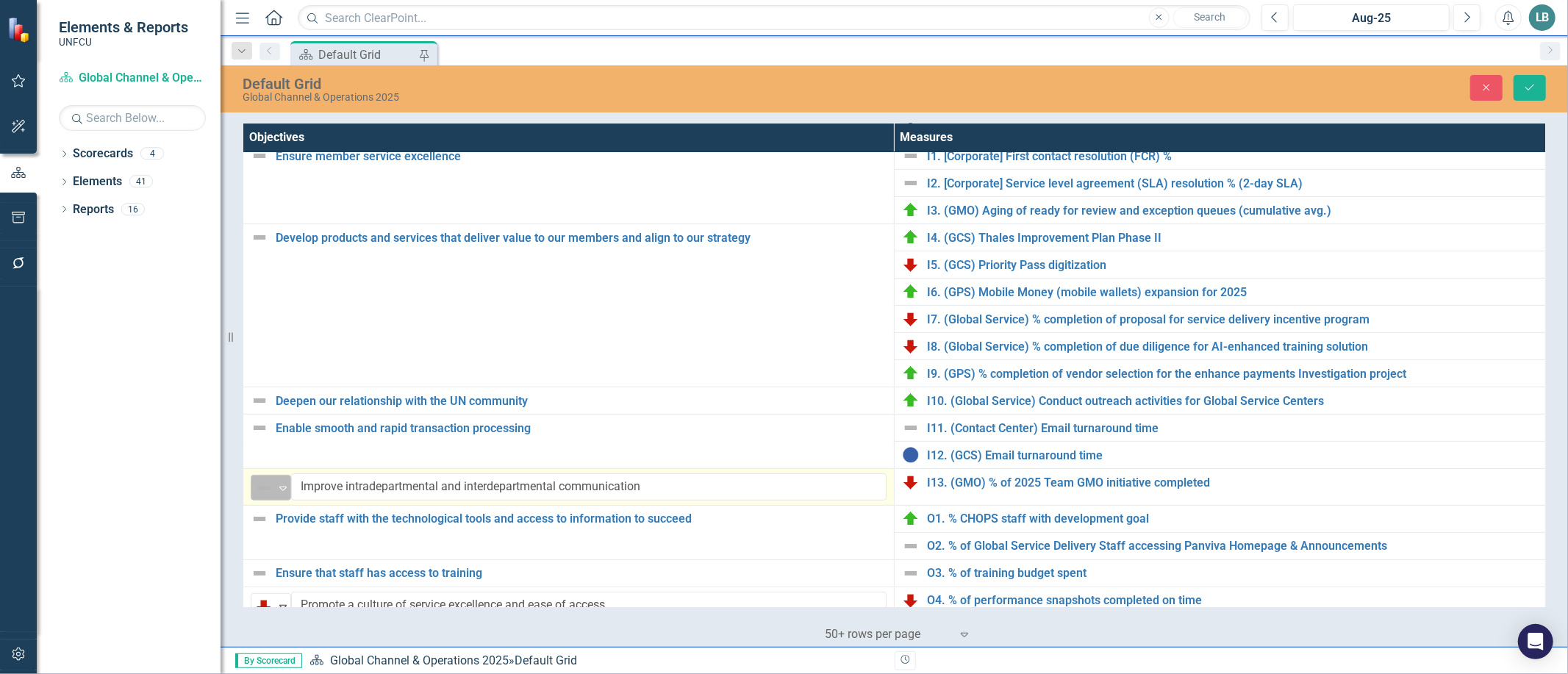
click at [284, 487] on icon "Expand" at bounding box center [283, 489] width 15 height 12
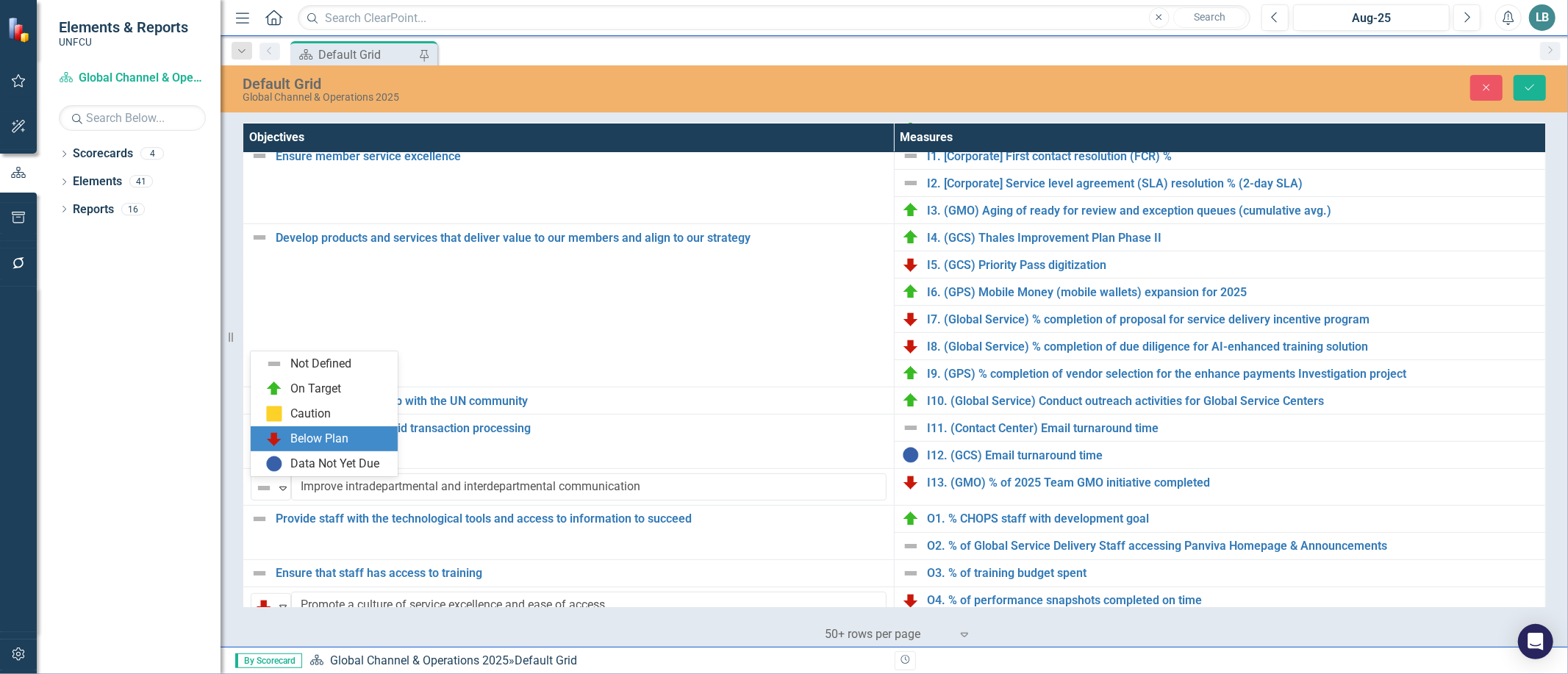
click at [287, 439] on div "Below Plan" at bounding box center [327, 438] width 123 height 17
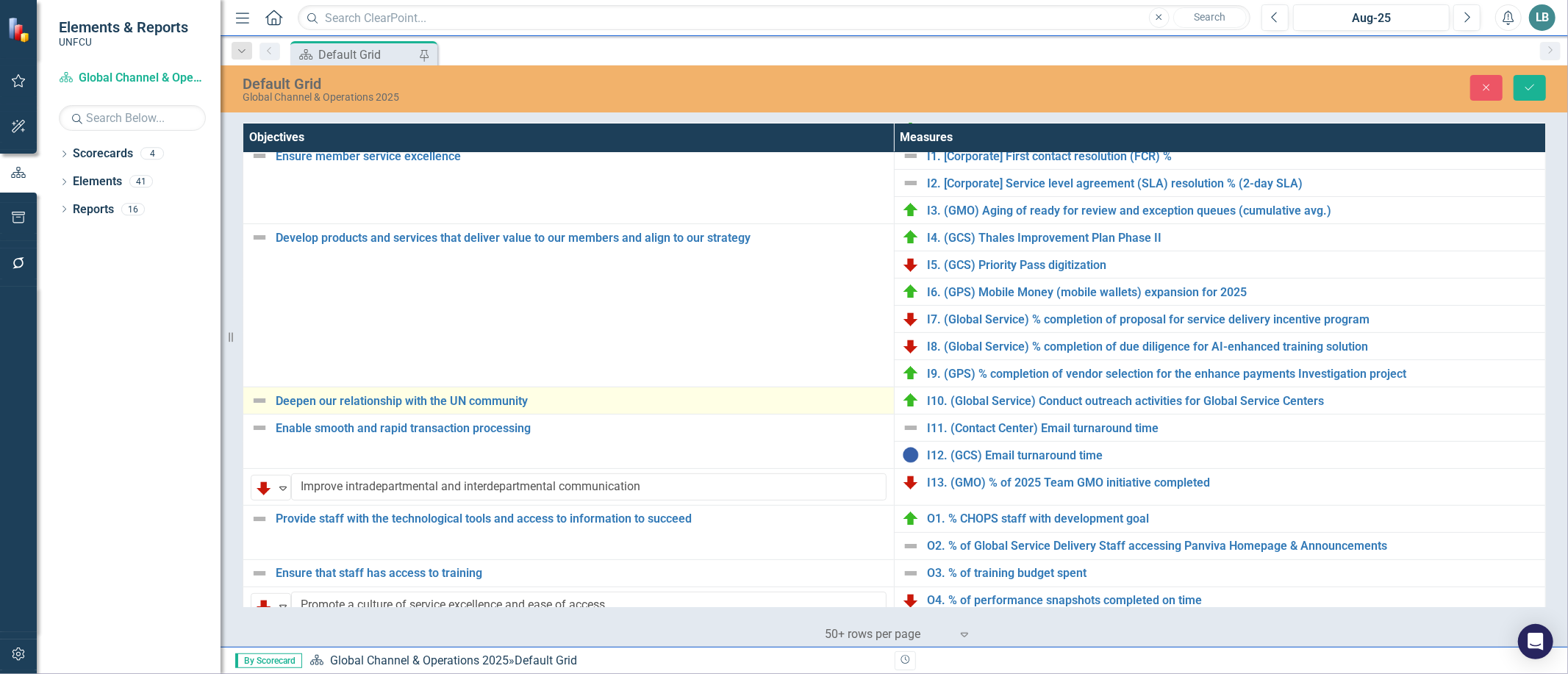
click at [258, 397] on img at bounding box center [259, 400] width 17 height 17
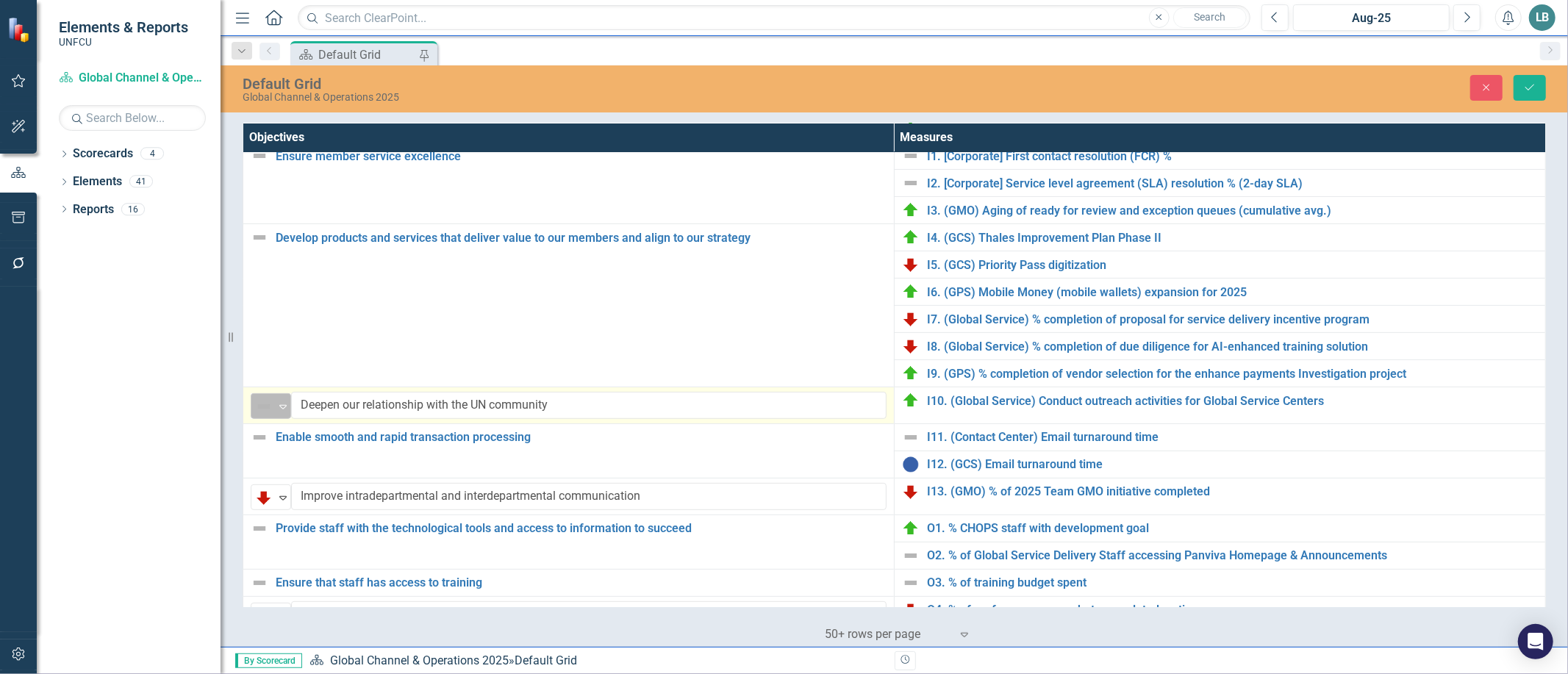
click at [281, 404] on icon "Expand" at bounding box center [283, 407] width 15 height 12
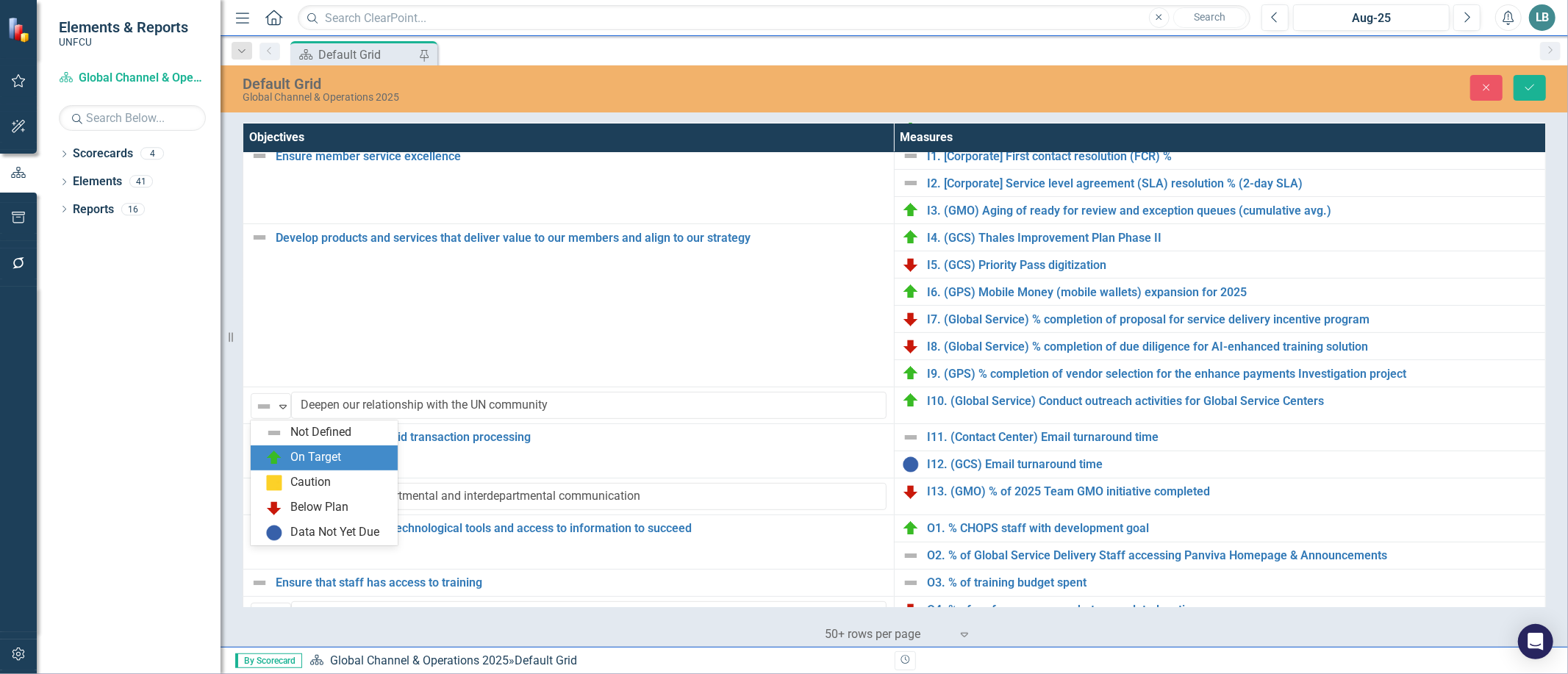
click at [283, 457] on div "On Target" at bounding box center [327, 458] width 123 height 17
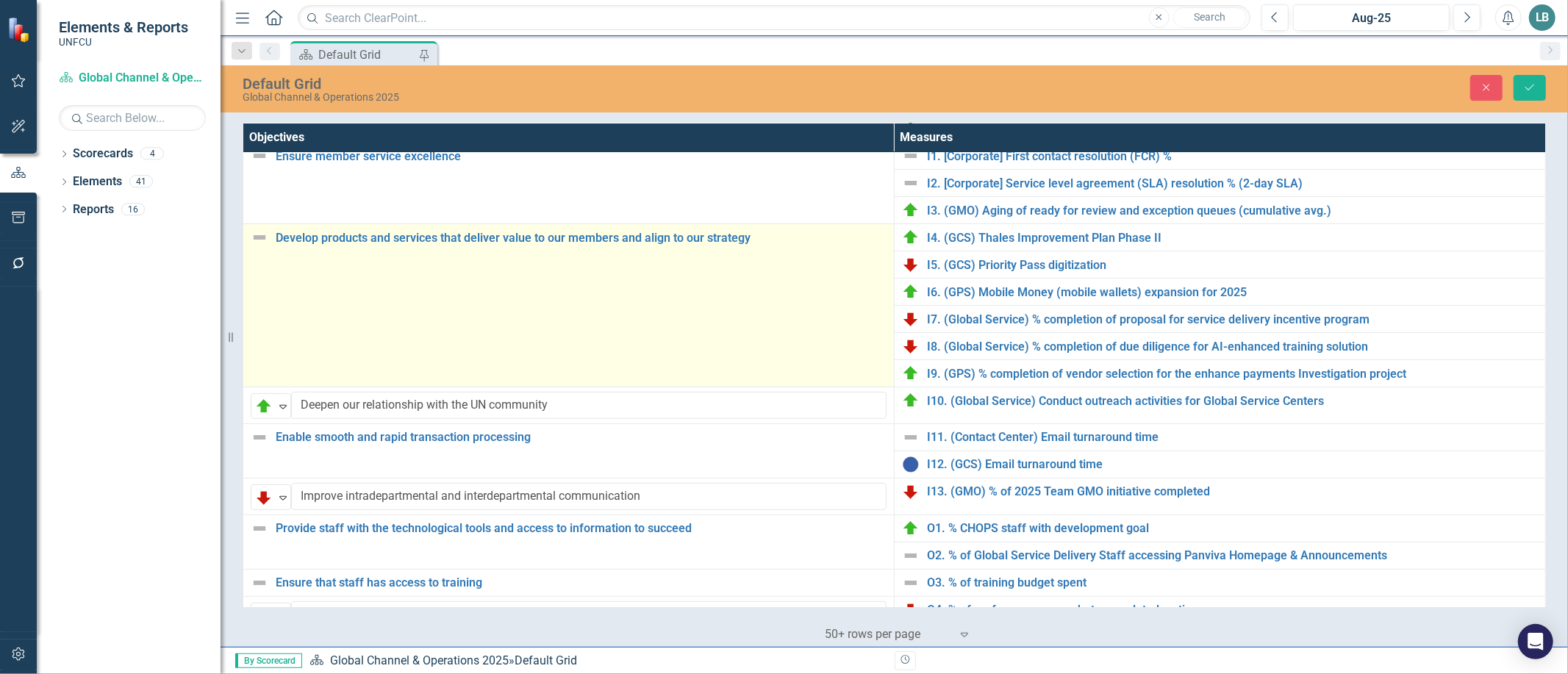
click at [256, 232] on img at bounding box center [259, 237] width 17 height 17
click at [255, 235] on img at bounding box center [259, 237] width 17 height 17
click at [256, 235] on img at bounding box center [259, 237] width 17 height 17
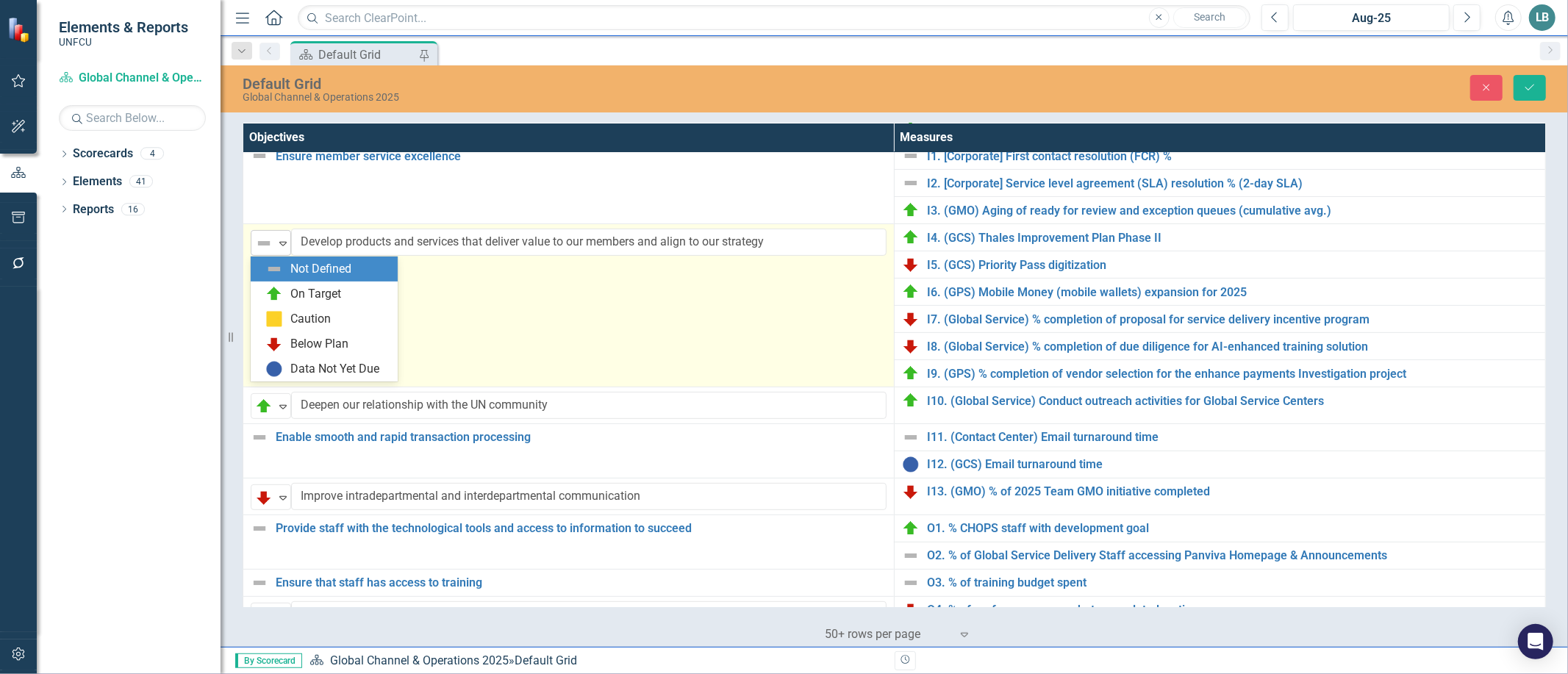
click at [285, 241] on icon "Expand" at bounding box center [283, 243] width 15 height 12
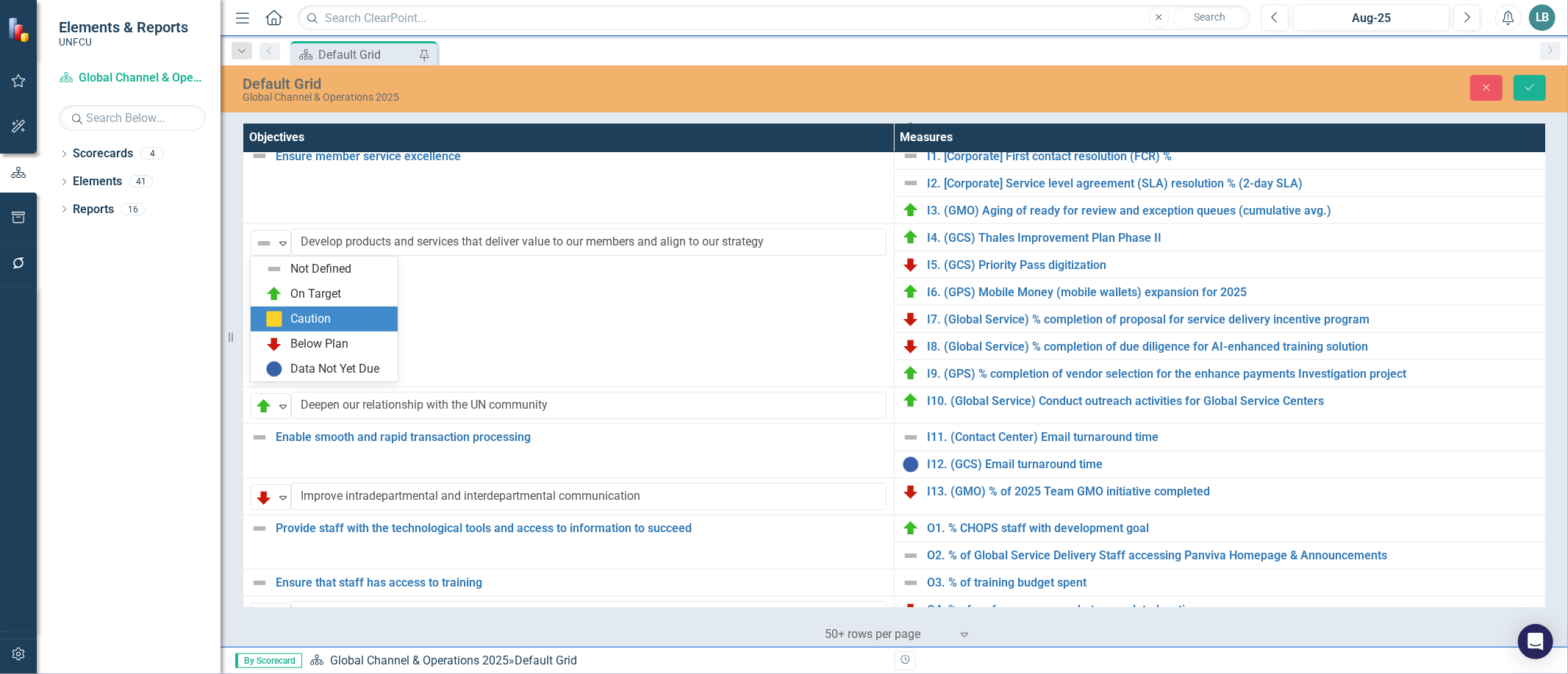
click at [273, 314] on img at bounding box center [274, 319] width 17 height 17
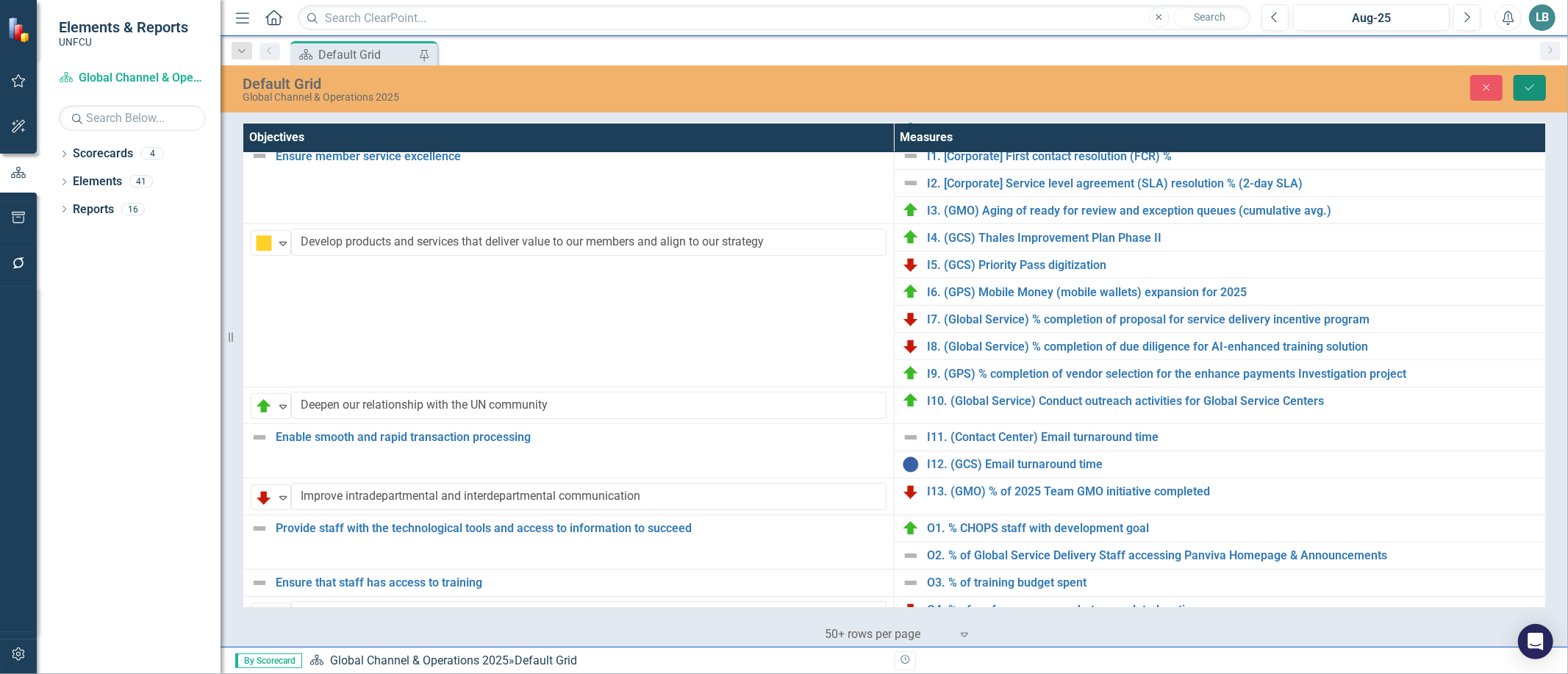
click at [1537, 93] on button "Save" at bounding box center [1529, 88] width 32 height 26
